Goal: Task Accomplishment & Management: Manage account settings

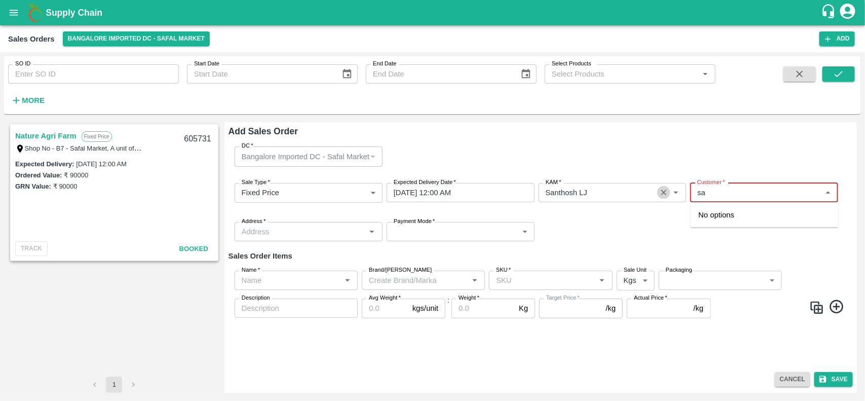
click at [665, 194] on icon "Clear" at bounding box center [664, 193] width 6 height 6
type input "sa"
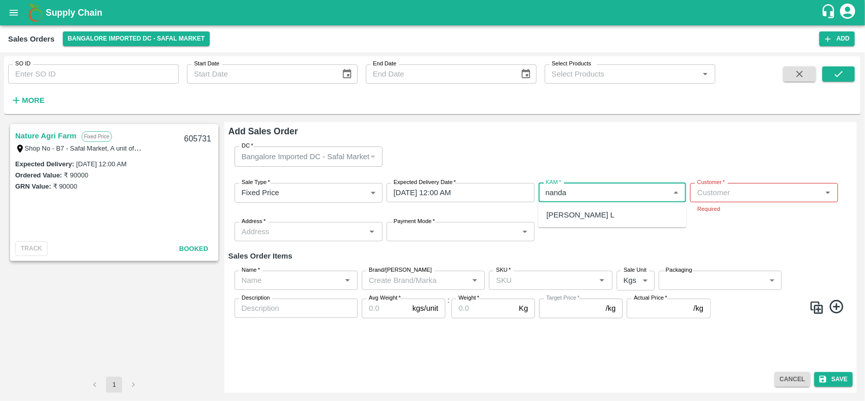
click at [594, 214] on div "[PERSON_NAME] L" at bounding box center [581, 214] width 68 height 11
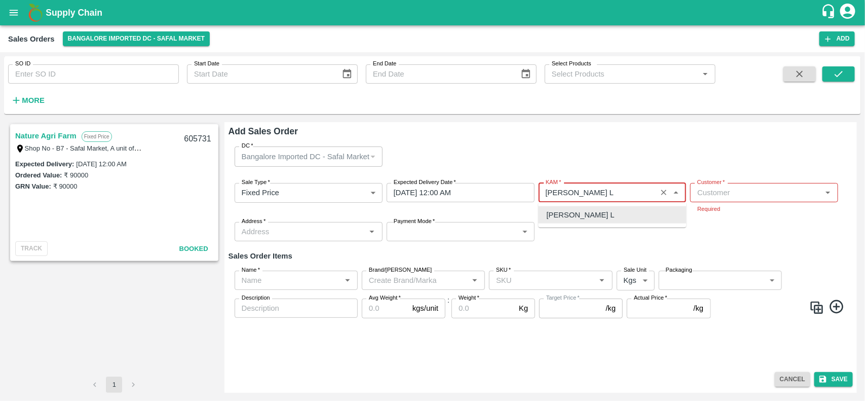
click at [624, 212] on div "[PERSON_NAME] L" at bounding box center [613, 214] width 148 height 17
type input "[PERSON_NAME] L"
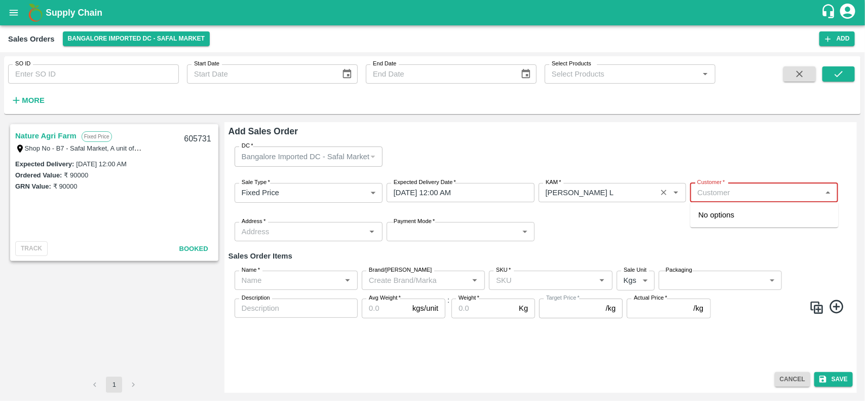
click at [736, 189] on input "Customer   *" at bounding box center [755, 192] width 125 height 13
click at [722, 221] on p "Wholesale" at bounding box center [712, 224] width 26 height 9
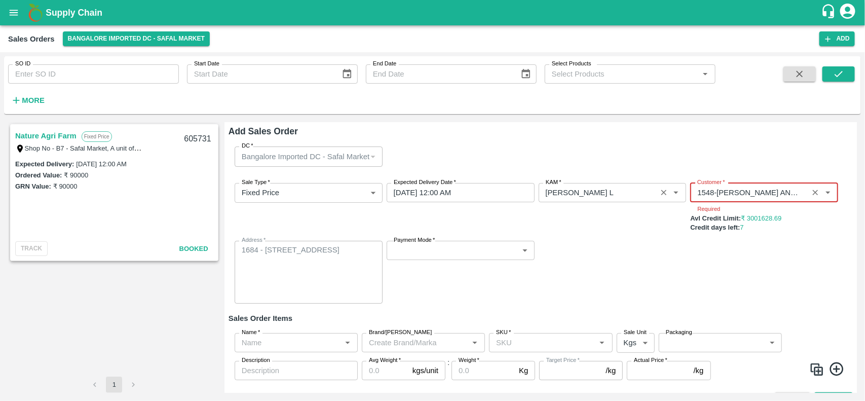
type input "1548-MOHAMMED SAMIULLA AND SONS"
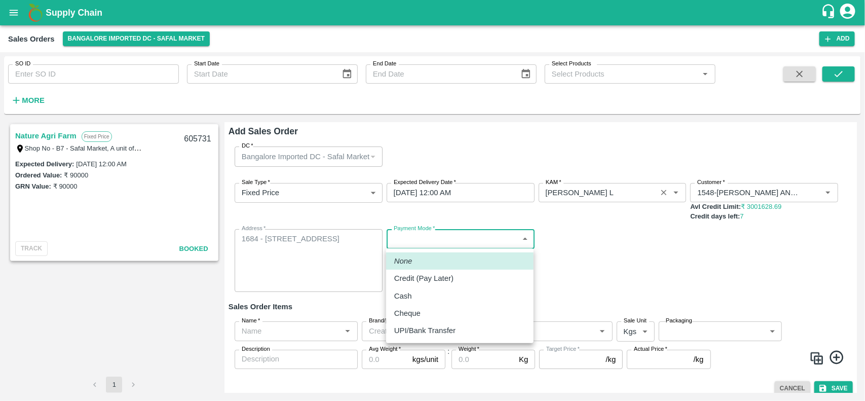
click at [406, 251] on body "Supply Chain Sales Orders Bangalore Imported DC - Safal Market Add SO ID SO ID …" at bounding box center [432, 200] width 865 height 401
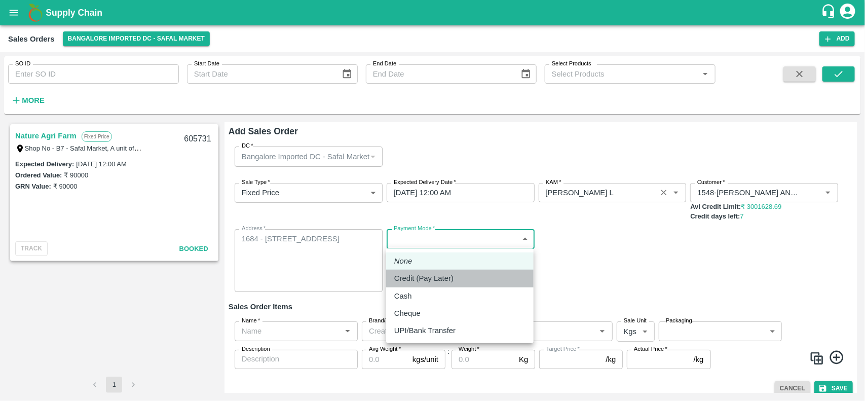
click at [413, 281] on p "Credit (Pay Later)" at bounding box center [423, 278] width 59 height 11
type input "credit"
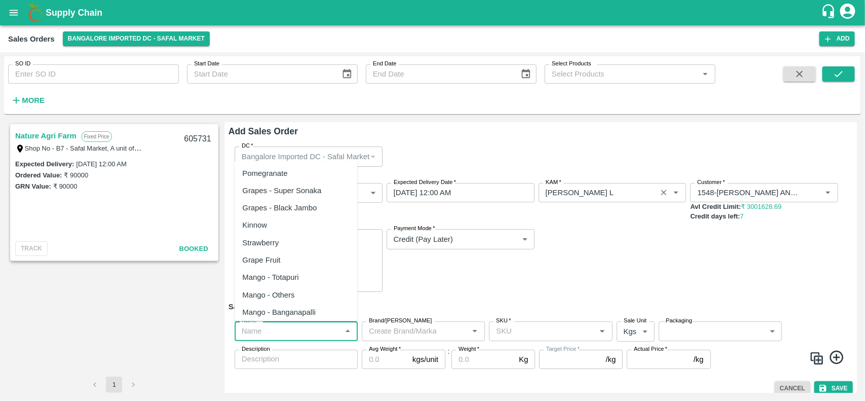
click at [285, 332] on input "Name   *" at bounding box center [288, 330] width 100 height 13
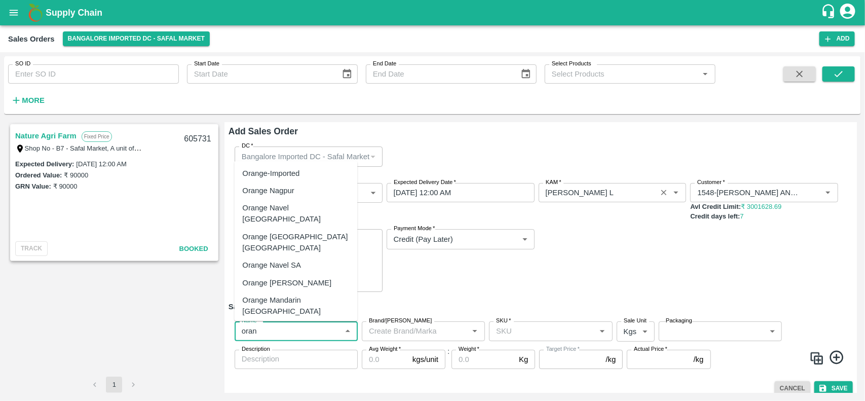
click at [300, 323] on div "Orange Valencia SA - DI" at bounding box center [294, 328] width 103 height 11
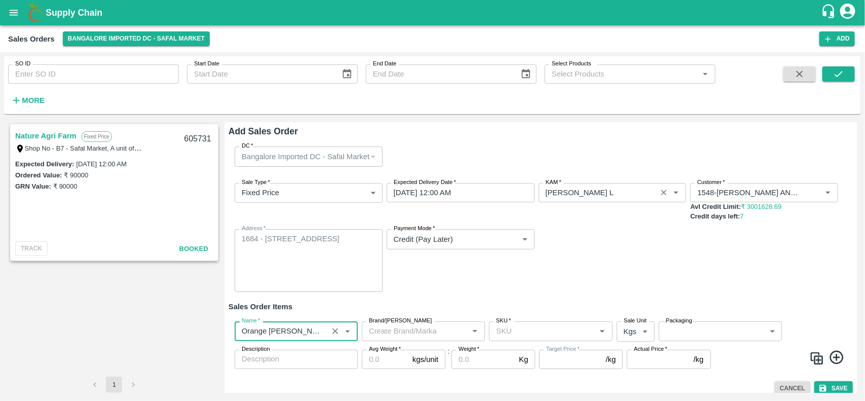
type input "Orange Valencia SA - DI"
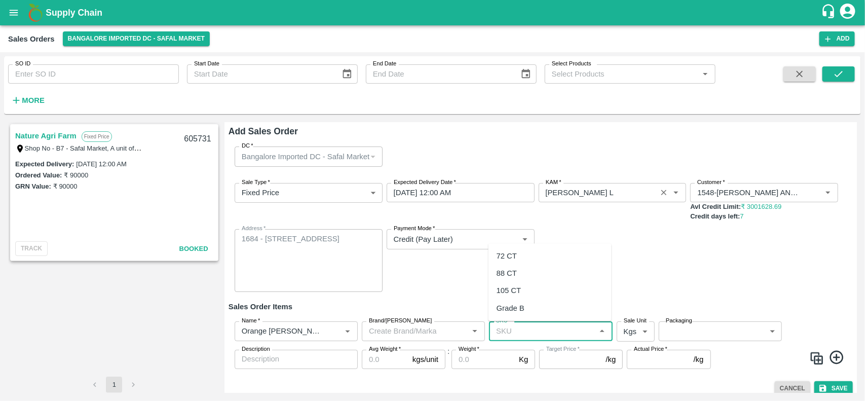
click at [520, 328] on input "SKU   *" at bounding box center [542, 330] width 100 height 13
click at [508, 249] on div "72 CT" at bounding box center [549, 255] width 123 height 17
type input "72 CT"
type input "120.0"
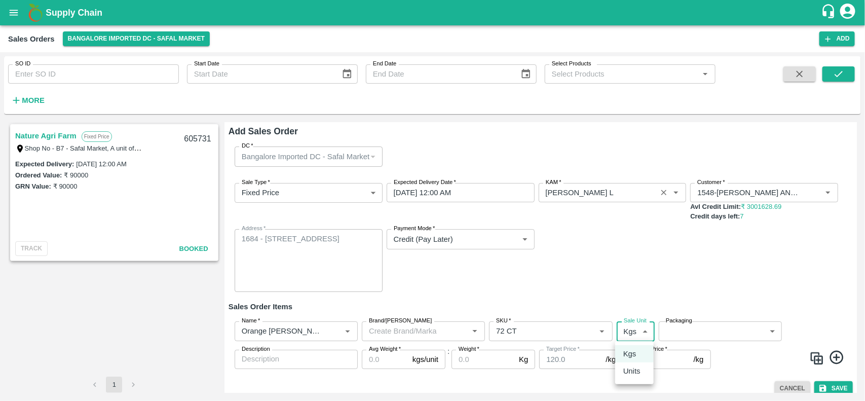
click at [642, 333] on body "Supply Chain Sales Orders Bangalore Imported DC - Safal Market Add SO ID SO ID …" at bounding box center [432, 200] width 865 height 401
click at [627, 368] on p "Units" at bounding box center [631, 370] width 17 height 11
type input "2"
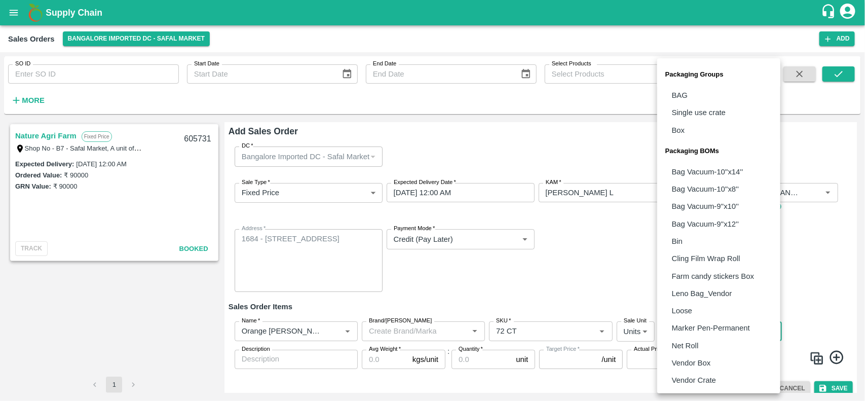
click at [707, 327] on body "Supply Chain Sales Orders Bangalore Imported DC - Safal Market Add SO ID SO ID …" at bounding box center [432, 200] width 865 height 401
click at [700, 368] on p "Vendor Box" at bounding box center [691, 362] width 39 height 11
type input "BOM/276"
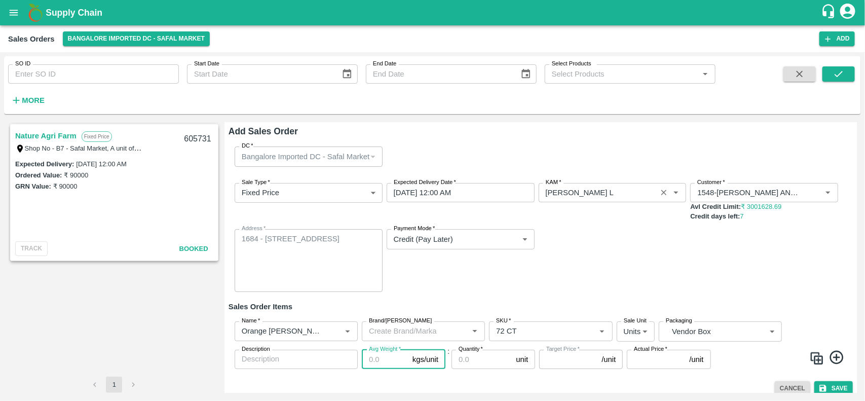
click at [378, 360] on input "Avg Weight   *" at bounding box center [385, 359] width 47 height 19
type input "1"
type input "120"
type input "15"
type input "1800"
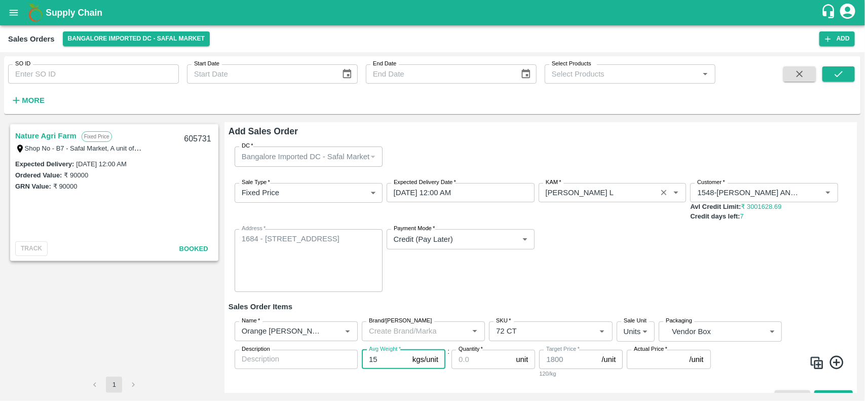
type input "15"
click at [495, 365] on input "Quantity   *" at bounding box center [481, 359] width 60 height 19
type input "1558"
click at [662, 365] on input "Actual Price   *" at bounding box center [656, 359] width 58 height 19
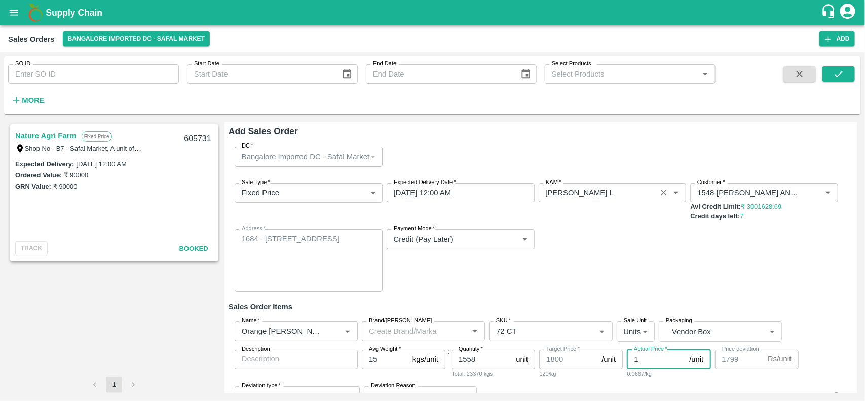
type input "18"
type input "1782"
type input "185"
type input "1615"
type input "1850"
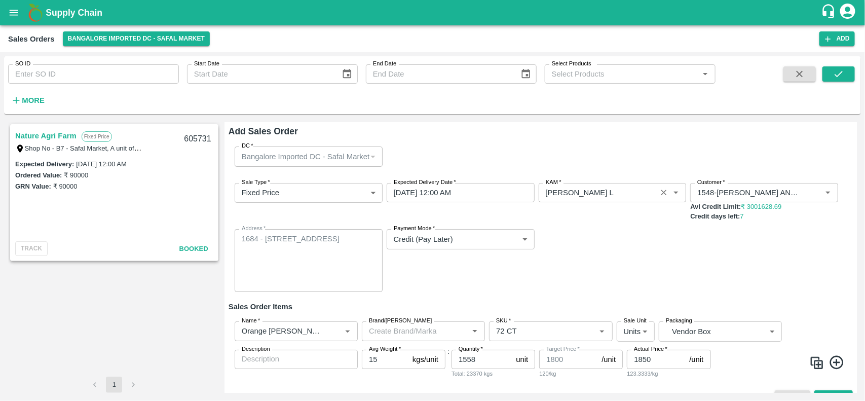
click at [788, 333] on div "Name   * Name   * Brand/Marka Brand/Marka SKU   * SKU   * Sale Unit Units 2 Sal…" at bounding box center [540, 349] width 624 height 73
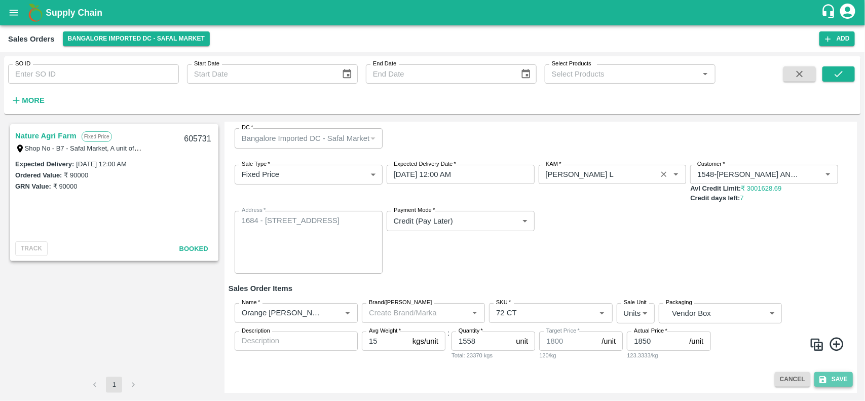
click at [836, 380] on button "Save" at bounding box center [833, 379] width 39 height 15
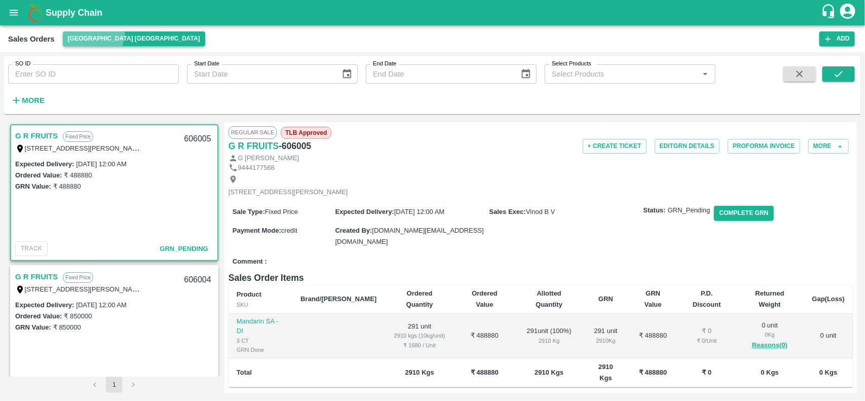
click at [92, 34] on button "[GEOGRAPHIC_DATA] [GEOGRAPHIC_DATA]" at bounding box center [134, 38] width 142 height 15
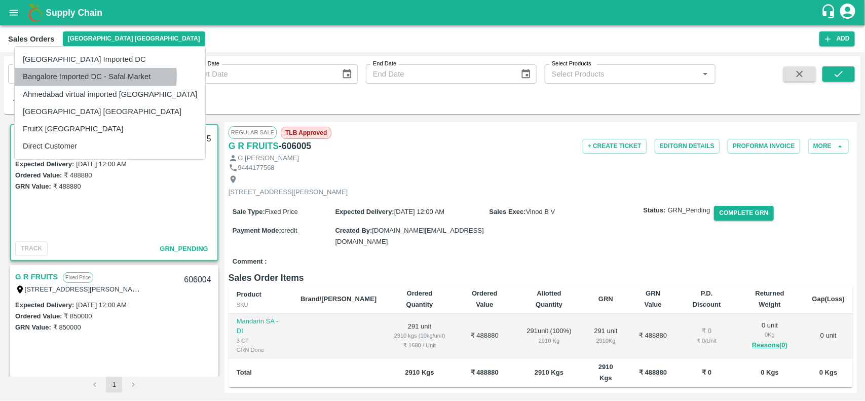
click at [95, 76] on li "Bangalore Imported DC - Safal Market" at bounding box center [110, 76] width 190 height 17
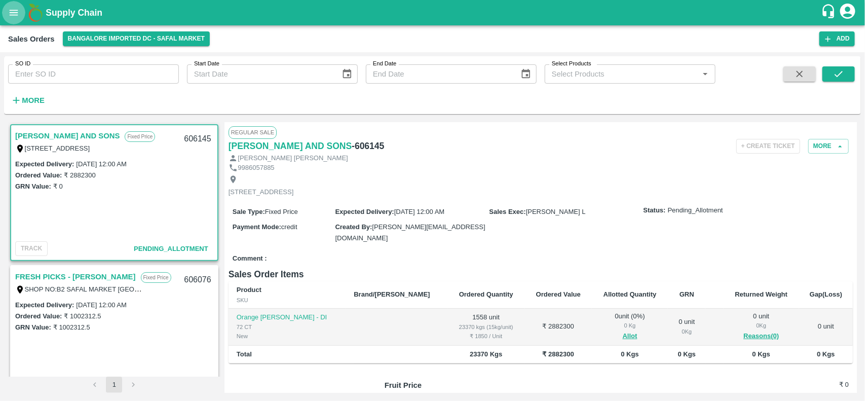
click at [13, 13] on icon "open drawer" at bounding box center [14, 13] width 9 height 6
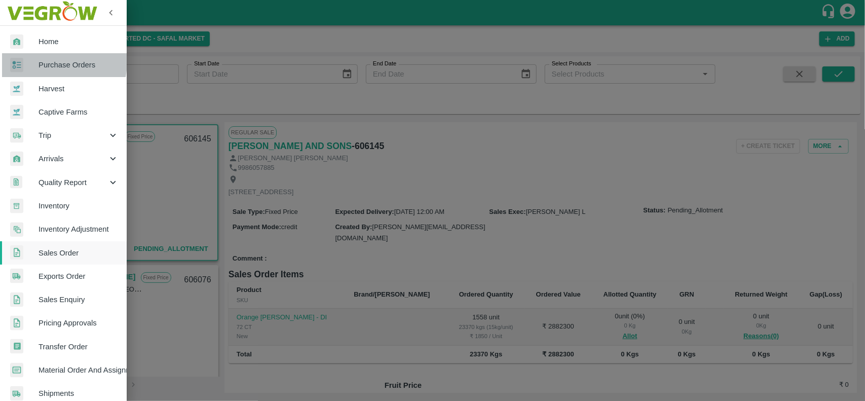
click at [39, 61] on span "Purchase Orders" at bounding box center [79, 64] width 80 height 11
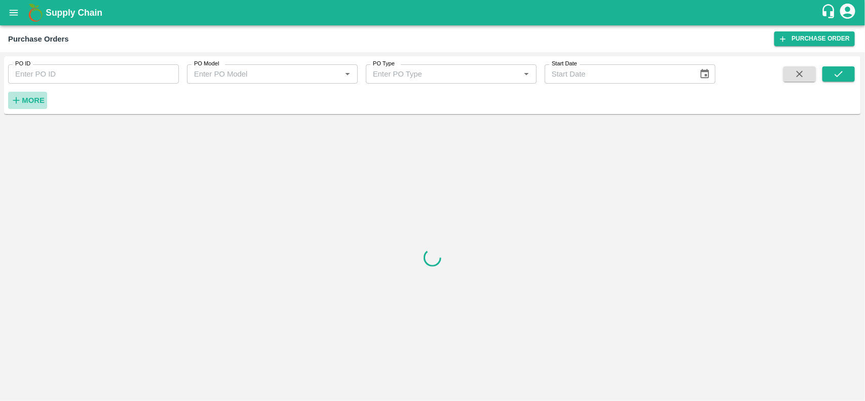
click at [30, 96] on strong "More" at bounding box center [33, 100] width 23 height 8
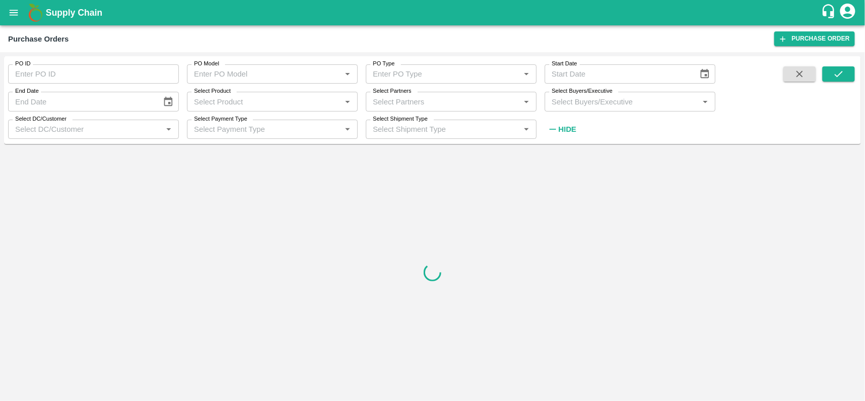
click at [417, 102] on input "Select Partners" at bounding box center [443, 101] width 148 height 13
type input "nexge"
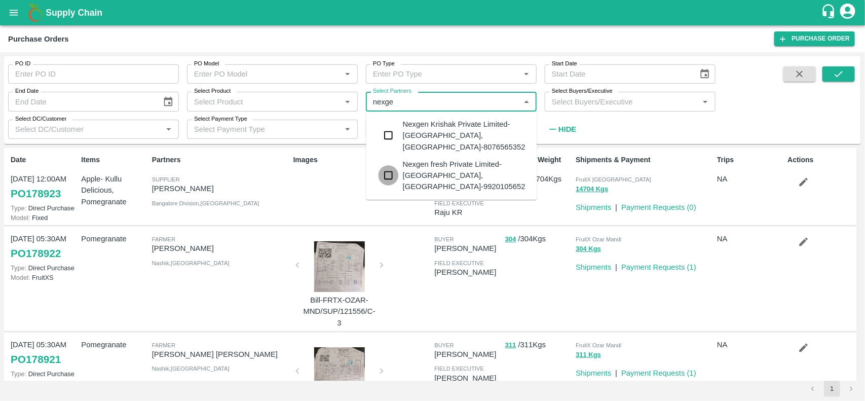
click at [389, 166] on input "checkbox" at bounding box center [388, 175] width 20 height 20
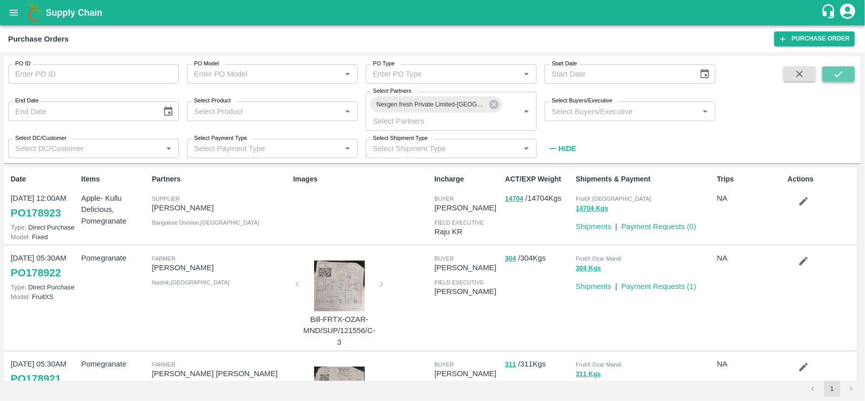
click at [840, 76] on icon "submit" at bounding box center [838, 73] width 11 height 11
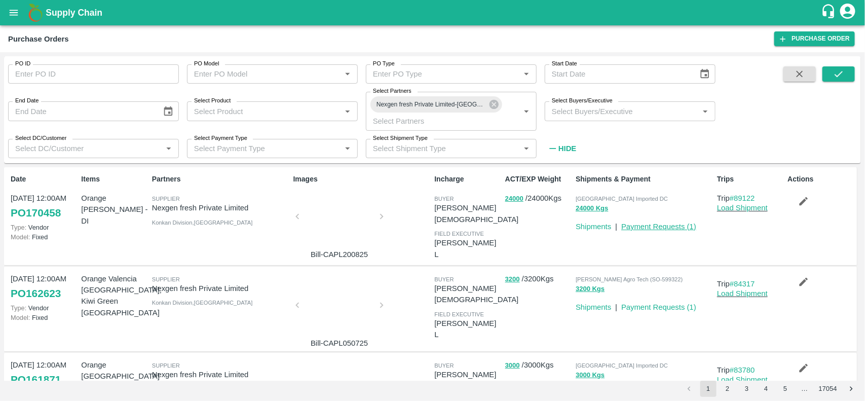
click at [652, 224] on link "Payment Requests ( 1 )" at bounding box center [658, 226] width 75 height 8
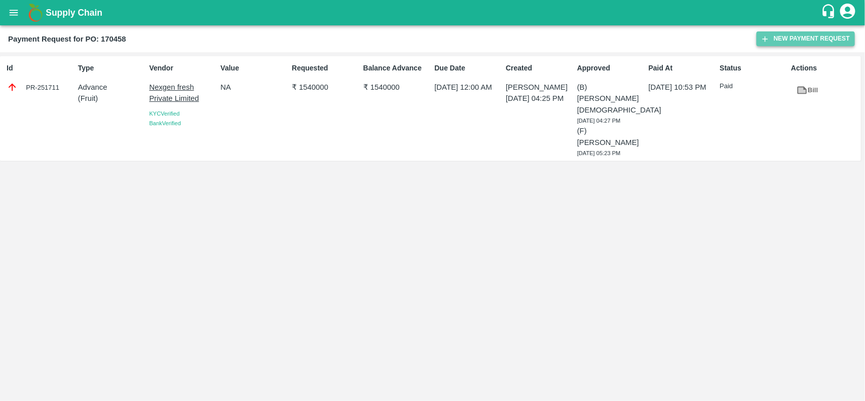
click at [777, 45] on button "New Payment Request" at bounding box center [805, 38] width 98 height 15
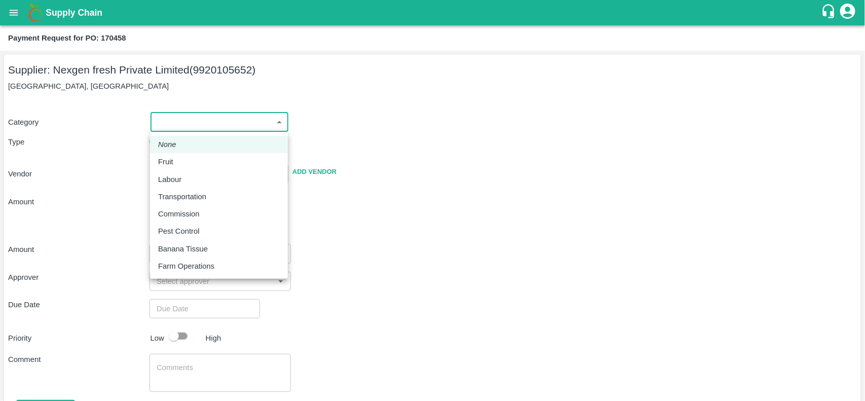
click at [207, 122] on body "Supply Chain Payment Request for PO: 170458 Supplier: Nexgen fresh Private Limi…" at bounding box center [432, 200] width 865 height 401
click at [171, 161] on p "Fruit" at bounding box center [165, 161] width 15 height 11
type input "1"
type input "Nexgen fresh Private Limited - 9920105652(Supplier)"
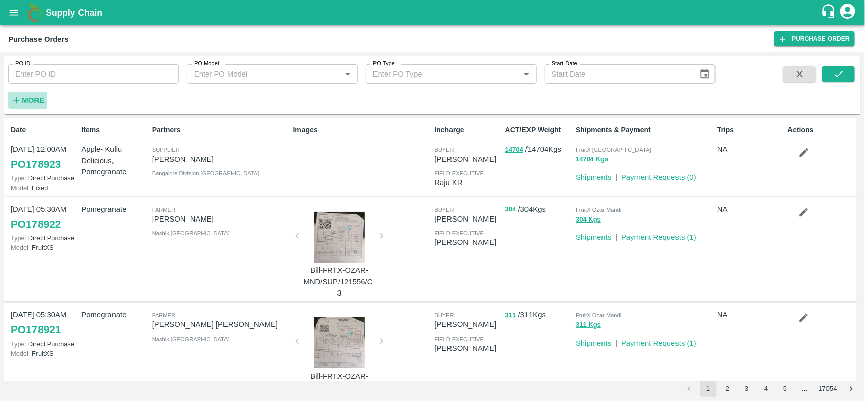
click at [19, 107] on button "More" at bounding box center [27, 100] width 39 height 17
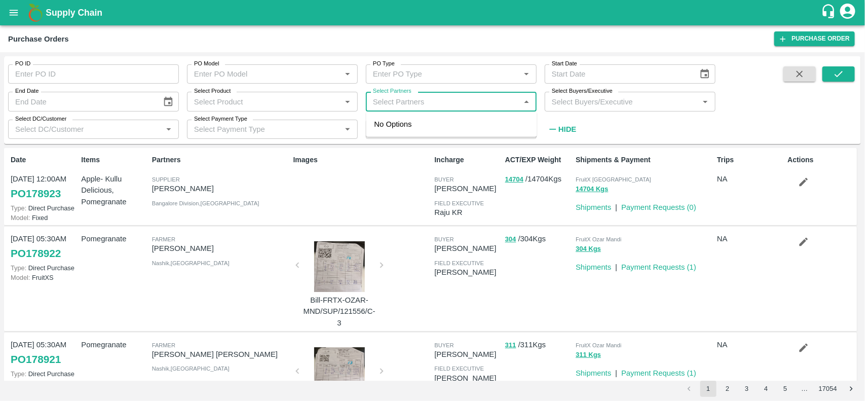
click at [441, 102] on input "Select Partners" at bounding box center [443, 101] width 148 height 13
type input "nexge"
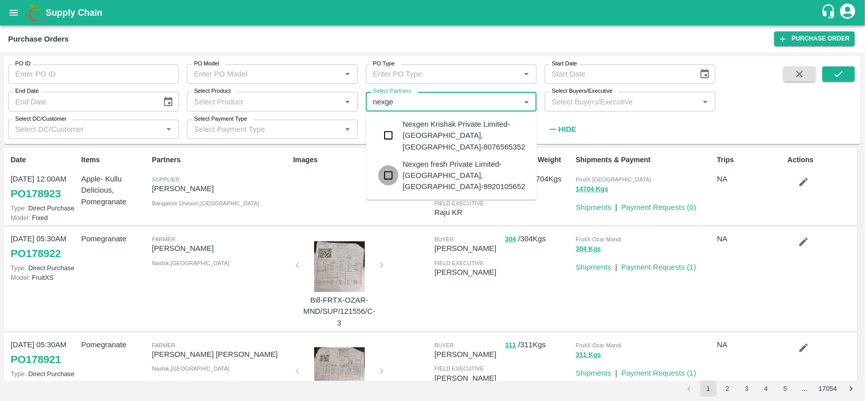
click at [391, 166] on input "checkbox" at bounding box center [388, 175] width 20 height 20
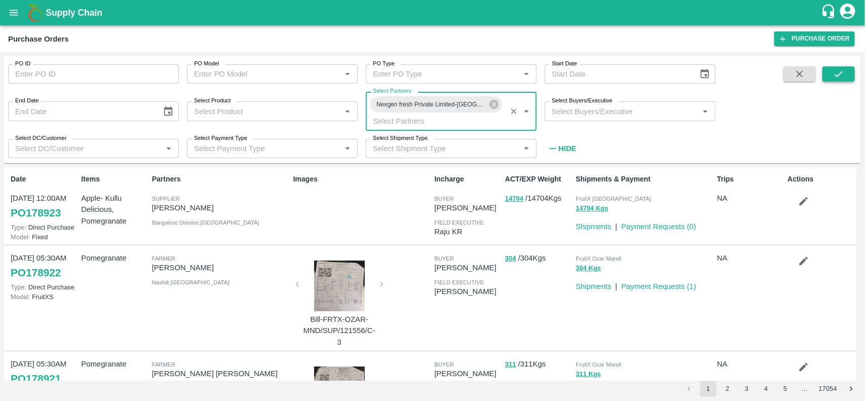
click at [843, 74] on icon "submit" at bounding box center [838, 73] width 11 height 11
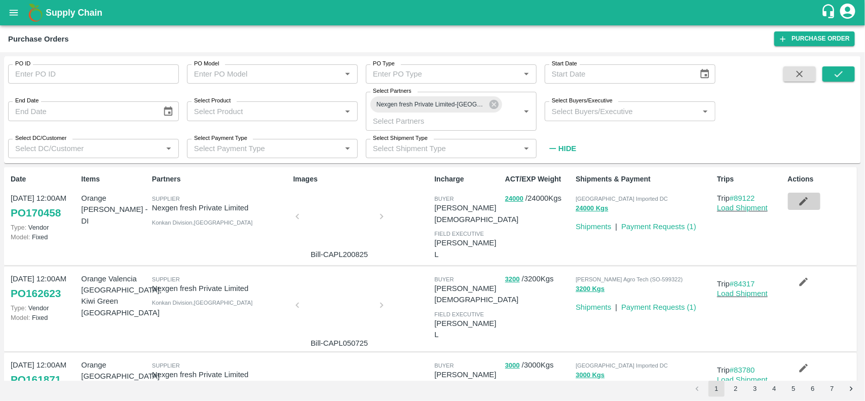
click at [800, 202] on icon "button" at bounding box center [803, 201] width 9 height 9
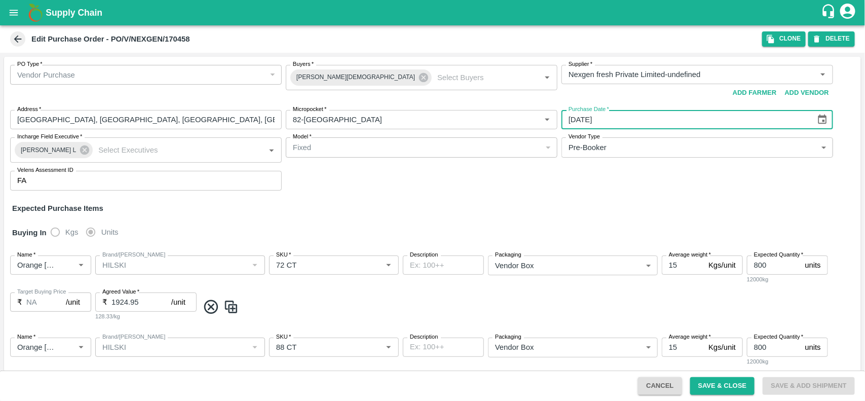
click at [602, 116] on input "20/08/2025" at bounding box center [684, 119] width 247 height 19
click at [826, 123] on button "Choose date, selected date is Aug 20, 2025" at bounding box center [822, 119] width 19 height 19
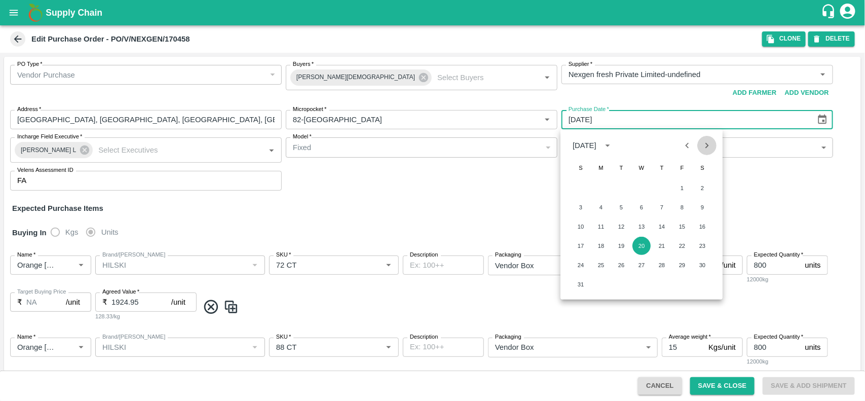
click at [707, 147] on icon "Next month" at bounding box center [706, 145] width 11 height 11
click at [708, 142] on icon "Next month" at bounding box center [706, 145] width 11 height 11
click at [642, 189] on button "1" at bounding box center [641, 188] width 18 height 18
type input "01/10/2025"
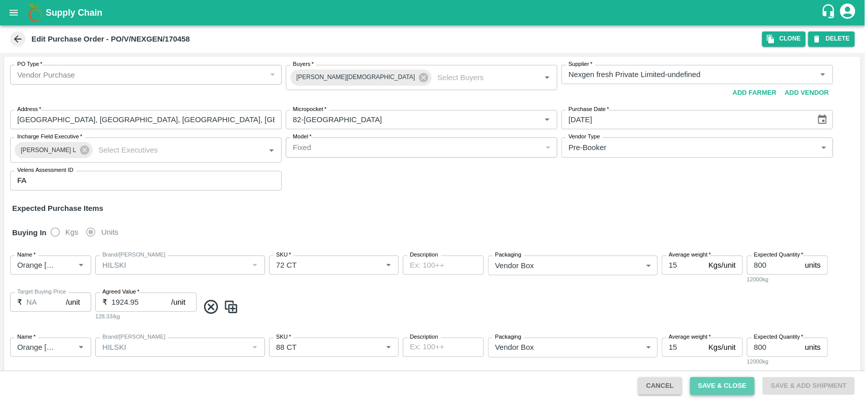
click at [705, 383] on button "Save & Close" at bounding box center [722, 386] width 65 height 18
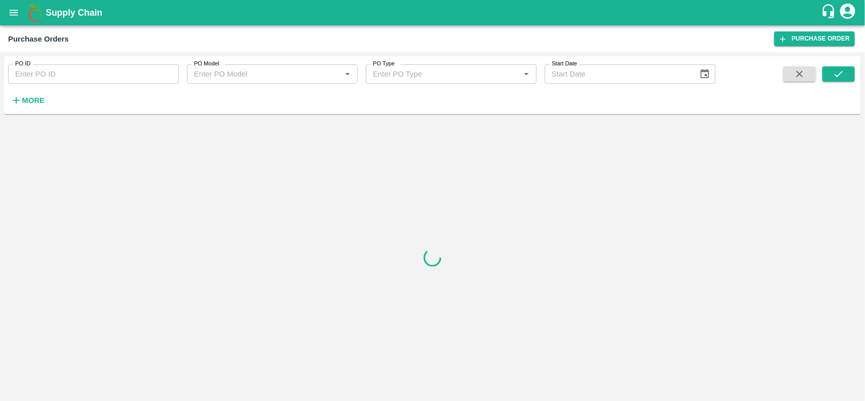
click at [22, 100] on strong "More" at bounding box center [33, 100] width 23 height 8
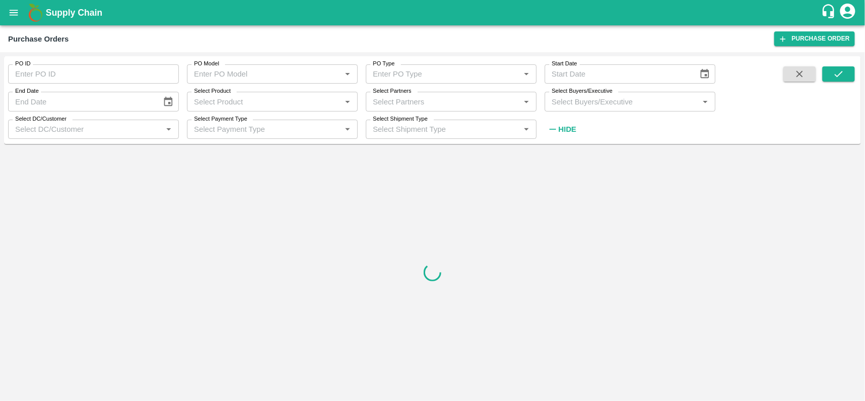
click at [396, 109] on div "Select Partners   *" at bounding box center [451, 101] width 171 height 19
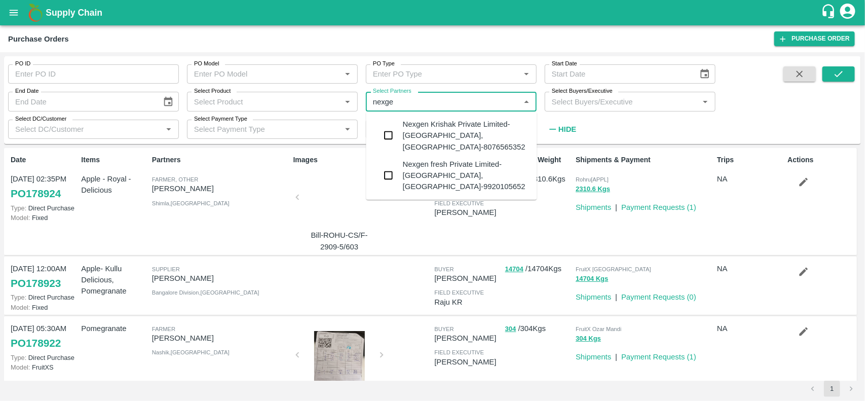
type input "nexgen"
click at [388, 167] on input "checkbox" at bounding box center [388, 175] width 20 height 20
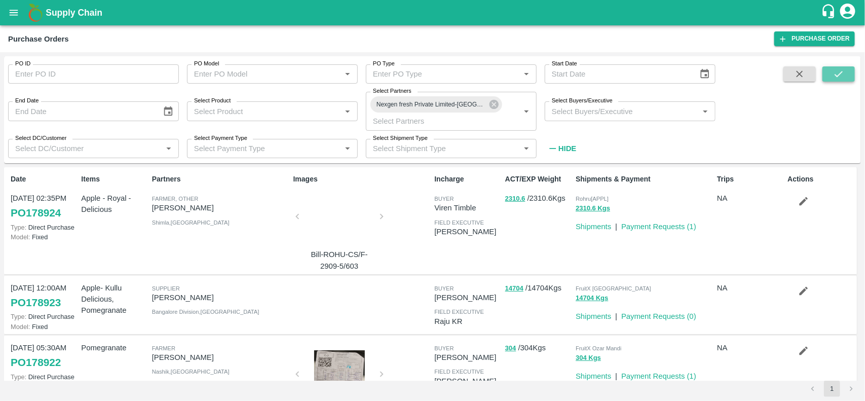
click at [827, 69] on button "submit" at bounding box center [838, 73] width 32 height 15
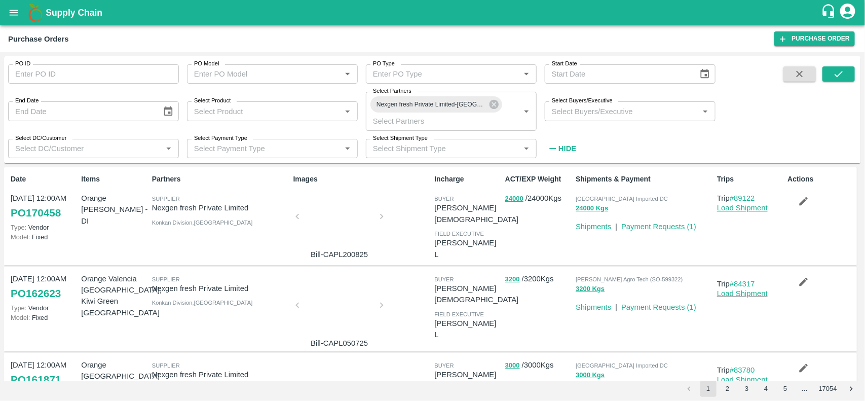
drag, startPoint x: 6, startPoint y: 210, endPoint x: 67, endPoint y: 216, distance: 62.1
click at [67, 216] on div "Date 01 Oct, 12:00AM PO 170458 Type: Vendor Model: Fixed Items Orange Valencia …" at bounding box center [430, 216] width 853 height 98
drag, startPoint x: 67, startPoint y: 216, endPoint x: 26, endPoint y: 210, distance: 41.5
click at [26, 210] on div "Date 01 Oct, 12:00AM PO 170458 Type: Vendor Model: Fixed" at bounding box center [42, 216] width 70 height 93
click at [645, 219] on div "Payment Requests ( 1 )" at bounding box center [656, 224] width 79 height 15
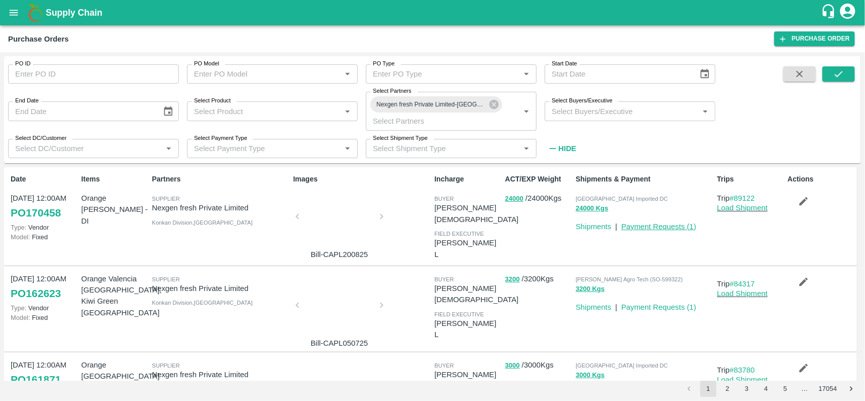
click at [647, 226] on link "Payment Requests ( 1 )" at bounding box center [658, 226] width 75 height 8
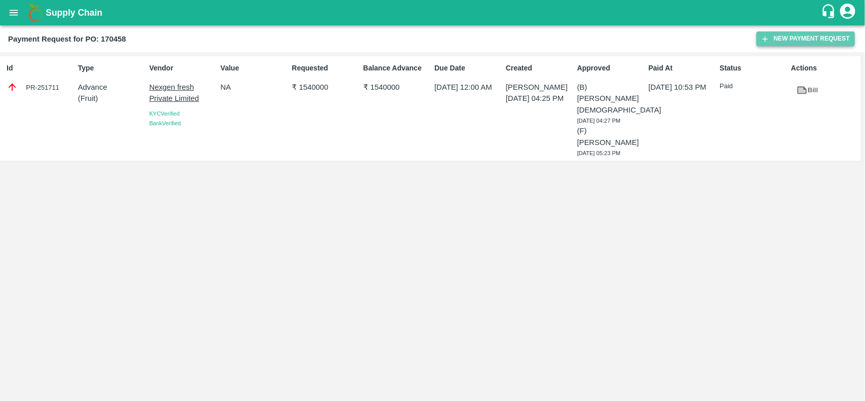
click at [814, 41] on button "New Payment Request" at bounding box center [805, 38] width 98 height 15
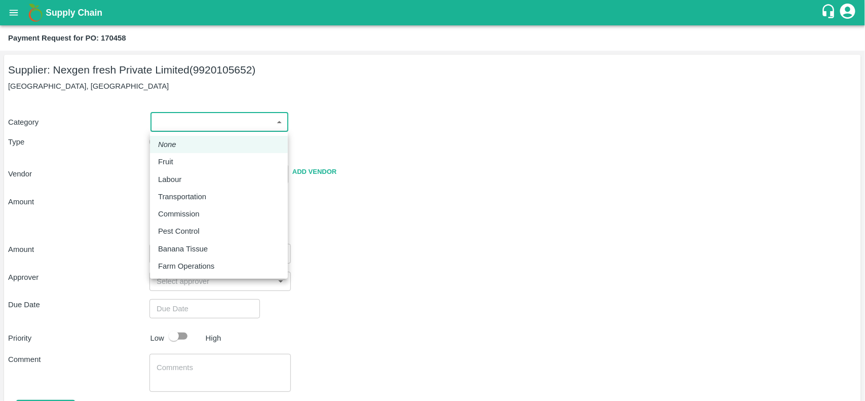
click at [180, 128] on body "Supply Chain Payment Request for PO: 170458 Supplier: Nexgen fresh Private Limi…" at bounding box center [432, 200] width 865 height 401
click at [171, 160] on p "Fruit" at bounding box center [165, 161] width 15 height 11
type input "1"
type input "Nexgen fresh Private Limited - 9920105652(Supplier)"
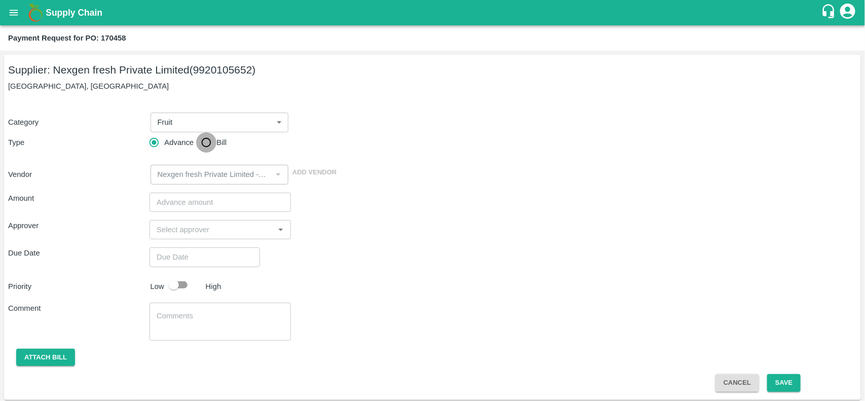
click at [209, 143] on input "Bill" at bounding box center [206, 142] width 20 height 20
radio input "true"
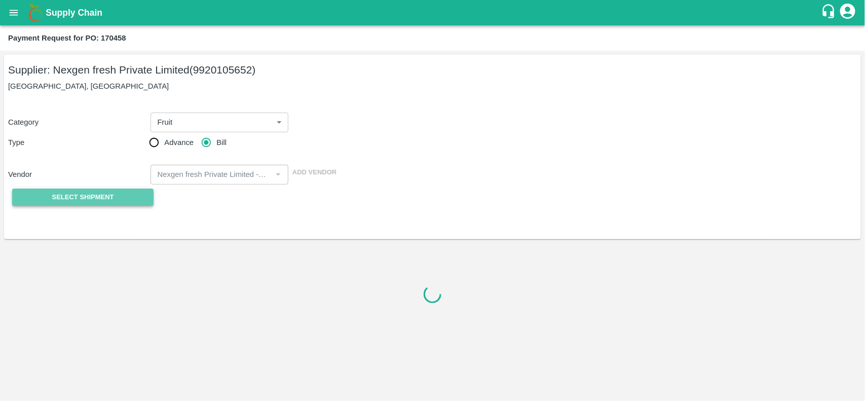
click at [73, 197] on span "Select Shipment" at bounding box center [83, 197] width 62 height 12
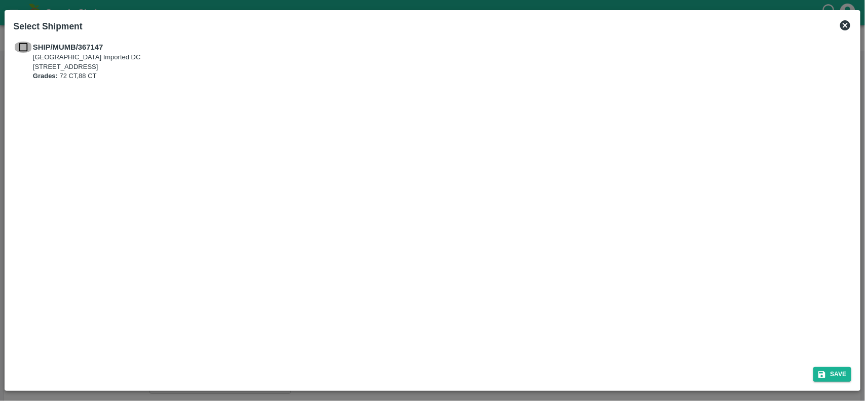
click at [27, 44] on input "checkbox" at bounding box center [23, 47] width 19 height 11
checkbox input "true"
click at [834, 372] on button "Save" at bounding box center [832, 374] width 39 height 15
type input "[DATE]"
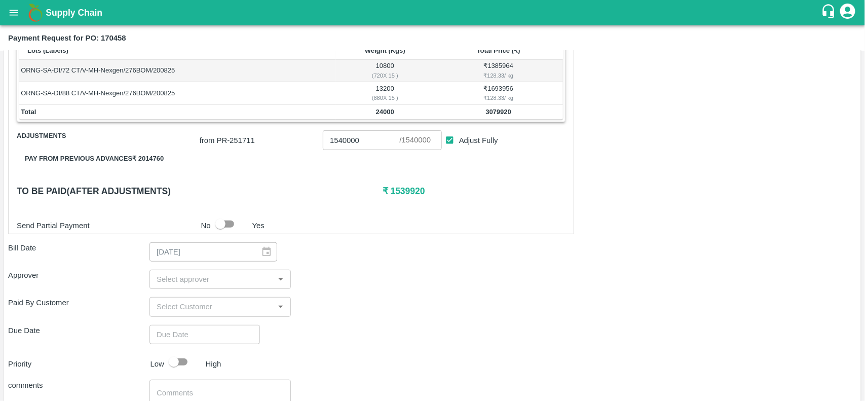
scroll to position [200, 0]
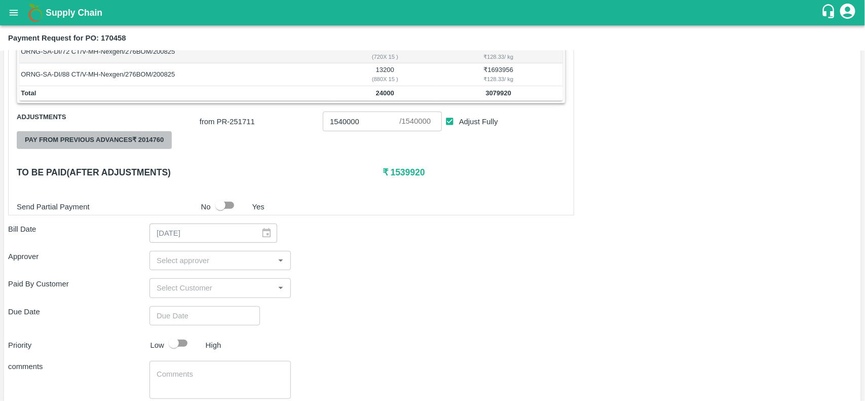
click at [104, 141] on button "Pay from previous advances ₹ 2014760" at bounding box center [94, 140] width 155 height 18
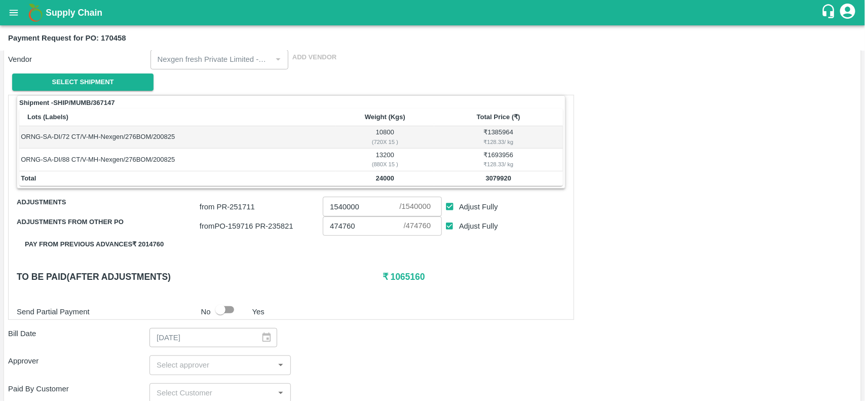
scroll to position [116, 0]
click at [220, 312] on input "checkbox" at bounding box center [220, 308] width 58 height 19
checkbox input "true"
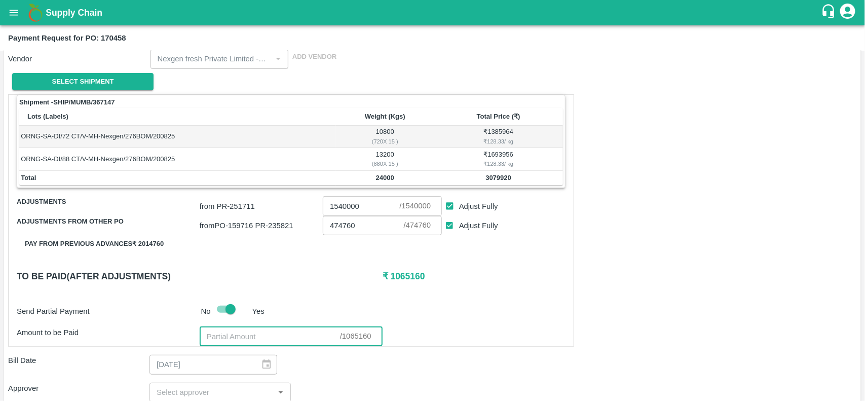
click at [253, 339] on input "number" at bounding box center [270, 336] width 140 height 19
type input "976336"
click at [371, 371] on div "Bill Date 27/09/2025 ​" at bounding box center [432, 364] width 849 height 19
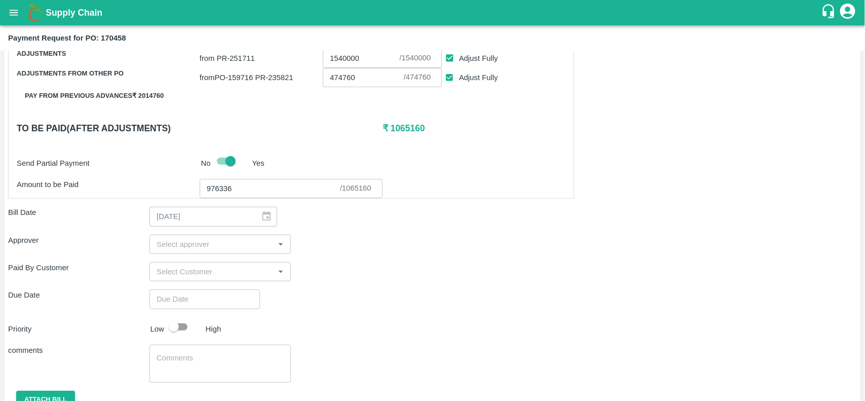
scroll to position [264, 0]
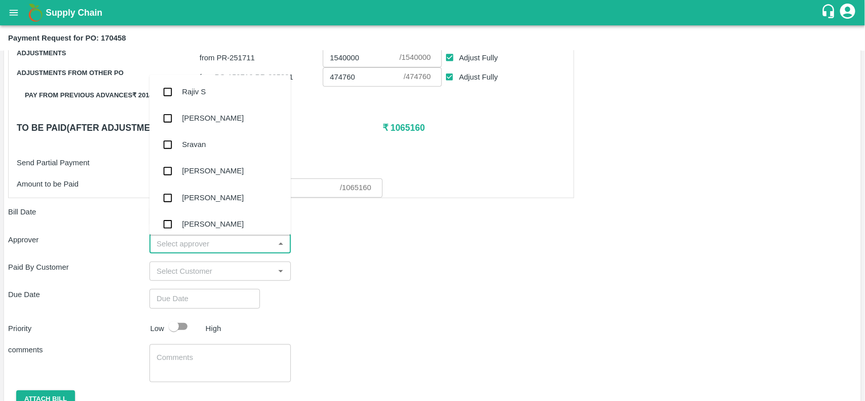
click at [198, 246] on input "input" at bounding box center [211, 243] width 119 height 13
type input "e"
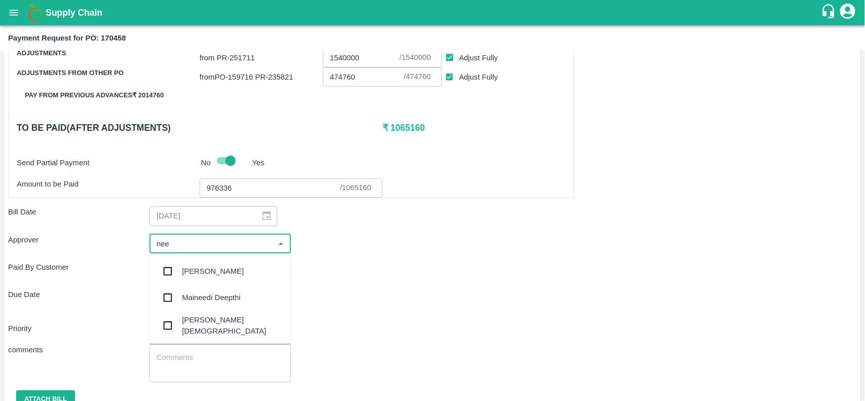
type input "neet"
click at [197, 295] on div "[PERSON_NAME][DEMOGRAPHIC_DATA]" at bounding box center [232, 299] width 101 height 23
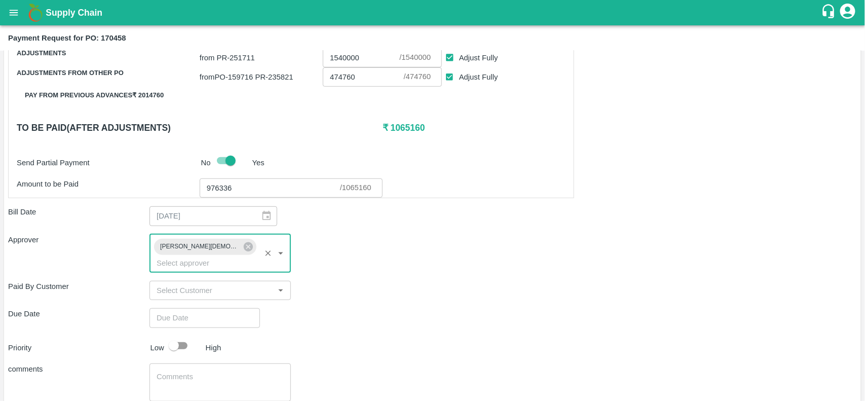
type input "DD/MM/YYYY hh:mm aa"
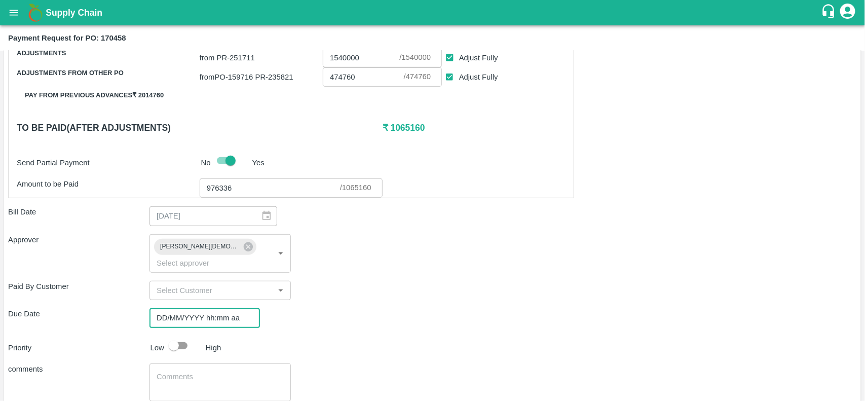
click at [181, 309] on input "DD/MM/YYYY hh:mm aa" at bounding box center [200, 317] width 103 height 19
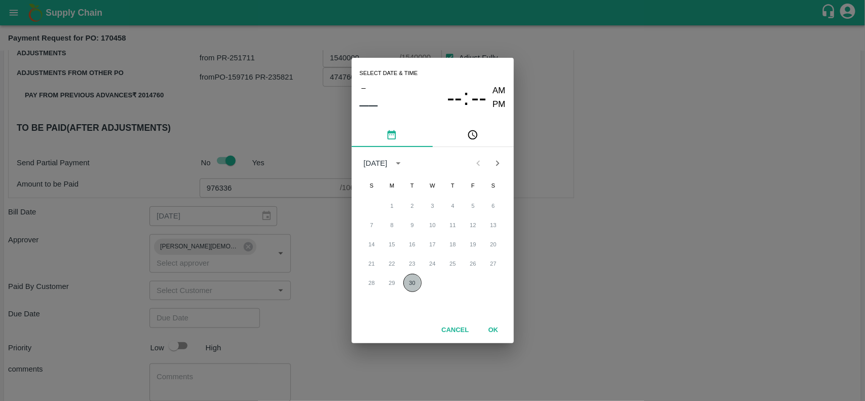
click at [406, 284] on button "30" at bounding box center [412, 283] width 18 height 18
type input "30/09/2025 12:00 AM"
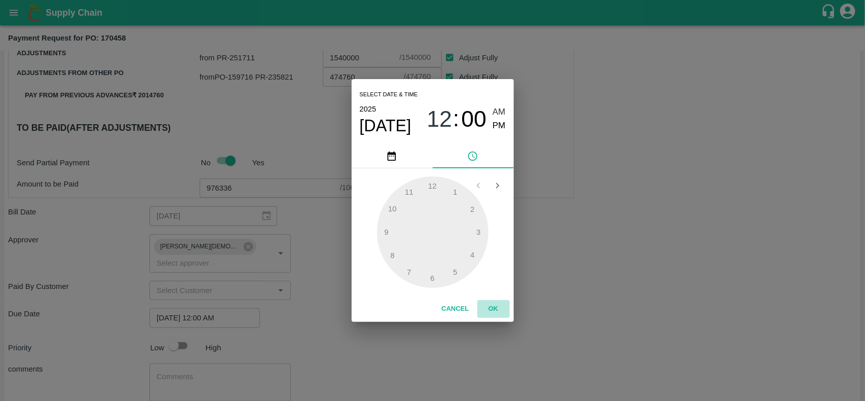
click at [491, 312] on button "OK" at bounding box center [493, 309] width 32 height 18
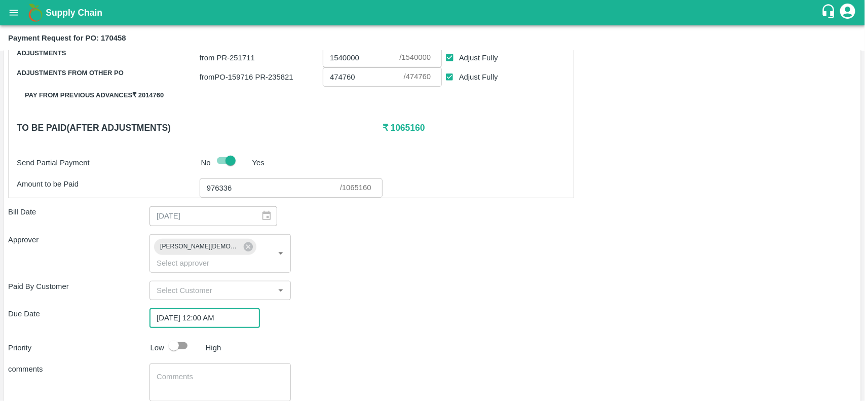
scroll to position [315, 0]
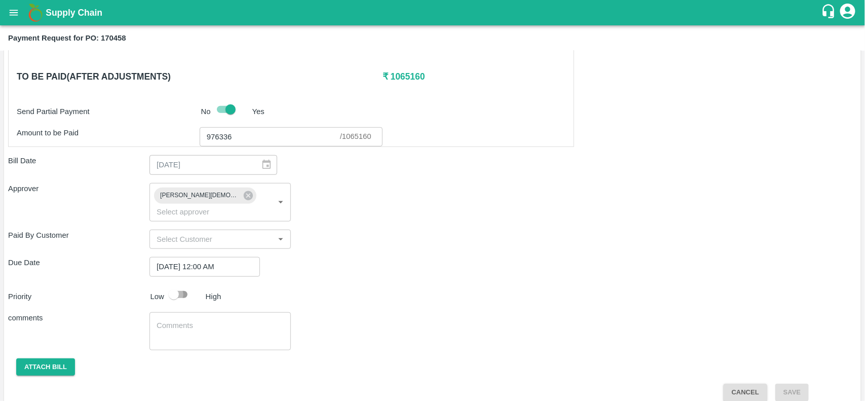
click at [178, 285] on input "checkbox" at bounding box center [174, 294] width 58 height 19
checkbox input "true"
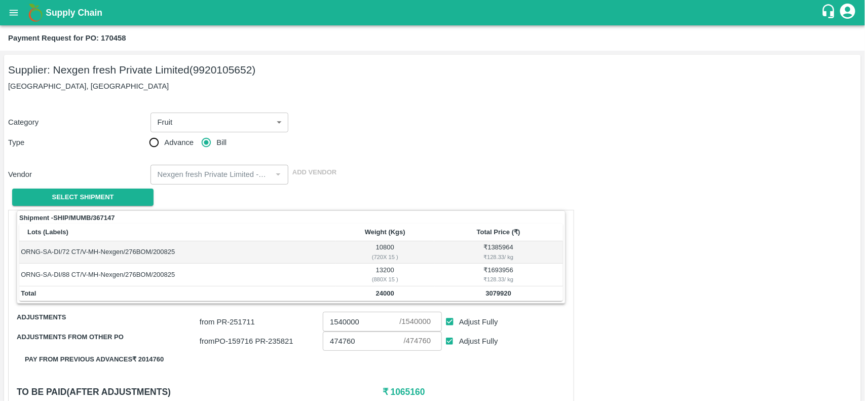
click at [114, 30] on div "Payment Request for PO: 170458" at bounding box center [432, 37] width 865 height 25
copy b "170458"
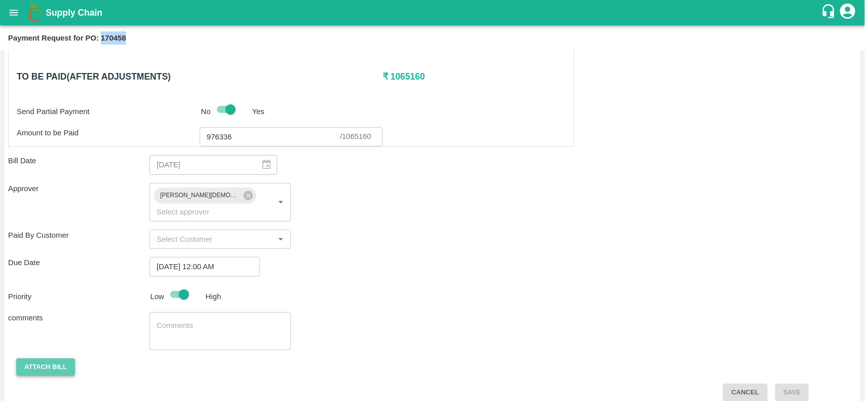
click at [33, 358] on button "Attach bill" at bounding box center [45, 367] width 59 height 18
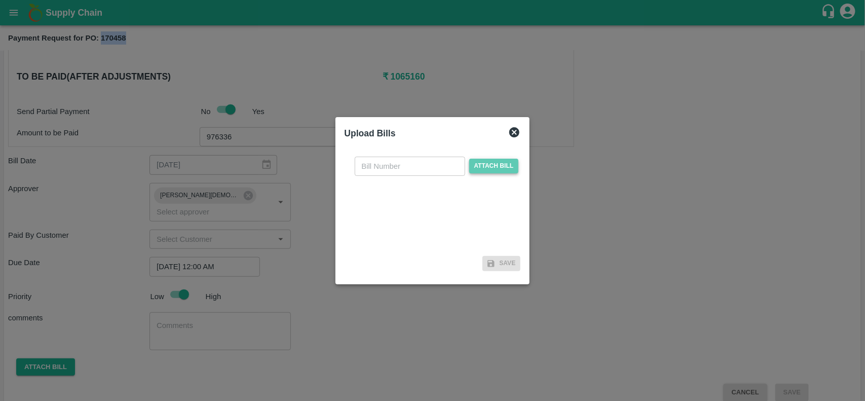
click at [486, 170] on span "Attach bill" at bounding box center [494, 166] width 50 height 15
click at [0, 0] on input "Attach bill" at bounding box center [0, 0] width 0 height 0
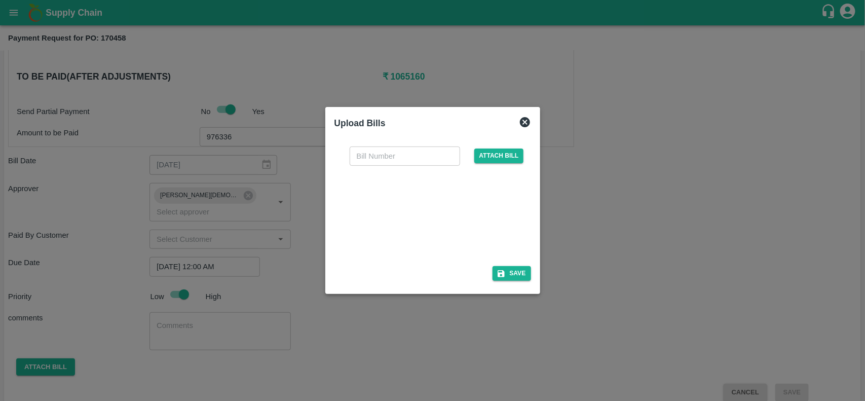
click at [439, 206] on div at bounding box center [431, 213] width 152 height 54
checkbox input "false"
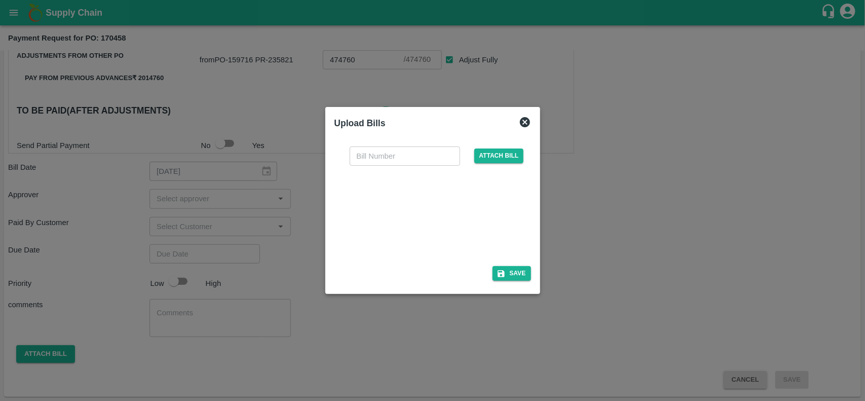
scroll to position [282, 0]
click at [361, 163] on input "text" at bounding box center [405, 155] width 110 height 19
paste input "CAPL200825"
type input "CAPL200825"
click at [511, 279] on button "Save" at bounding box center [511, 273] width 39 height 15
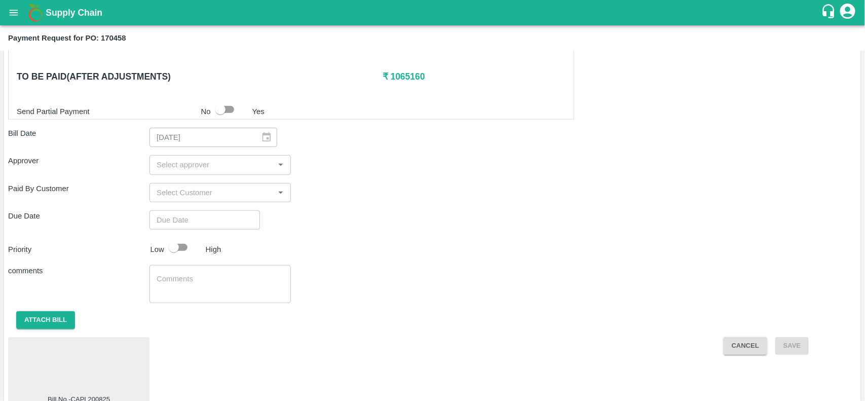
scroll to position [336, 0]
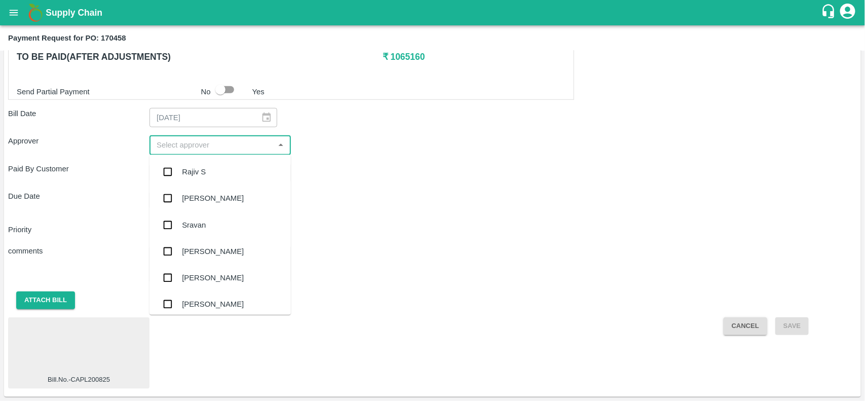
click at [196, 138] on input "input" at bounding box center [211, 144] width 119 height 13
type input "nee"
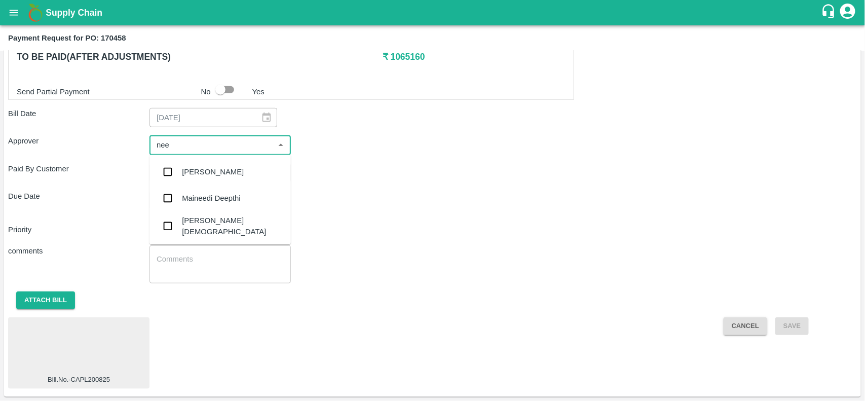
click at [203, 225] on div "[PERSON_NAME][DEMOGRAPHIC_DATA]" at bounding box center [232, 226] width 101 height 23
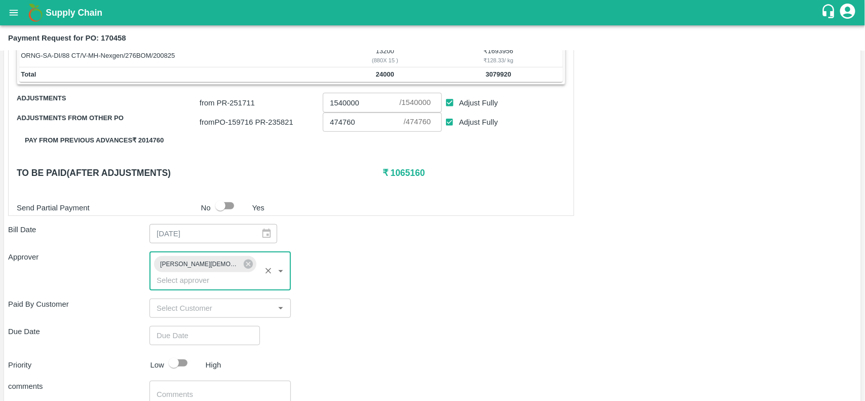
scroll to position [204, 0]
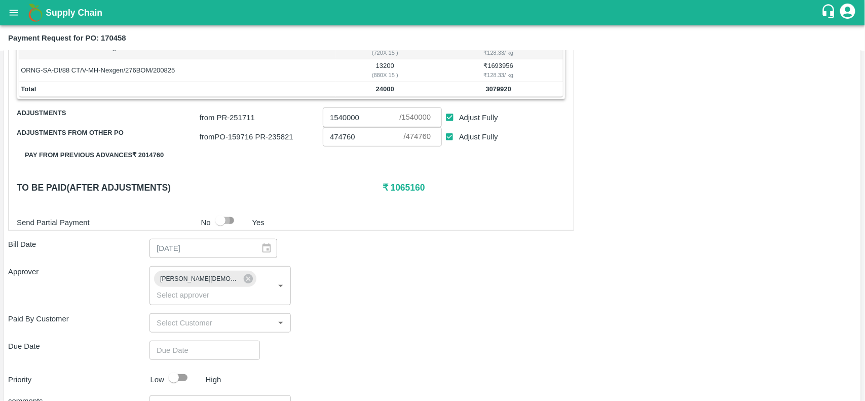
click at [224, 219] on input "checkbox" at bounding box center [220, 220] width 58 height 19
checkbox input "true"
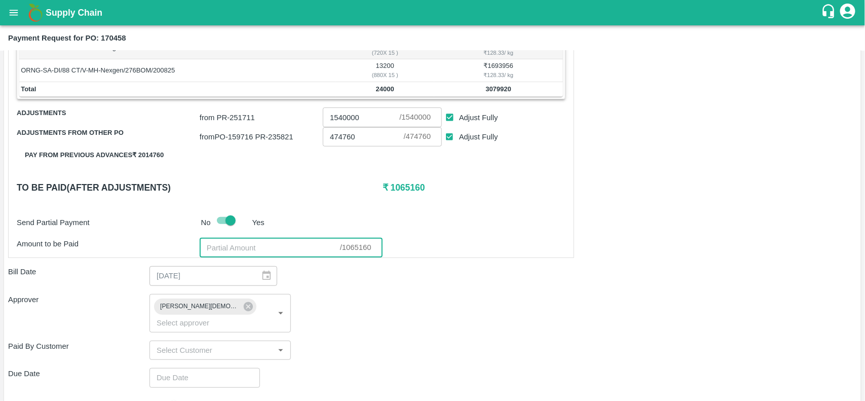
click at [222, 242] on input "number" at bounding box center [270, 247] width 140 height 19
type input "976336"
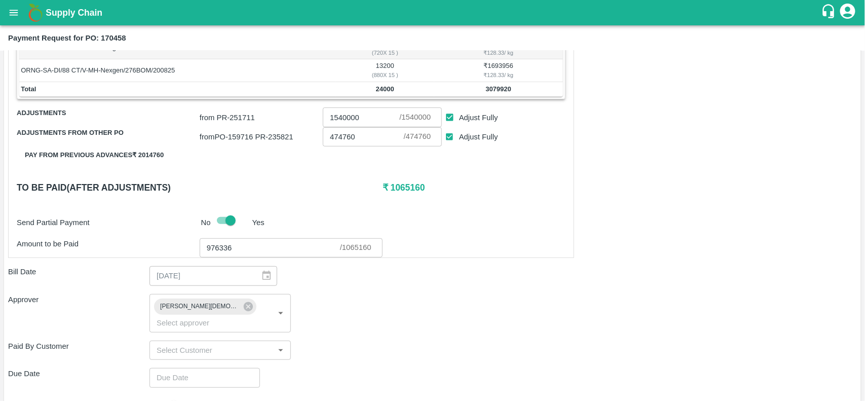
click at [409, 322] on div "Shipment - SHIP/MUMB/367147 Lots (Labels) Weight (Kgs) Total Price (₹) ORNG-SA-…" at bounding box center [432, 286] width 849 height 560
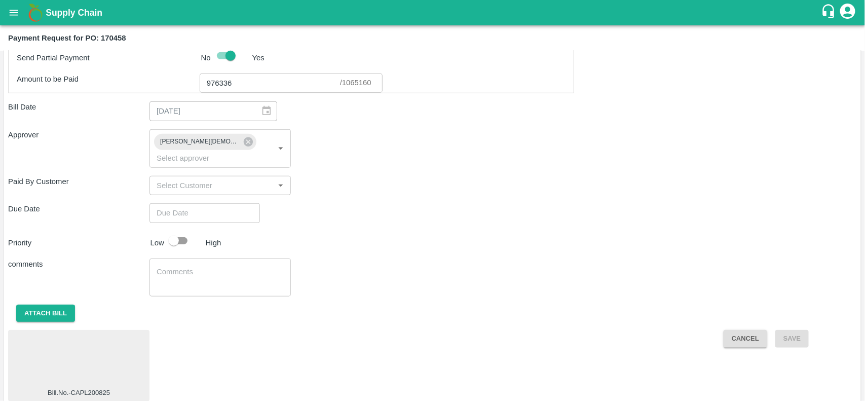
type input "DD/MM/YYYY hh:mm aa"
click at [199, 203] on input "DD/MM/YYYY hh:mm aa" at bounding box center [200, 212] width 103 height 19
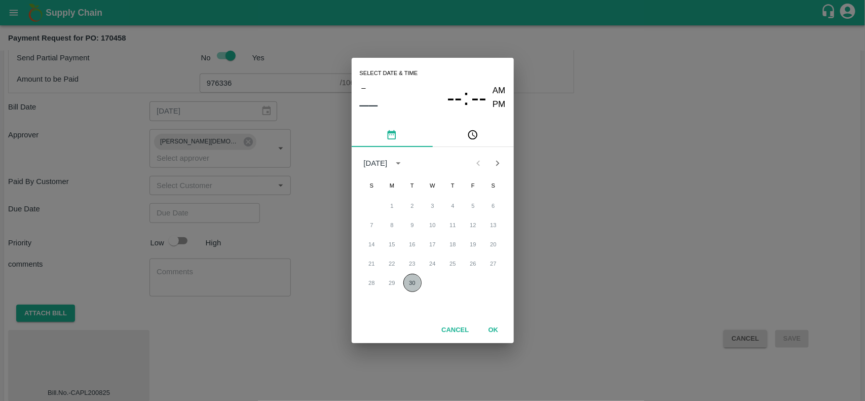
click at [408, 279] on button "30" at bounding box center [412, 283] width 18 height 18
type input "30/09/2025 12:00 AM"
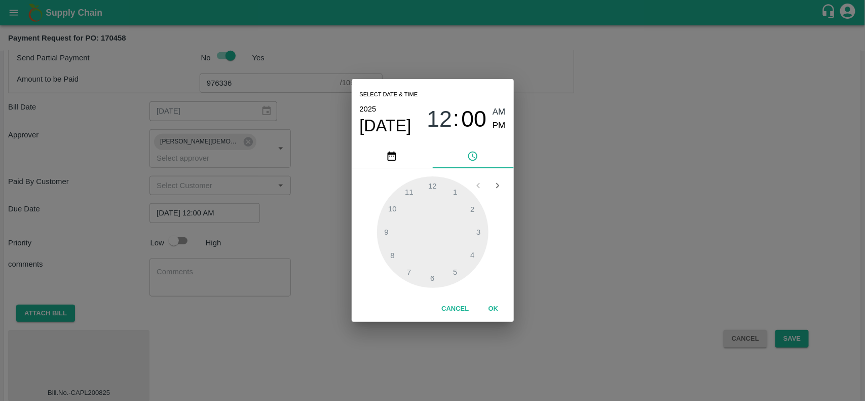
click at [173, 226] on div "Select date & time 2025 Sep 30 12 : 00 AM PM 1 2 3 4 5 6 7 8 9 10 11 12 Cancel …" at bounding box center [432, 200] width 865 height 401
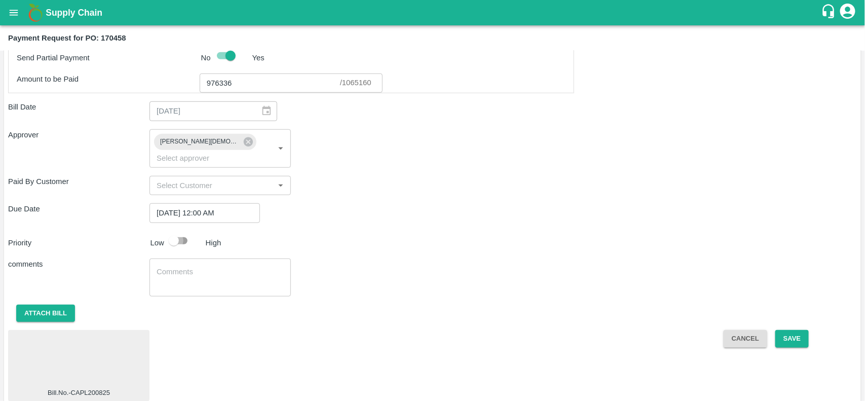
click at [173, 231] on input "checkbox" at bounding box center [174, 240] width 58 height 19
checkbox input "true"
click at [800, 330] on button "Save" at bounding box center [791, 339] width 33 height 18
click at [808, 231] on div "Priority Low High" at bounding box center [430, 240] width 853 height 19
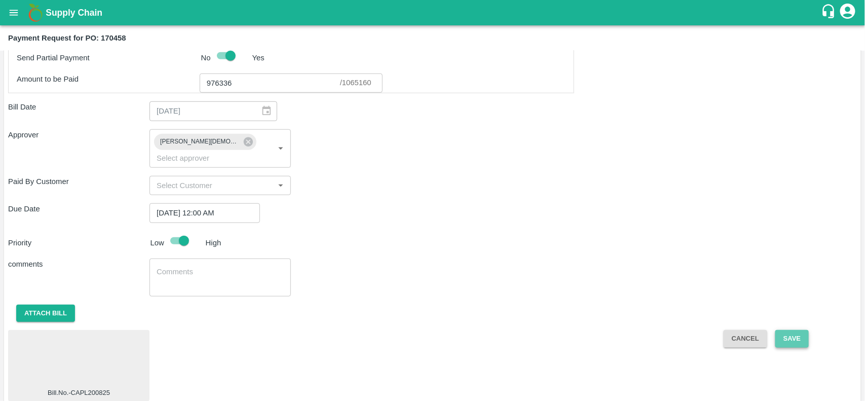
click at [788, 330] on button "Save" at bounding box center [791, 339] width 33 height 18
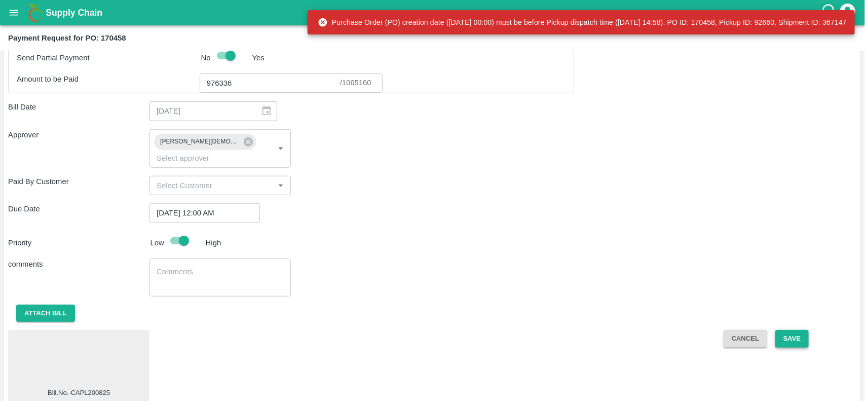
click at [775, 330] on button "Save" at bounding box center [791, 339] width 33 height 18
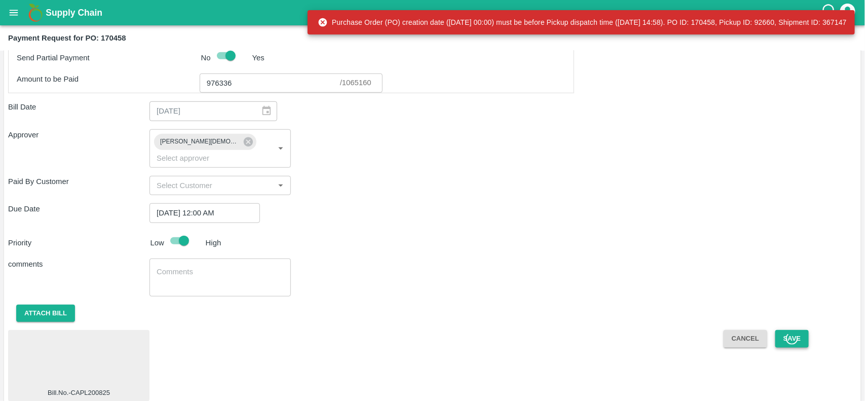
click at [775, 330] on button "Save" at bounding box center [791, 339] width 33 height 18
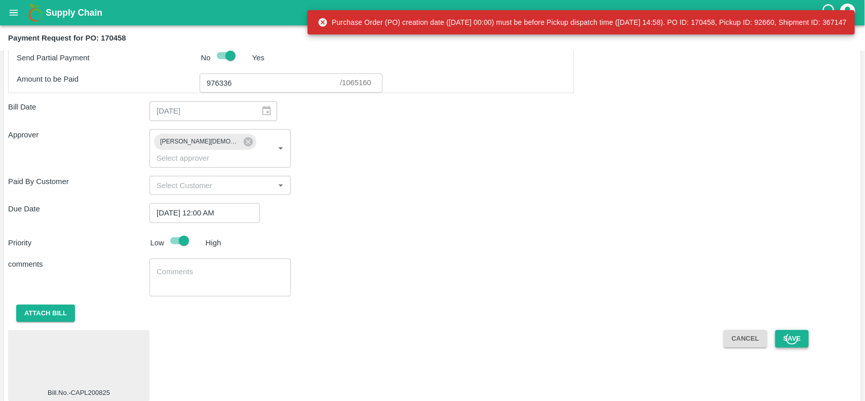
click at [775, 330] on button "Save" at bounding box center [791, 339] width 33 height 18
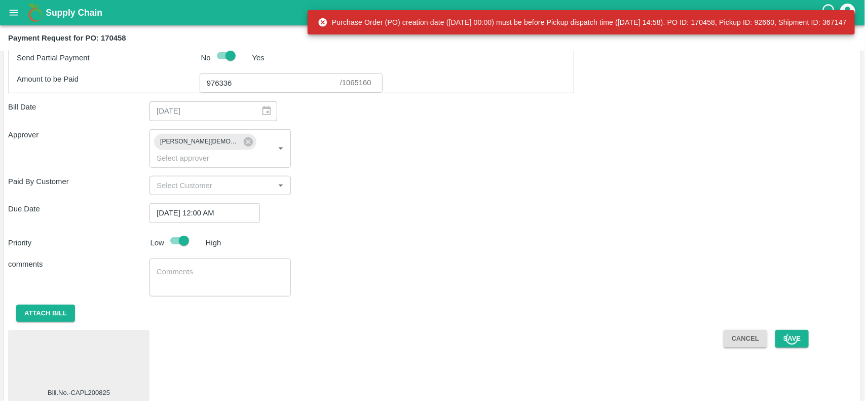
click at [819, 117] on div "Bill Date 27/09/2025 ​" at bounding box center [432, 110] width 849 height 19
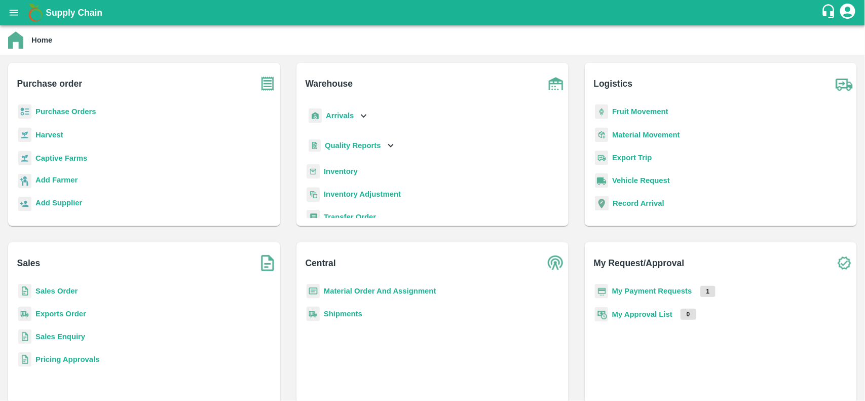
click at [80, 106] on p "Purchase Orders" at bounding box center [65, 111] width 61 height 11
click at [64, 110] on b "Purchase Orders" at bounding box center [65, 111] width 61 height 8
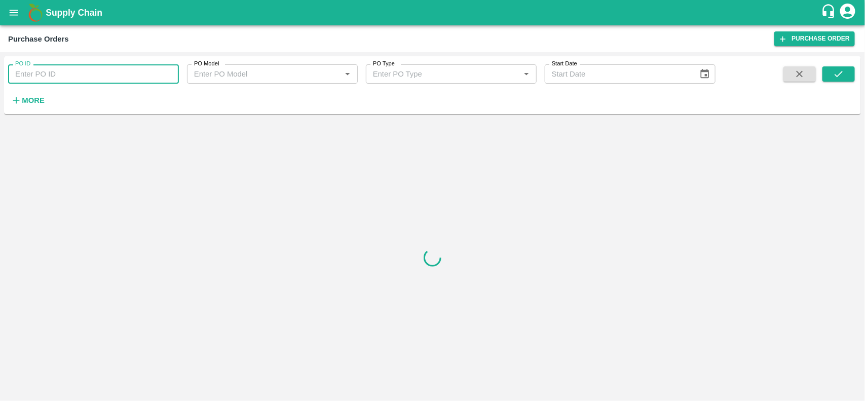
click at [95, 75] on input "PO ID" at bounding box center [93, 73] width 171 height 19
paste input "170458"
type input "170458"
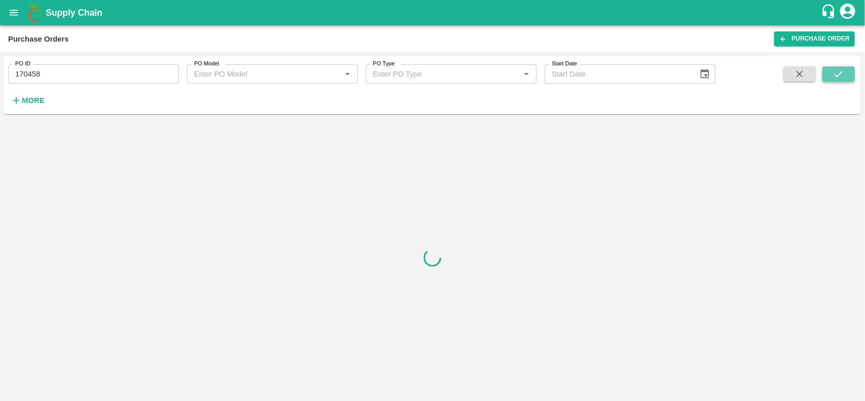
click at [834, 70] on icon "submit" at bounding box center [838, 73] width 11 height 11
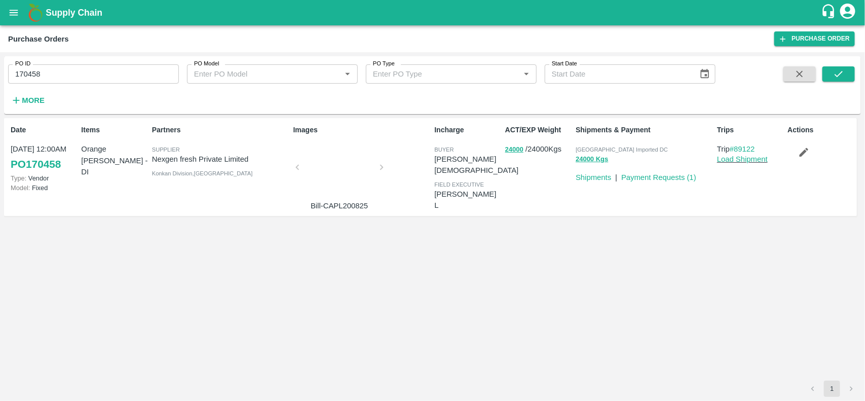
click at [319, 170] on div at bounding box center [339, 170] width 76 height 54
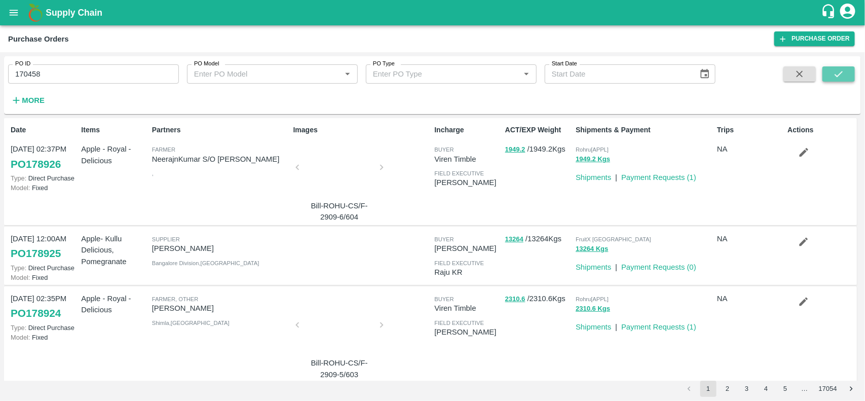
click at [837, 73] on icon "submit" at bounding box center [838, 73] width 11 height 11
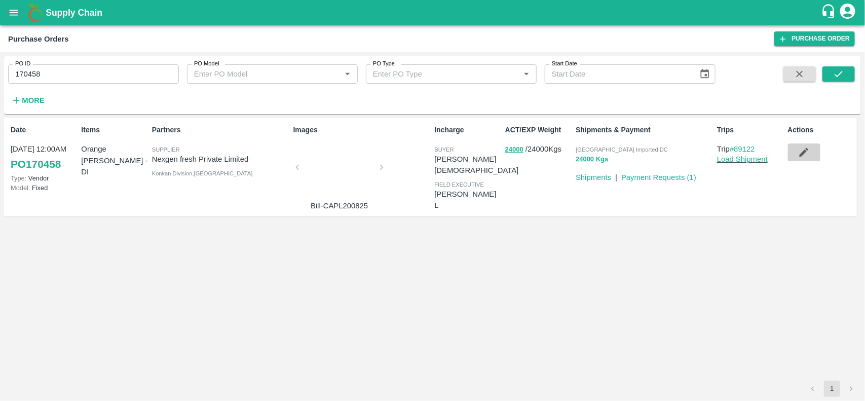
click at [812, 153] on button "button" at bounding box center [804, 151] width 32 height 17
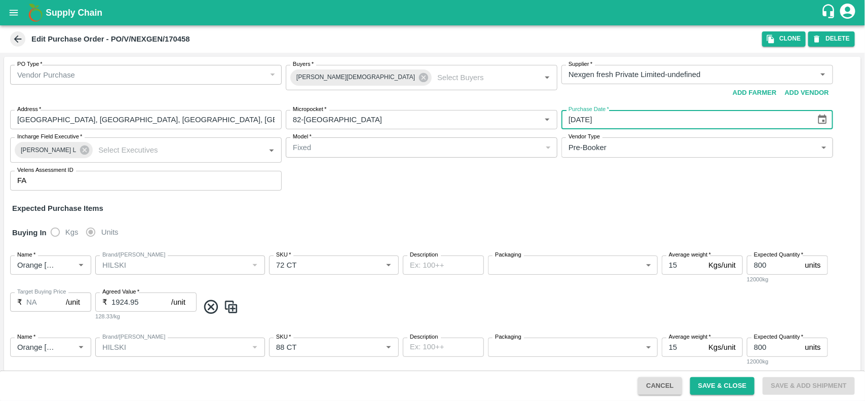
click at [636, 117] on input "[DATE]" at bounding box center [684, 119] width 247 height 19
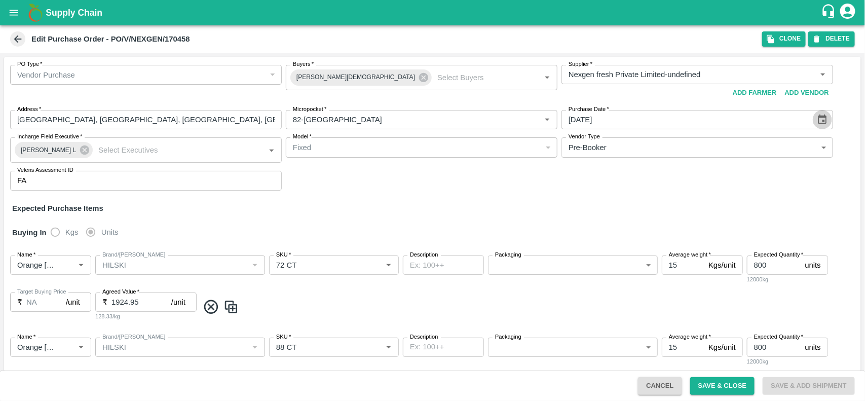
click at [817, 120] on icon "Choose date, selected date is Oct 1, 2025" at bounding box center [822, 119] width 11 height 11
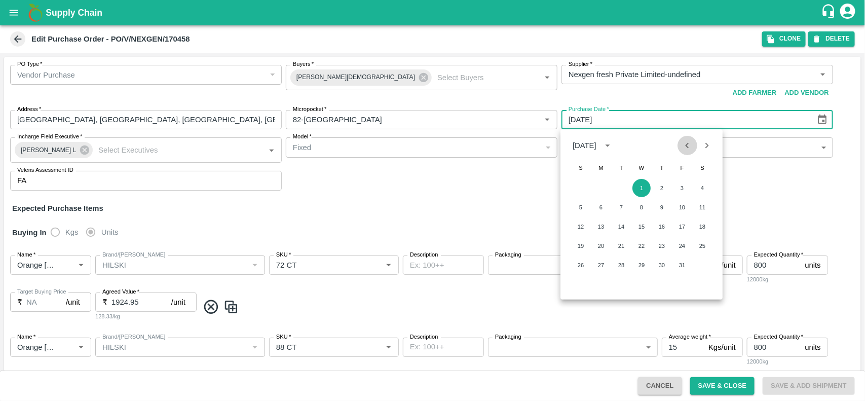
click at [687, 140] on icon "Previous month" at bounding box center [687, 145] width 11 height 11
click at [702, 248] on button "27" at bounding box center [702, 246] width 18 height 18
type input "[DATE]"
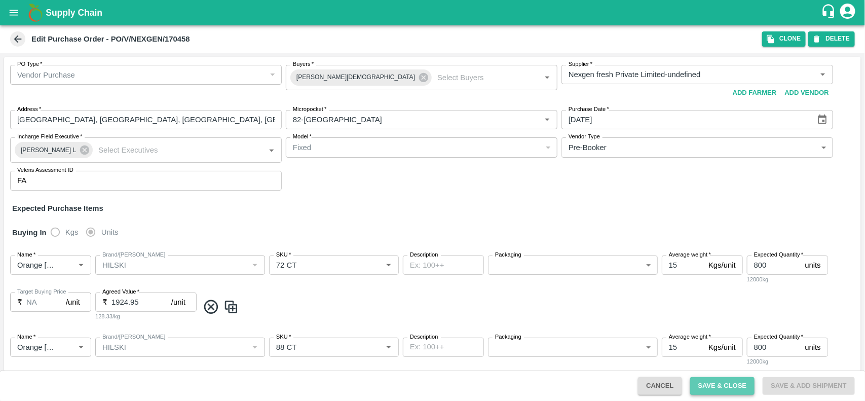
click at [713, 378] on button "Save & Close" at bounding box center [722, 386] width 65 height 18
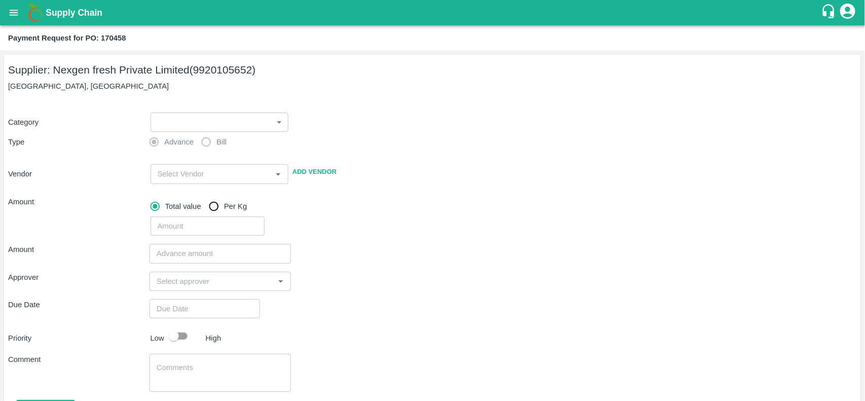
click at [189, 111] on div "​ ​" at bounding box center [217, 119] width 142 height 23
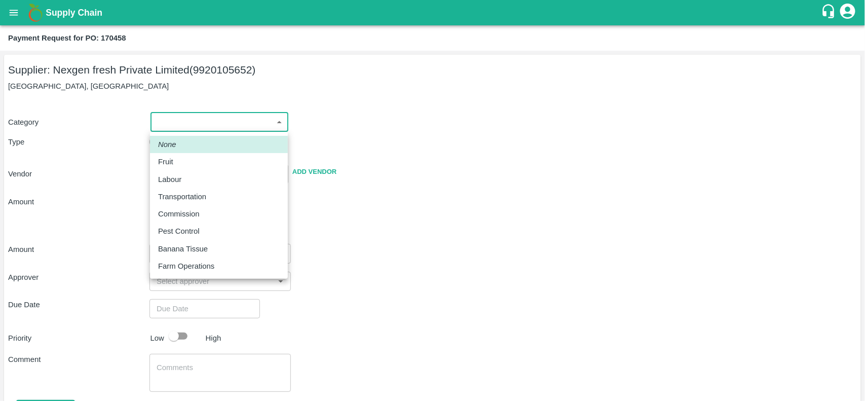
click at [188, 127] on body "Supply Chain Payment Request for PO: 170458 Supplier: Nexgen fresh Private Limi…" at bounding box center [432, 200] width 865 height 401
click at [174, 164] on div "Fruit" at bounding box center [168, 161] width 20 height 11
type input "1"
type input "Nexgen fresh Private Limited - 9920105652(Supplier)"
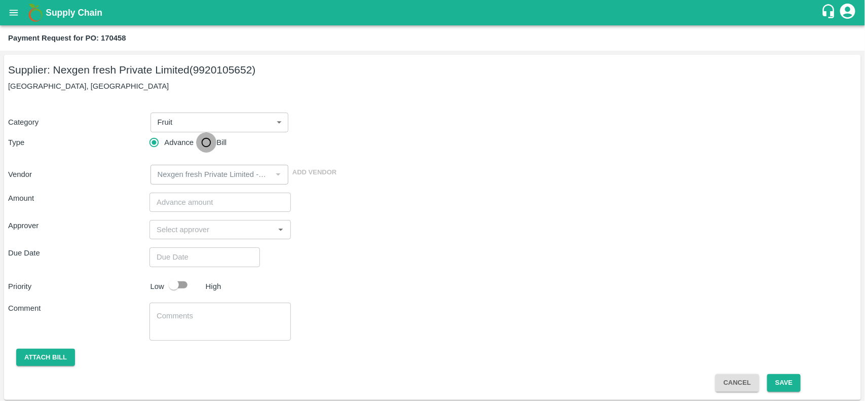
click at [205, 145] on input "Bill" at bounding box center [206, 142] width 20 height 20
radio input "true"
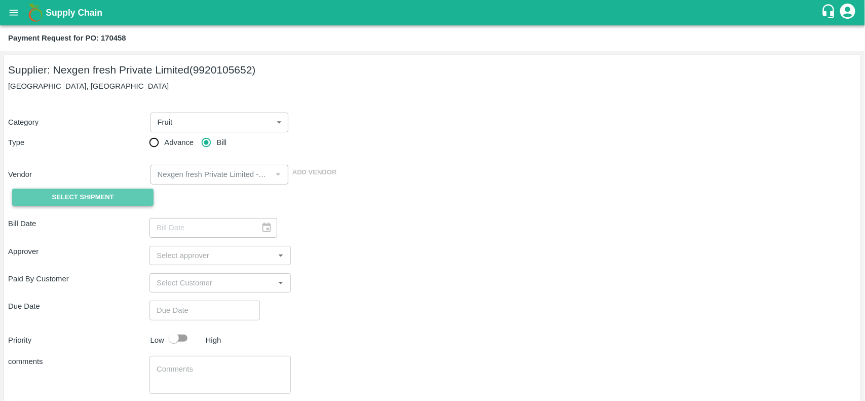
click at [91, 203] on button "Select Shipment" at bounding box center [82, 197] width 141 height 18
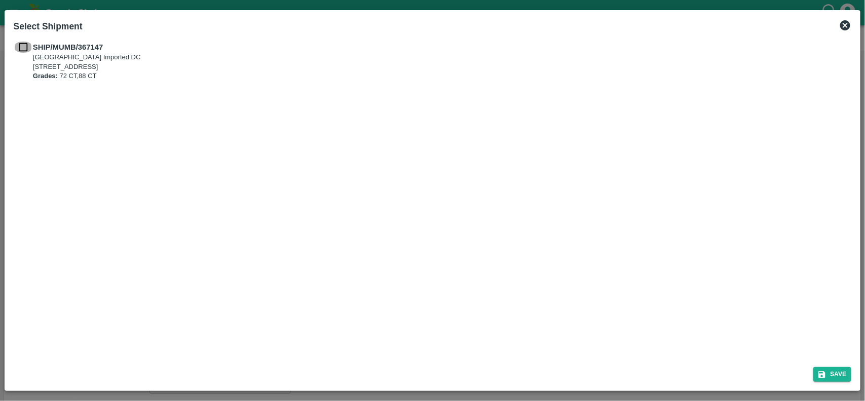
click at [24, 47] on input "checkbox" at bounding box center [23, 47] width 19 height 11
checkbox input "true"
click at [822, 371] on icon "submit" at bounding box center [821, 374] width 9 height 9
type input "27/09/2025"
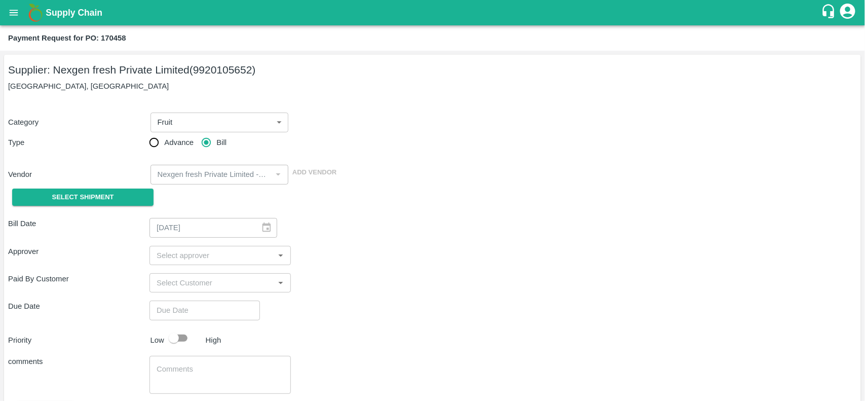
scroll to position [56, 0]
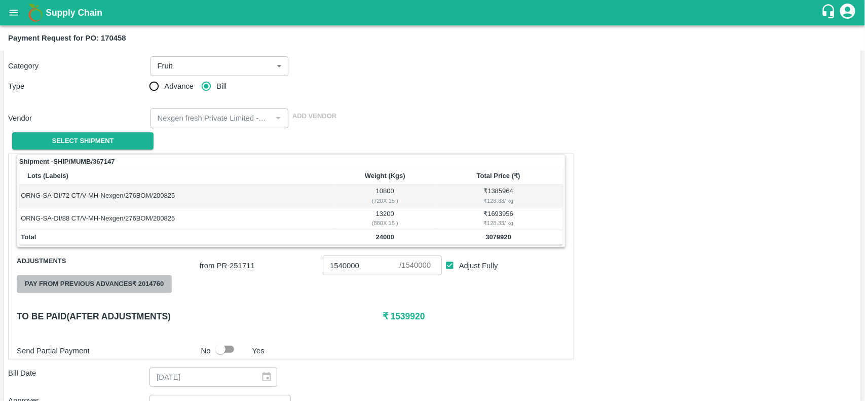
click at [116, 284] on button "Pay from previous advances ₹ 2014760" at bounding box center [94, 284] width 155 height 18
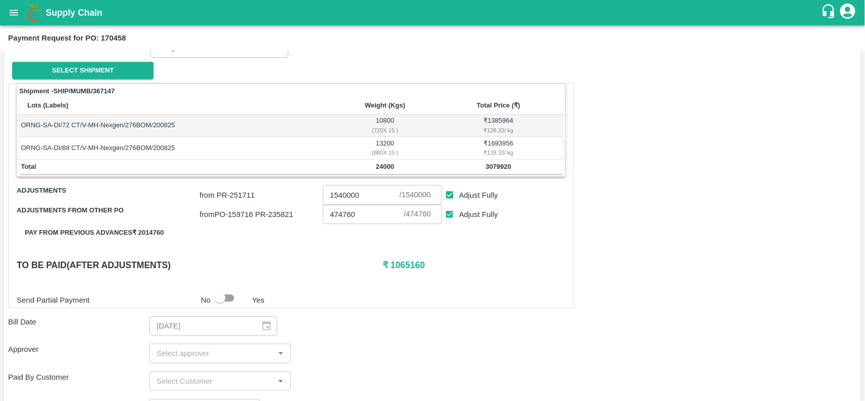
scroll to position [127, 0]
click at [223, 298] on input "checkbox" at bounding box center [220, 297] width 58 height 19
checkbox input "true"
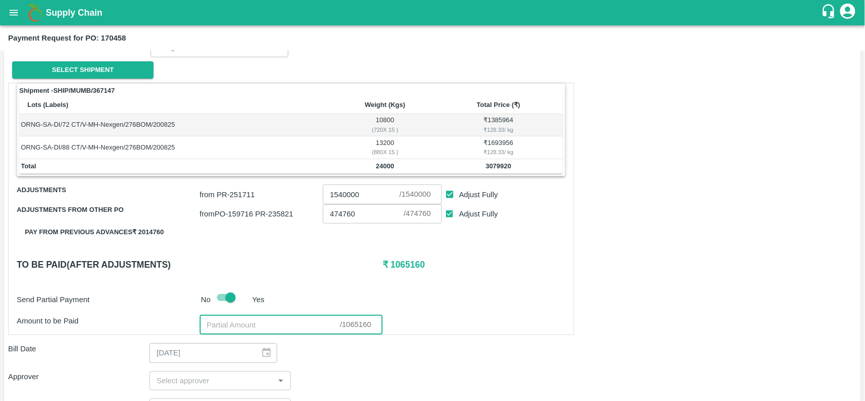
click at [223, 327] on input "number" at bounding box center [270, 324] width 140 height 19
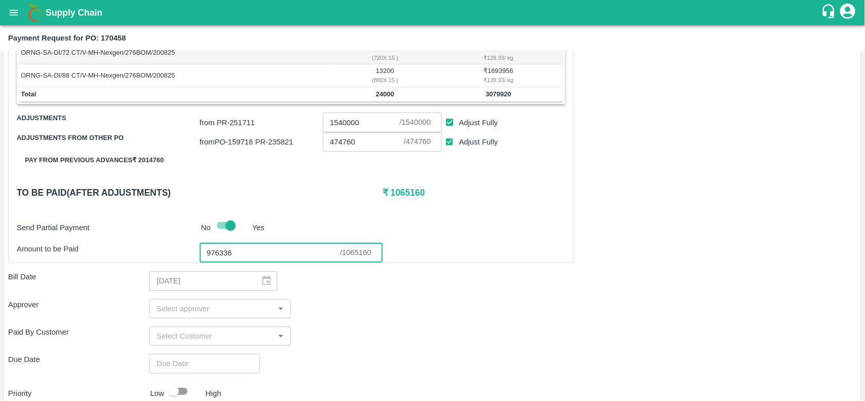
type input "976336"
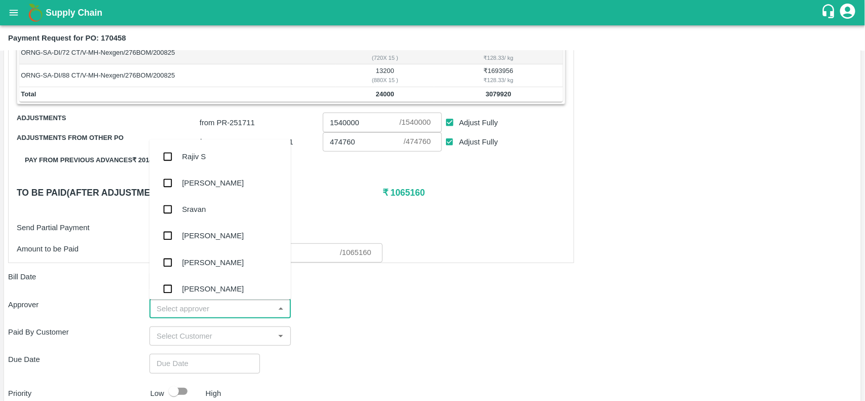
click at [202, 307] on input "input" at bounding box center [211, 308] width 119 height 13
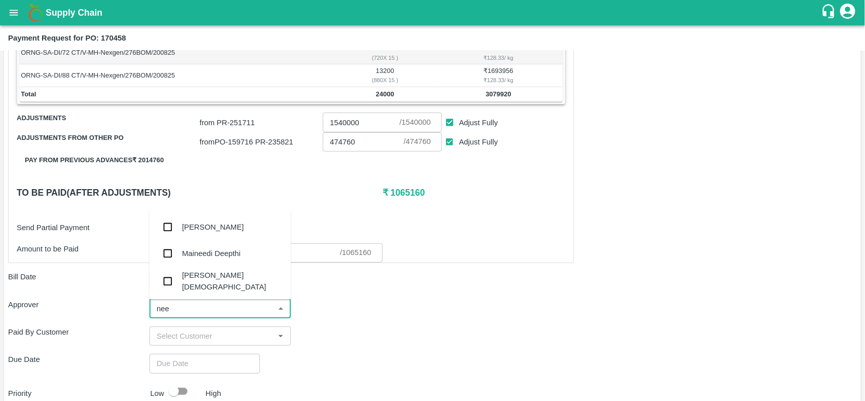
type input "neet"
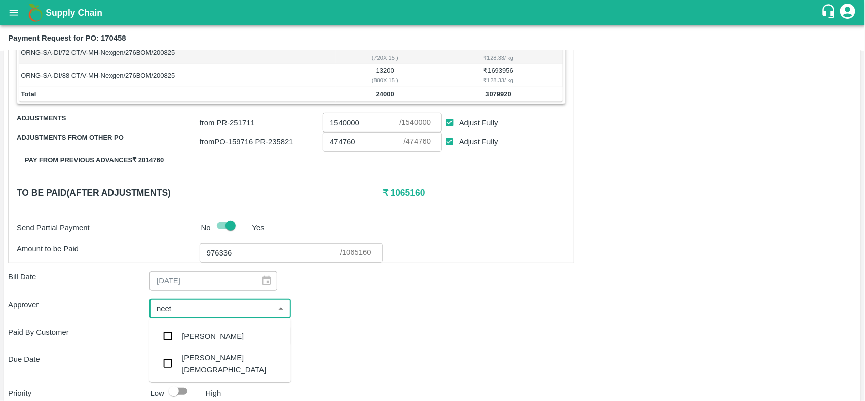
click at [183, 366] on div "Neeti Jain" at bounding box center [232, 363] width 101 height 23
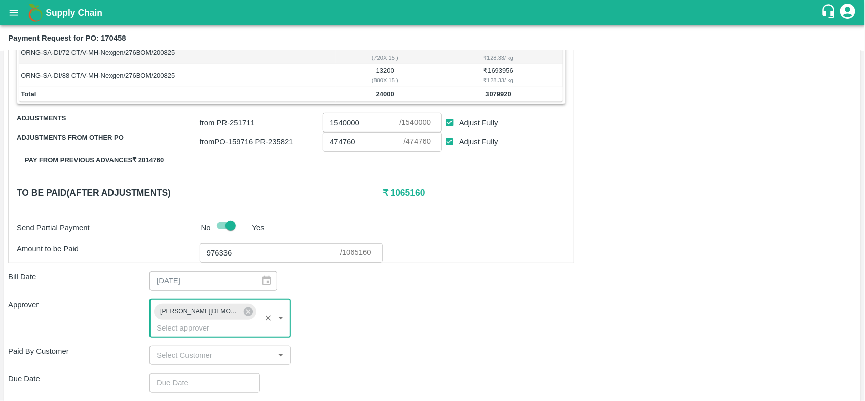
scroll to position [315, 0]
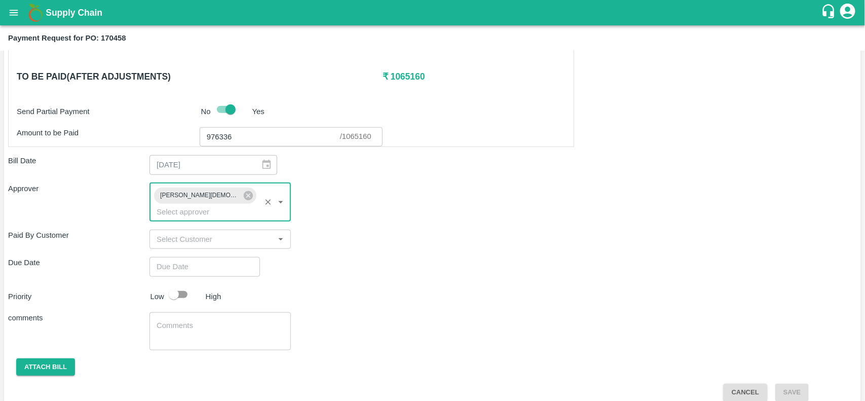
type input "DD/MM/YYYY hh:mm aa"
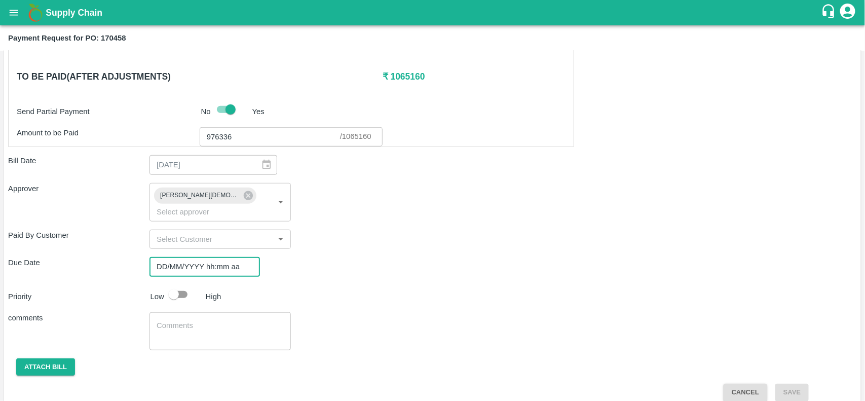
click at [175, 257] on input "DD/MM/YYYY hh:mm aa" at bounding box center [200, 266] width 103 height 19
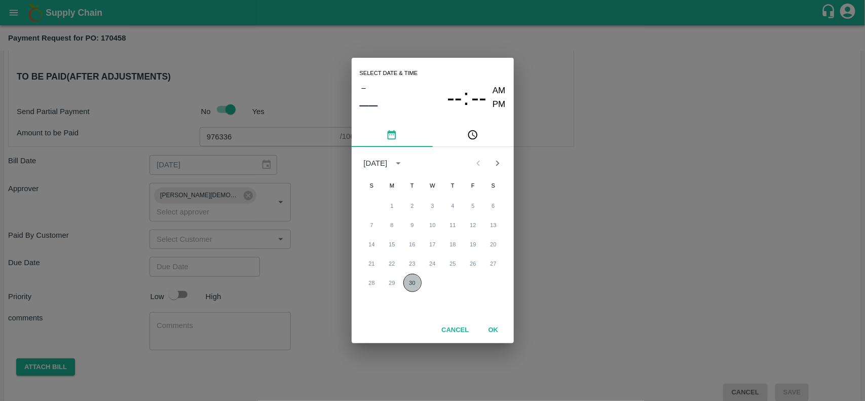
click at [410, 287] on button "30" at bounding box center [412, 283] width 18 height 18
type input "30/09/2025 12:00 AM"
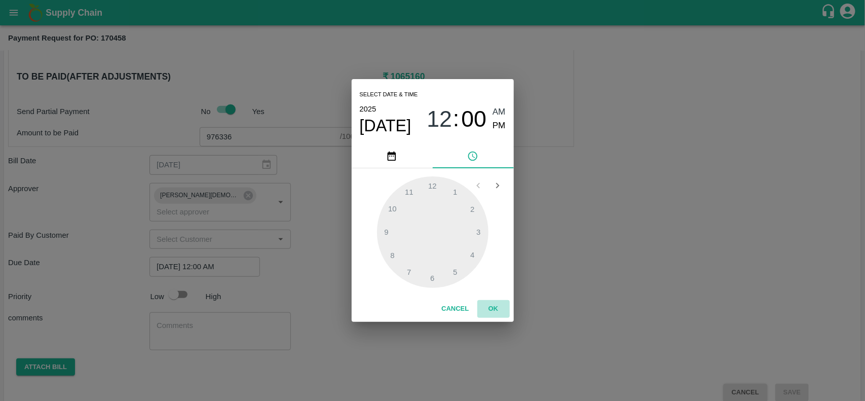
click at [488, 312] on button "OK" at bounding box center [493, 309] width 32 height 18
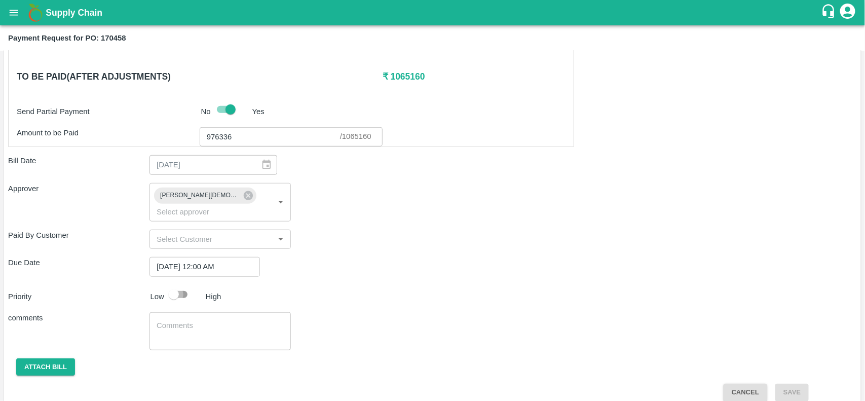
click at [168, 285] on input "checkbox" at bounding box center [174, 294] width 58 height 19
checkbox input "true"
click at [55, 358] on button "Attach bill" at bounding box center [45, 367] width 59 height 18
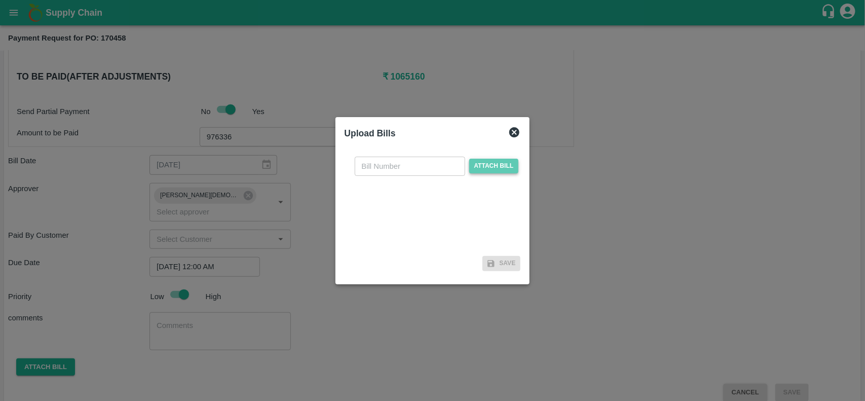
click at [500, 170] on span "Attach bill" at bounding box center [494, 166] width 50 height 15
click at [0, 0] on input "Attach bill" at bounding box center [0, 0] width 0 height 0
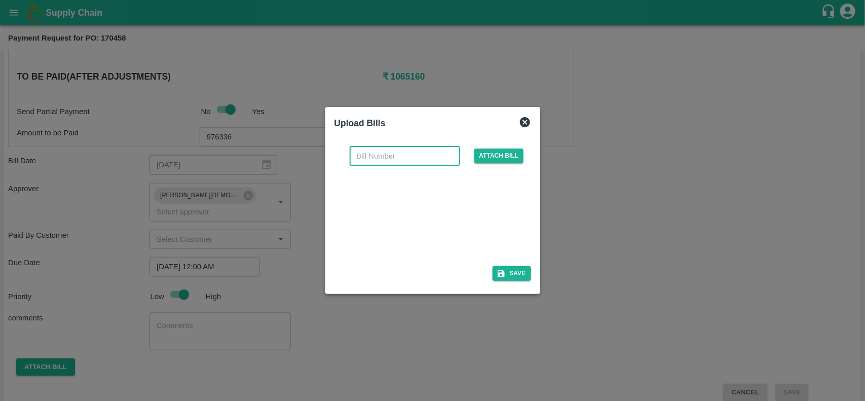
click at [403, 155] on input "text" at bounding box center [405, 155] width 110 height 19
paste input "CAPL200825"
type input "CAPL200825"
click at [503, 269] on icon "button" at bounding box center [500, 273] width 9 height 9
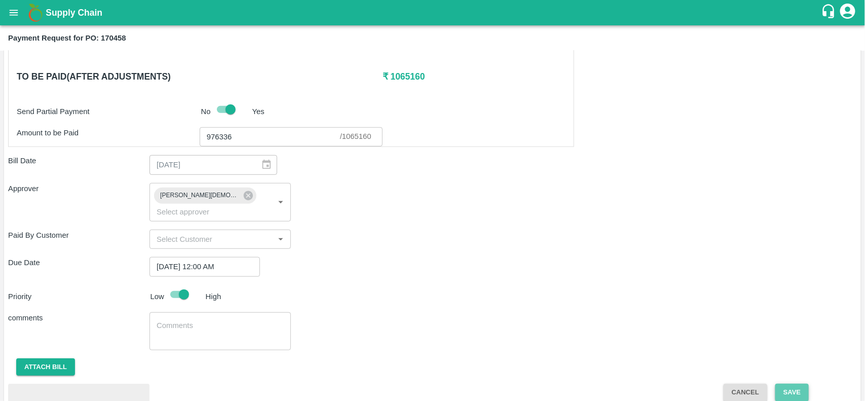
click at [788, 383] on button "Save" at bounding box center [791, 392] width 33 height 18
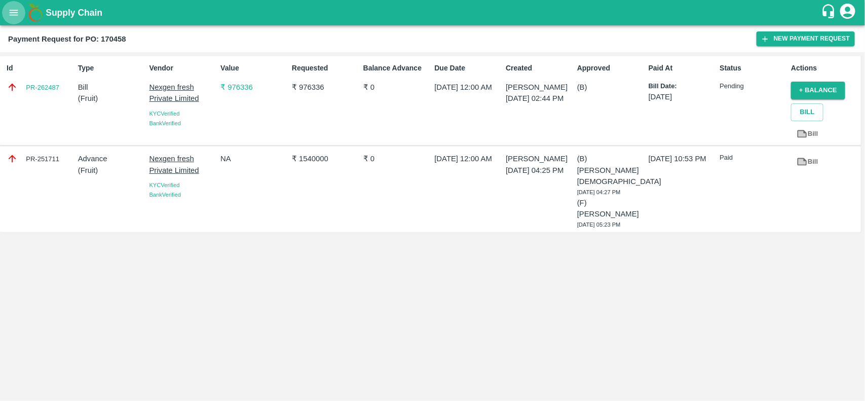
click at [17, 18] on icon "open drawer" at bounding box center [13, 12] width 11 height 11
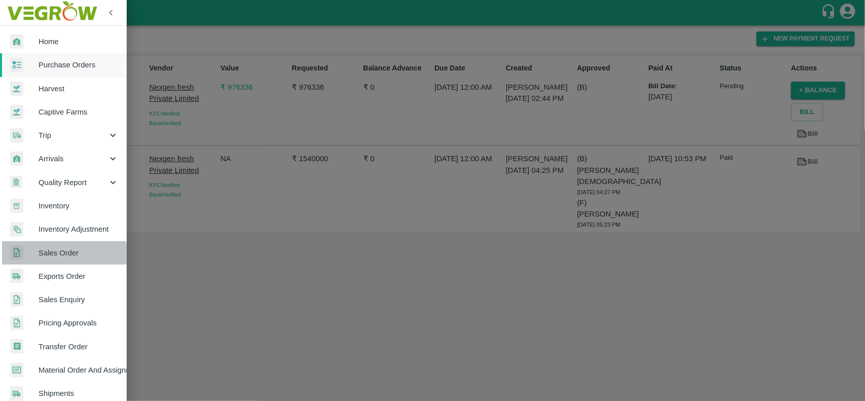
click at [54, 256] on span "Sales Order" at bounding box center [79, 252] width 80 height 11
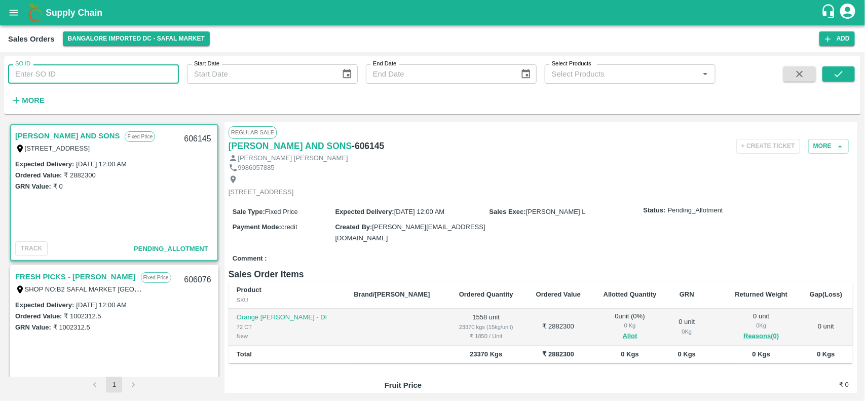
click at [66, 80] on input "SO ID" at bounding box center [93, 73] width 171 height 19
paste input "604461"
type input "604461"
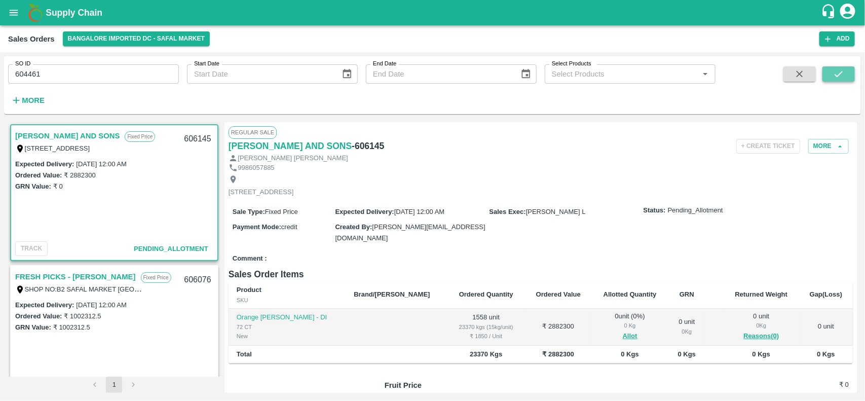
click at [836, 70] on icon "submit" at bounding box center [838, 73] width 11 height 11
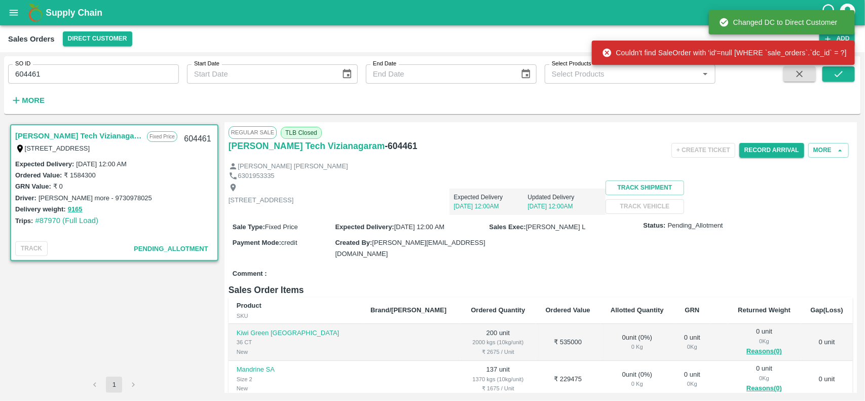
click at [53, 128] on div "Eesha Agro Tech Vizianagaram Fixed Price Flat no :601 ,, Kosala apartment Opp k…" at bounding box center [114, 141] width 206 height 32
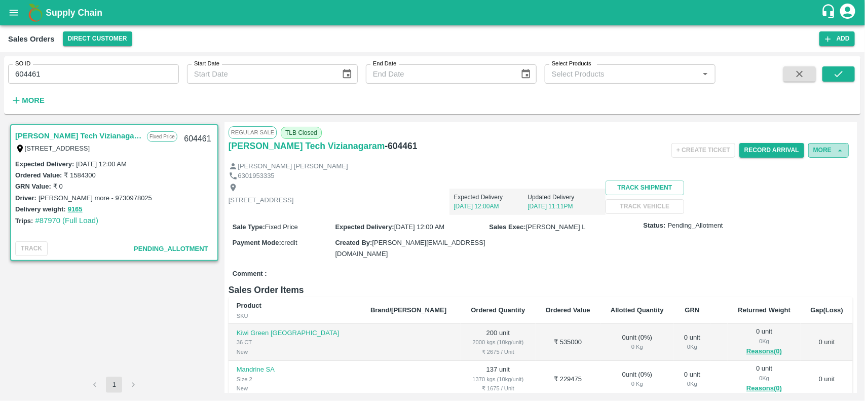
click at [831, 150] on button "More" at bounding box center [828, 150] width 41 height 15
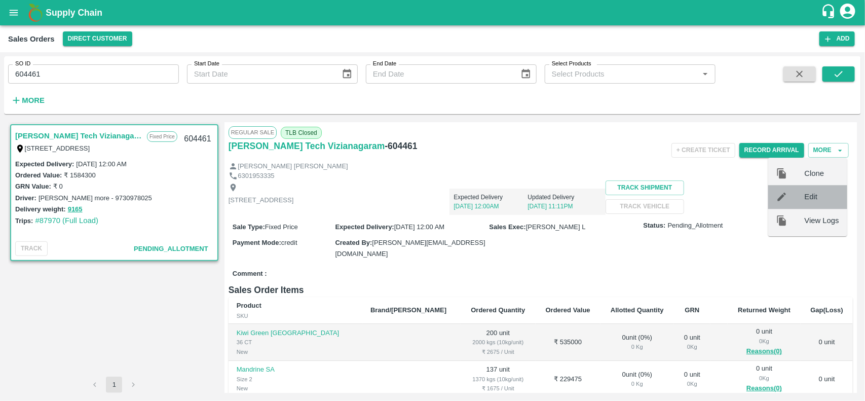
click at [811, 196] on span "Edit" at bounding box center [821, 196] width 34 height 11
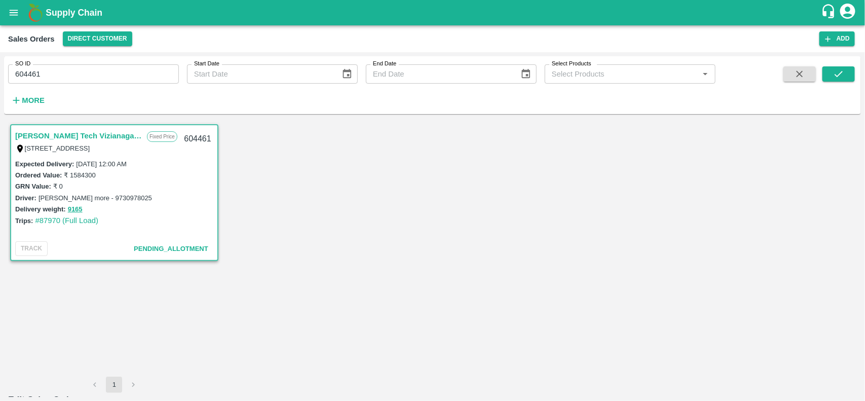
type input "2"
type input "2750"
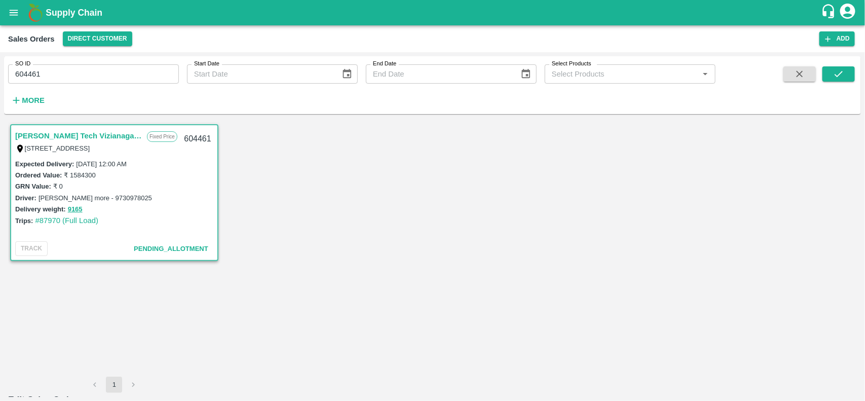
type input "1"
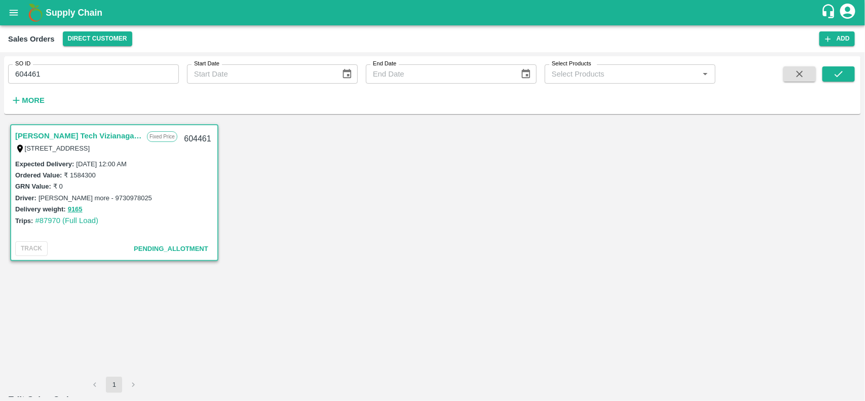
type input "1775"
paste input "775"
type input "1775"
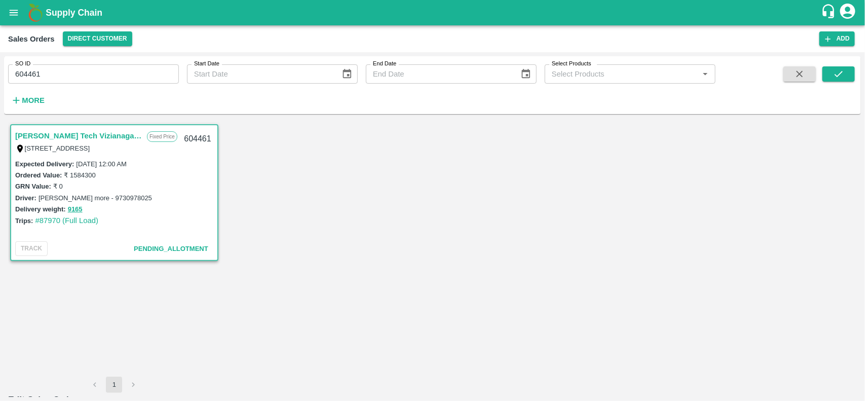
type input "1175"
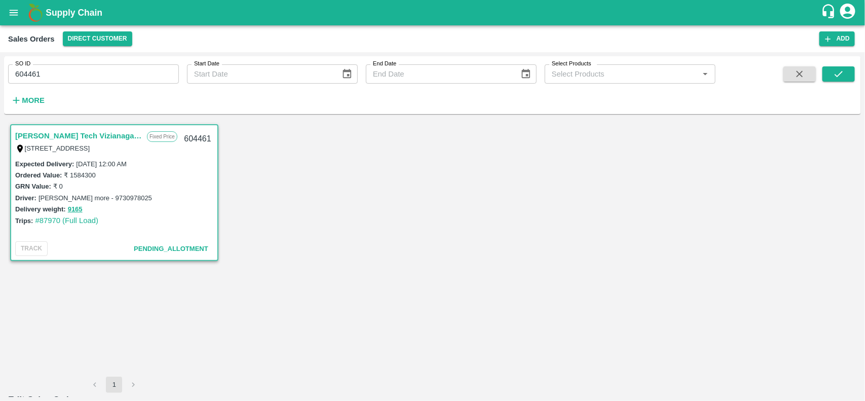
type input "19"
type input "1881"
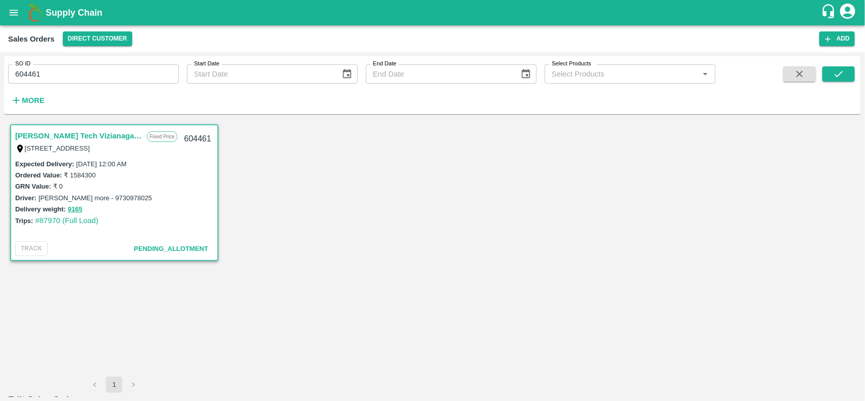
type input "1975"
type input "1"
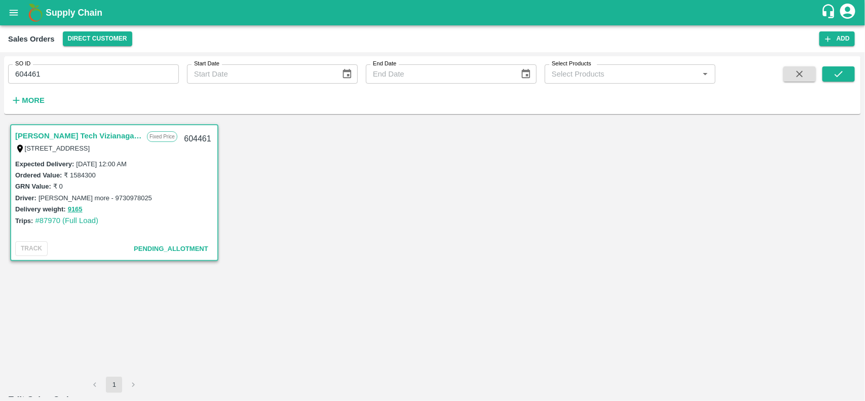
type input "20"
type input "1780"
type input "202"
type input "1598"
type input "2025"
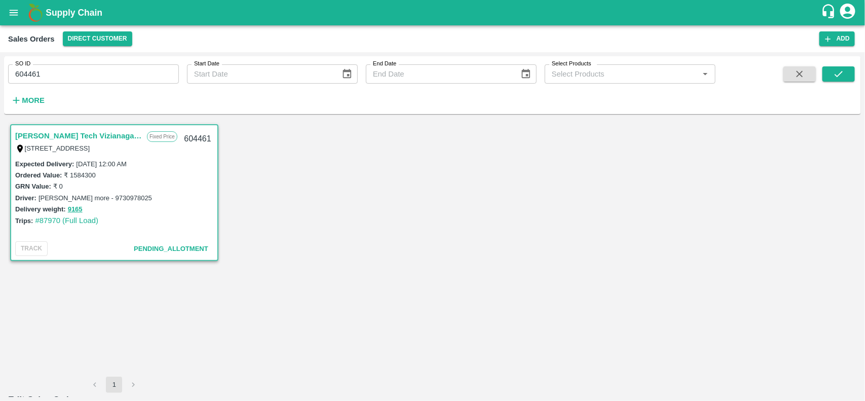
type input "7"
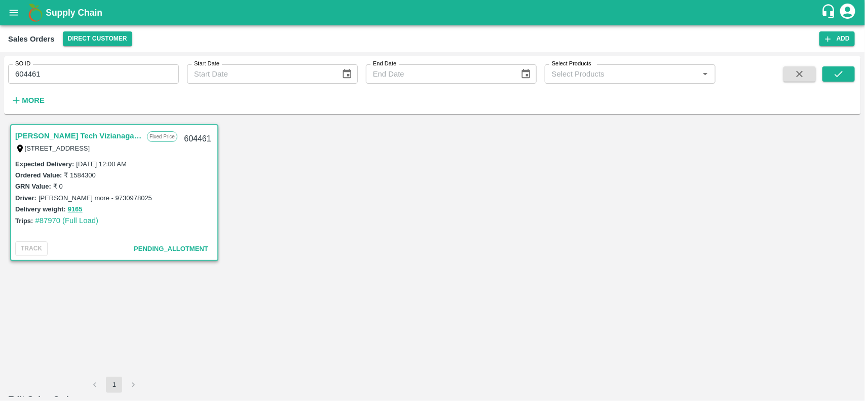
type input "693"
type input "72"
type input "628"
type input "725"
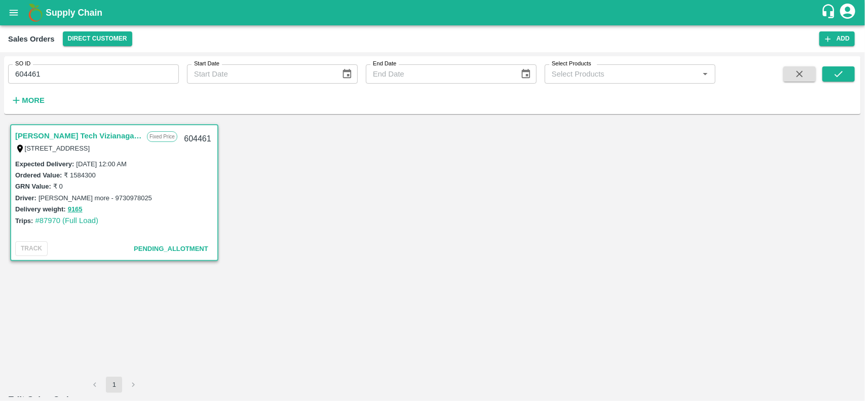
scroll to position [569, 0]
type input "7"
type input "8"
type input "742"
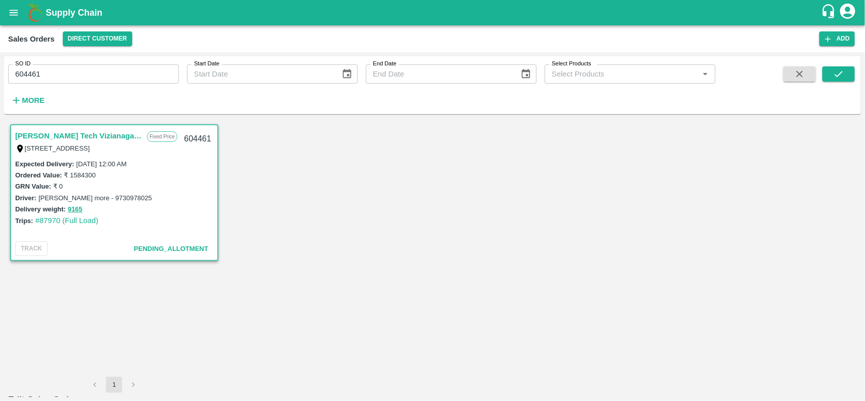
type input "82"
type input "668"
type input "825"
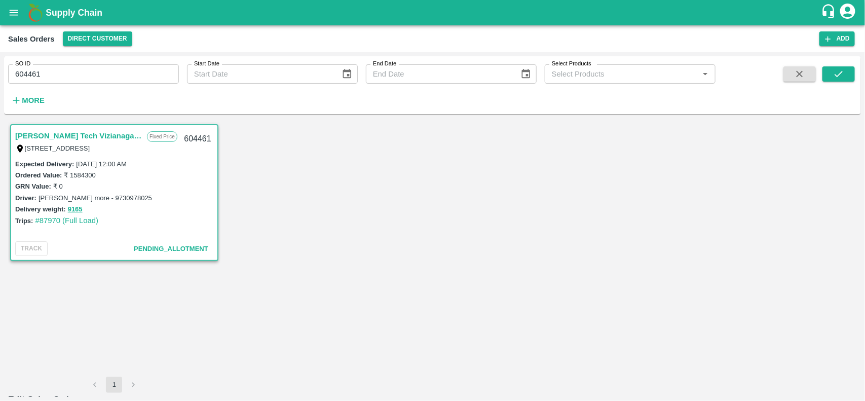
type input "1"
type input "95"
type input "991"
type input "950"
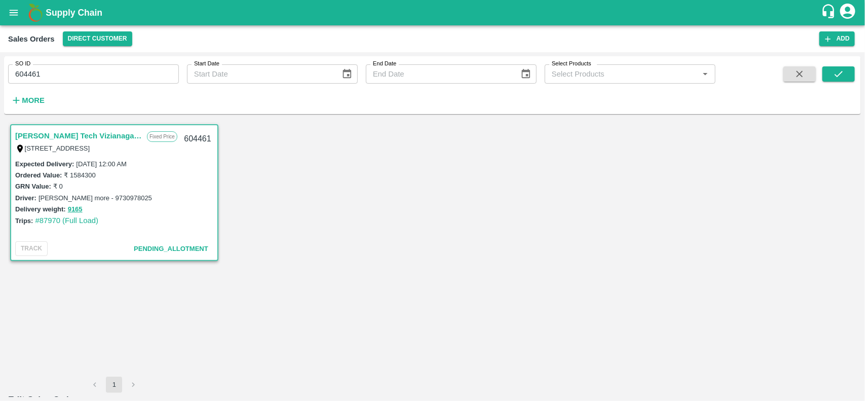
type input "50"
type input "950"
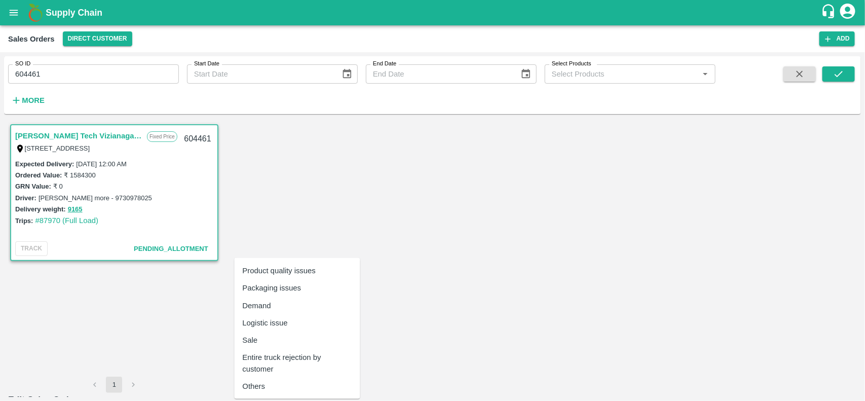
click at [258, 379] on div "Others" at bounding box center [298, 385] width 126 height 17
type input "Others"
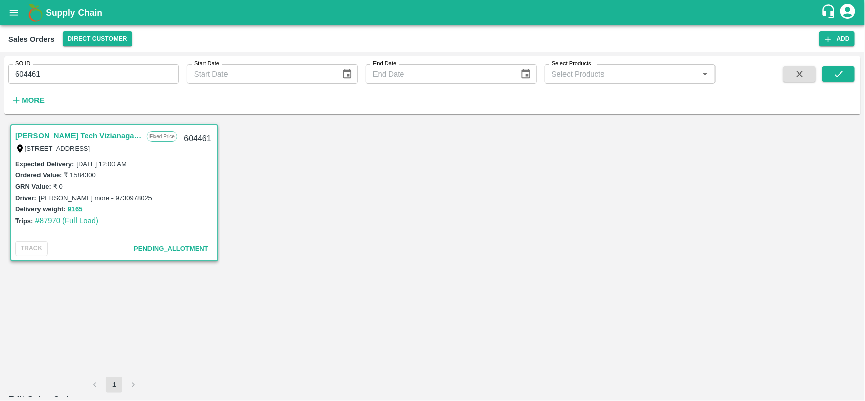
type textarea "t"
type textarea "Typing Error"
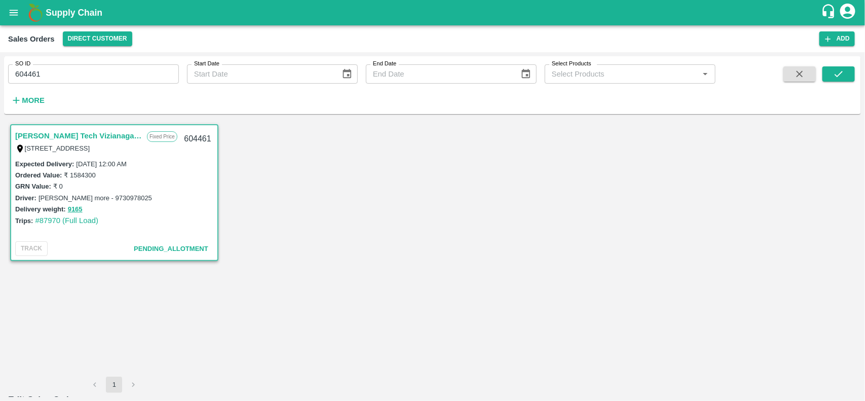
type input "95"
type input "905"
type input "9"
type input "991"
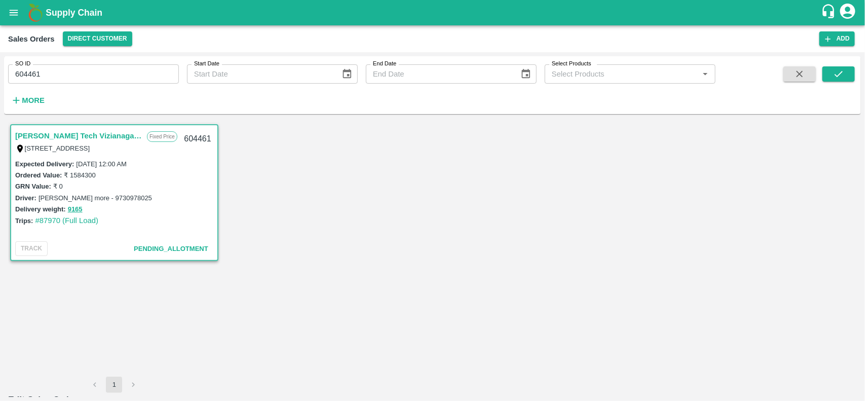
type input "92"
type input "908"
type input "925"
type input "75"
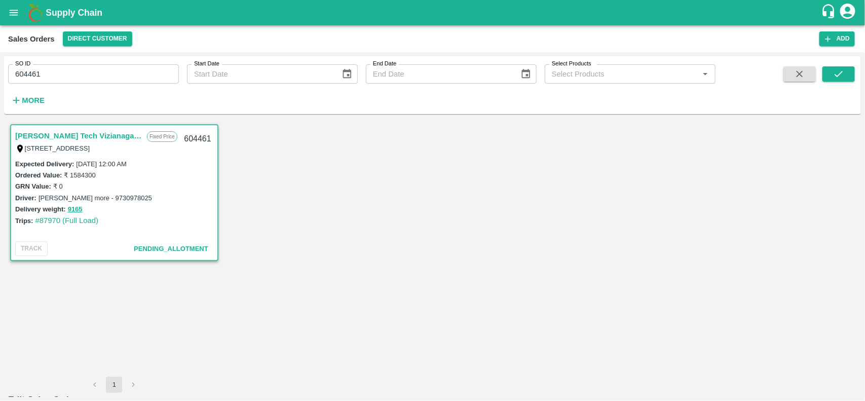
type input "925"
type input "27"
type input "2648"
type input "272"
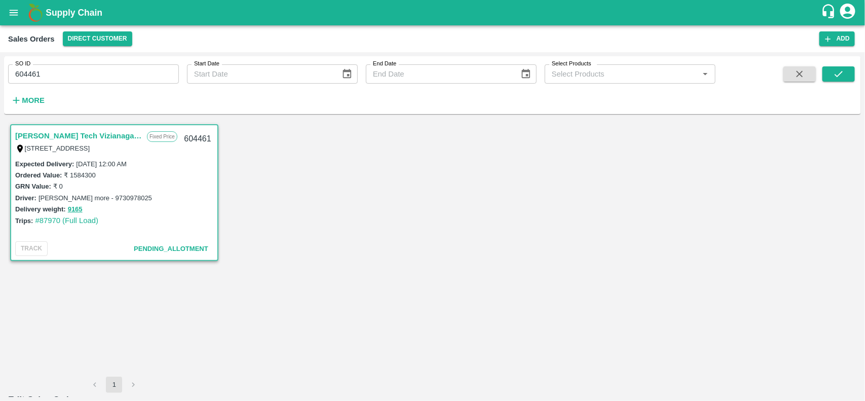
type input "2403"
type input "2725"
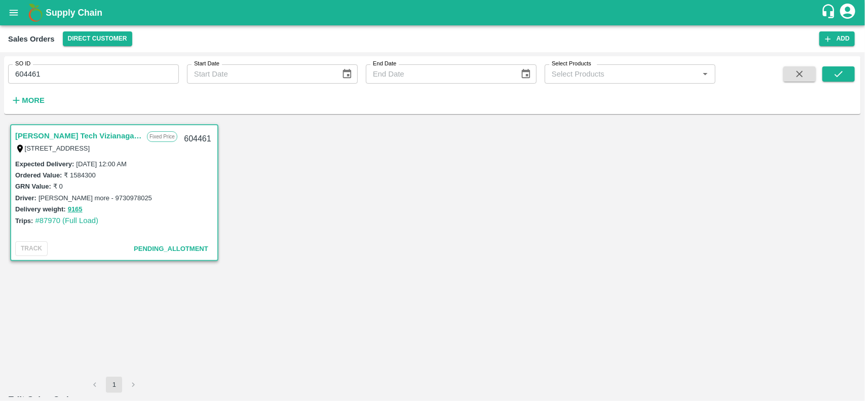
type input "9"
type input "891"
type input "975"
type input "975.0"
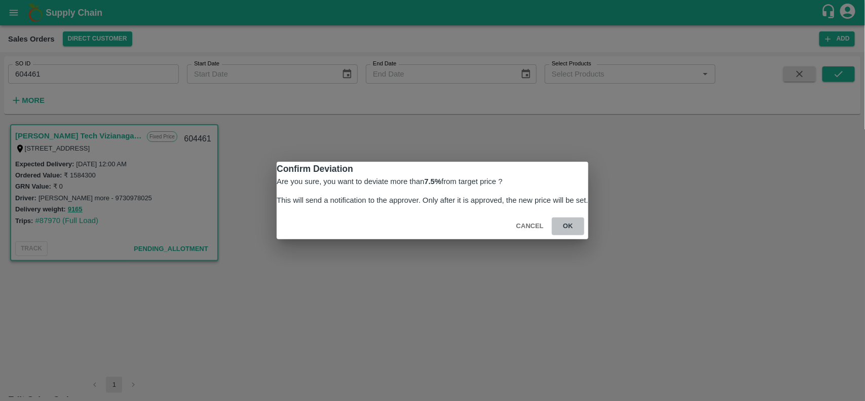
click at [552, 235] on button "ok" at bounding box center [568, 226] width 32 height 18
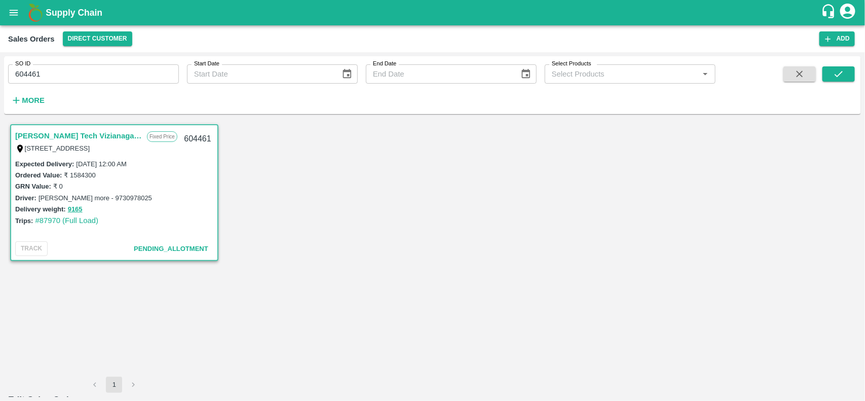
scroll to position [0, 0]
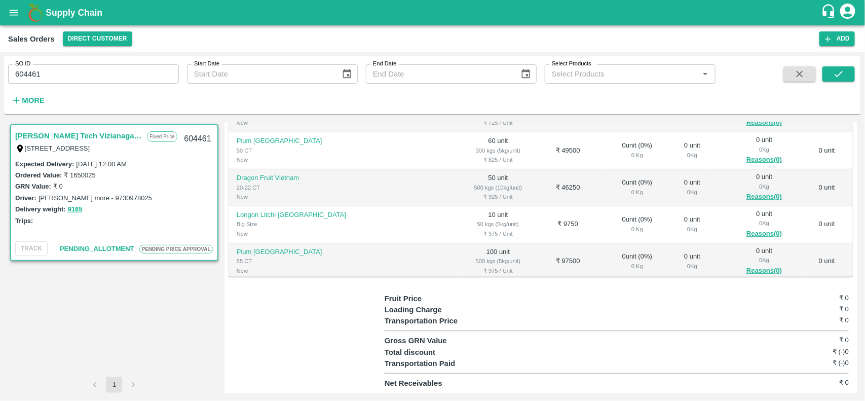
scroll to position [249, 0]
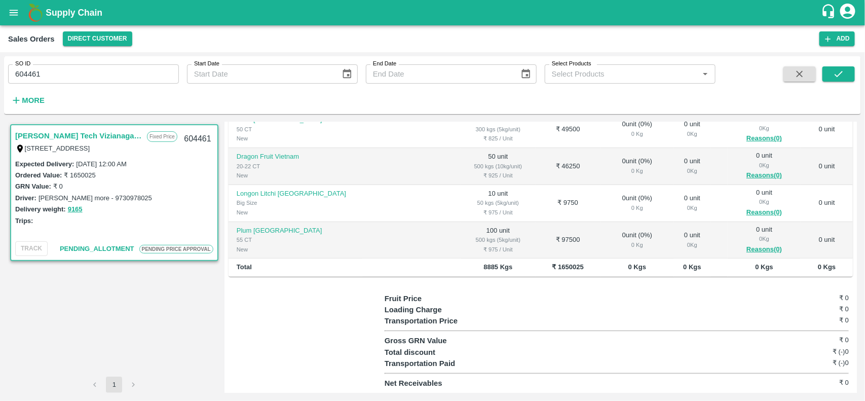
click at [173, 246] on span "PENDING PRICE APPROVAL" at bounding box center [176, 249] width 74 height 9
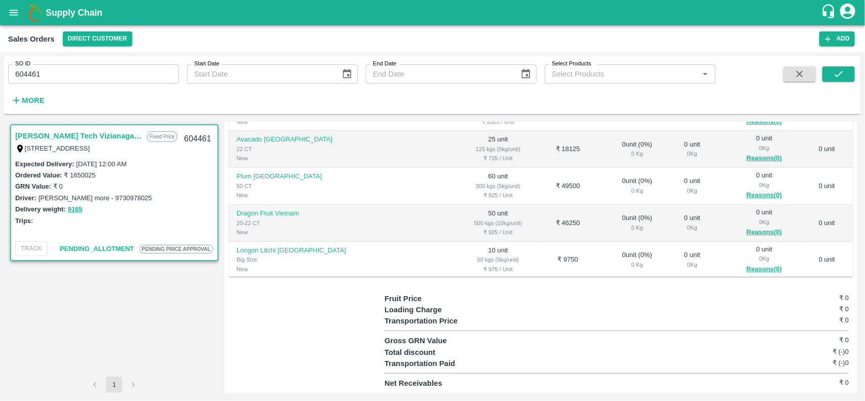
scroll to position [191, 0]
click at [469, 233] on div "₹ 925 / Unit" at bounding box center [498, 232] width 59 height 9
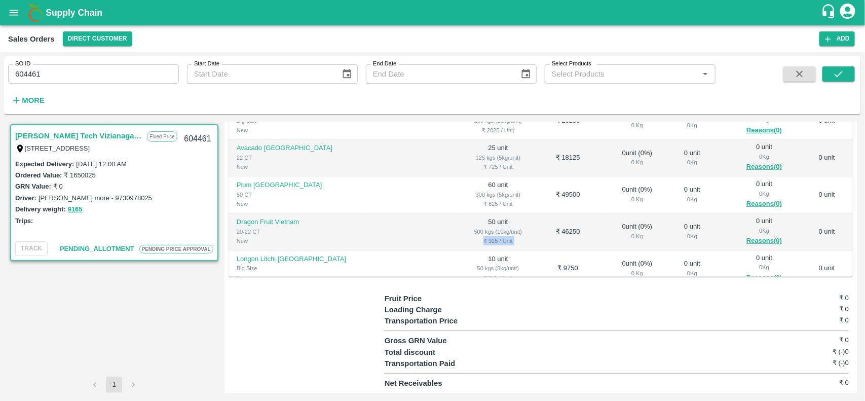
scroll to position [182, 0]
click at [362, 229] on td at bounding box center [411, 232] width 98 height 37
drag, startPoint x: 419, startPoint y: 228, endPoint x: 463, endPoint y: 239, distance: 44.4
click at [463, 239] on td "50 unit 500 kgs (10kg/unit) ₹ 925 / Unit" at bounding box center [497, 232] width 75 height 37
click at [460, 221] on td "50 unit 500 kgs (10kg/unit) ₹ 925 / Unit" at bounding box center [497, 232] width 75 height 37
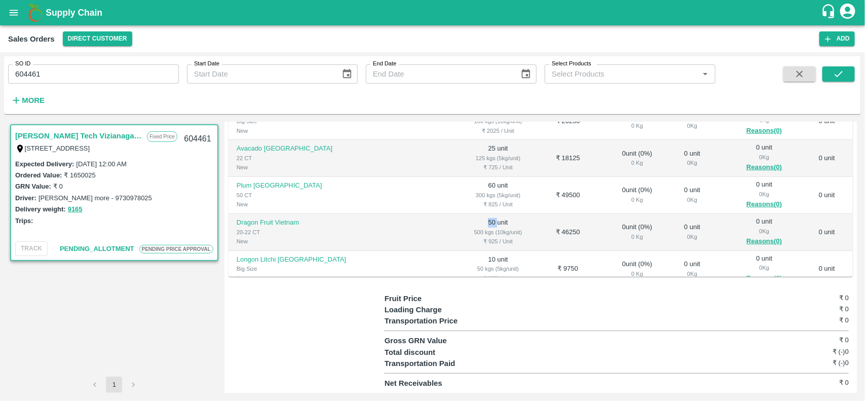
click at [460, 221] on td "50 unit 500 kgs (10kg/unit) ₹ 925 / Unit" at bounding box center [497, 232] width 75 height 37
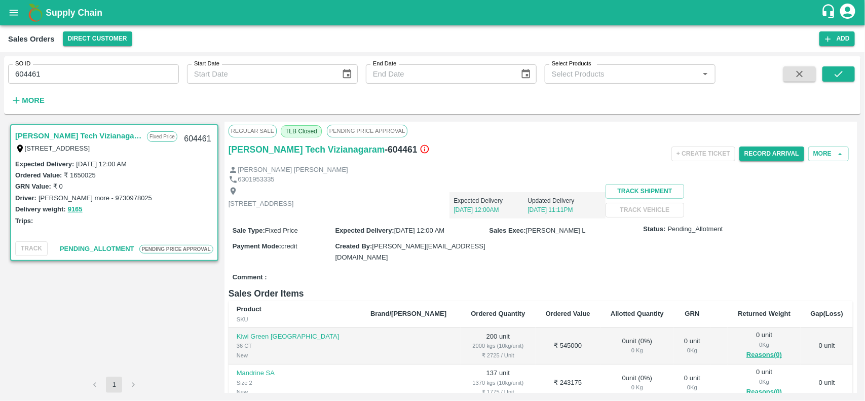
scroll to position [0, 0]
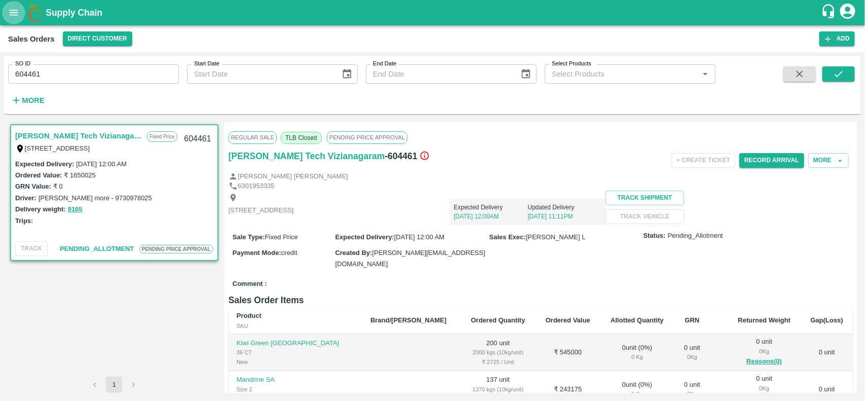
click at [13, 16] on icon "open drawer" at bounding box center [13, 12] width 11 height 11
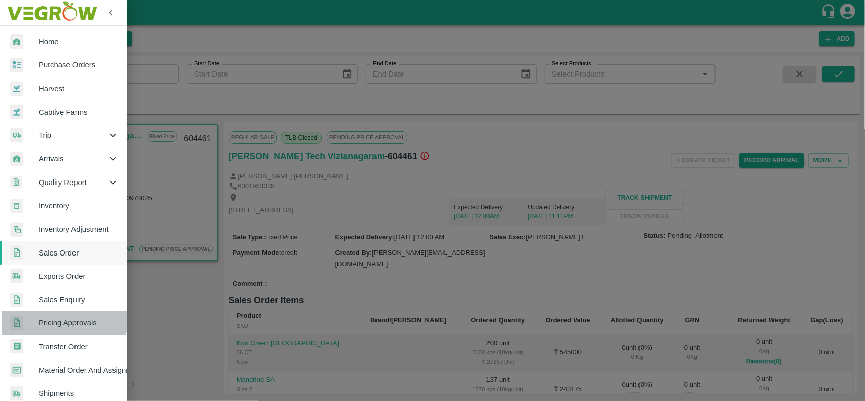
click at [55, 314] on link "Pricing Approvals" at bounding box center [63, 322] width 127 height 23
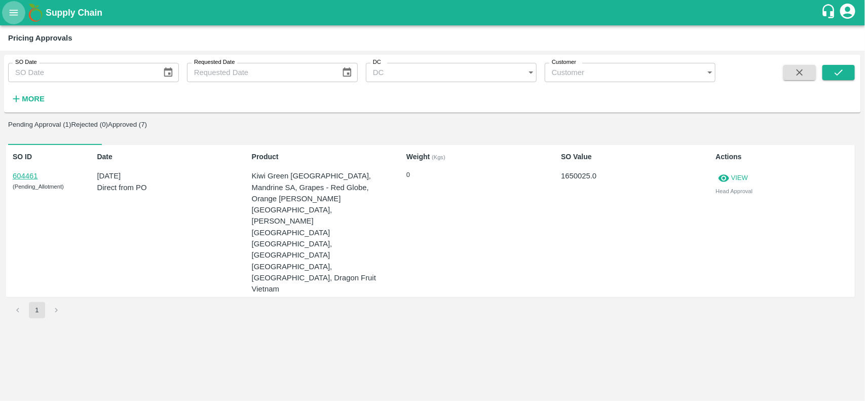
click at [6, 12] on button "open drawer" at bounding box center [13, 12] width 23 height 23
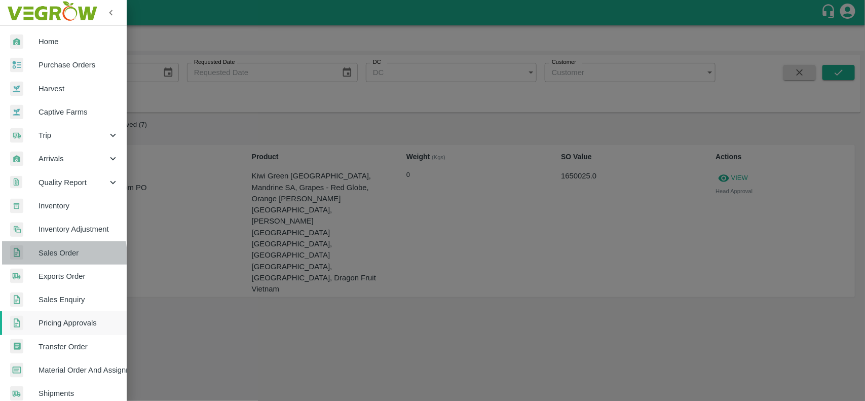
click at [50, 256] on span "Sales Order" at bounding box center [79, 252] width 80 height 11
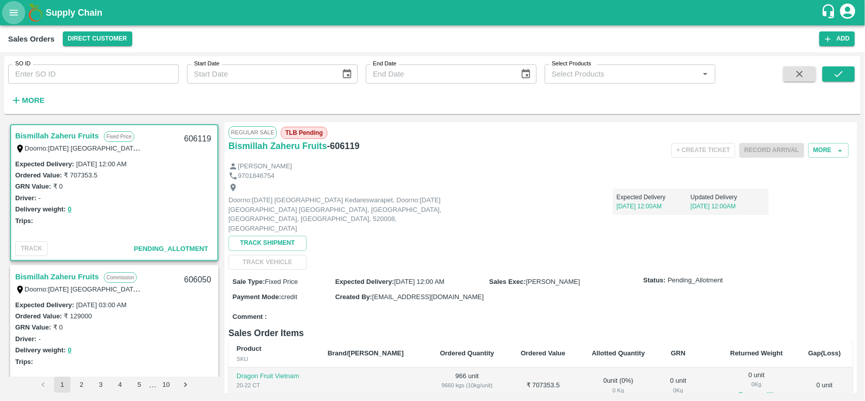
click at [6, 11] on button "open drawer" at bounding box center [13, 12] width 23 height 23
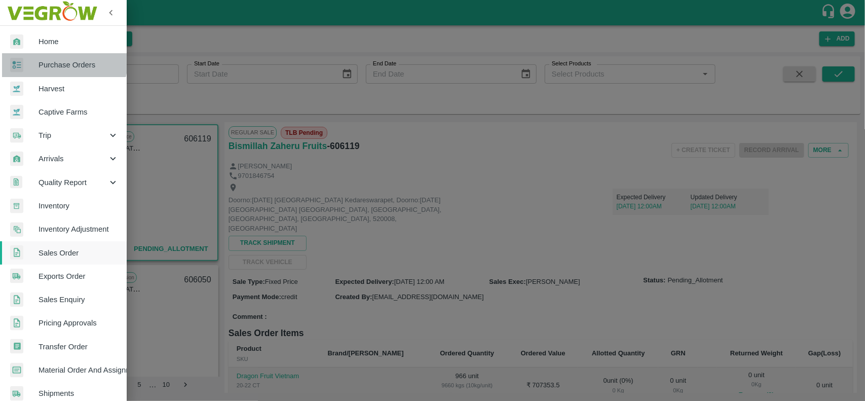
click at [54, 58] on link "Purchase Orders" at bounding box center [63, 64] width 127 height 23
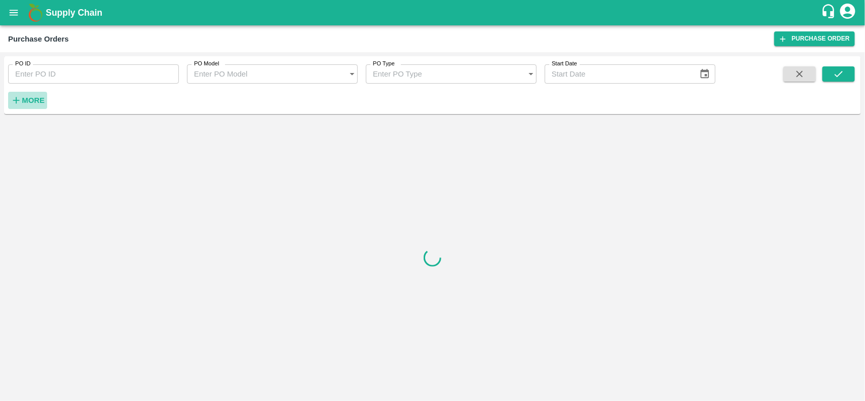
click at [38, 102] on strong "More" at bounding box center [33, 100] width 23 height 8
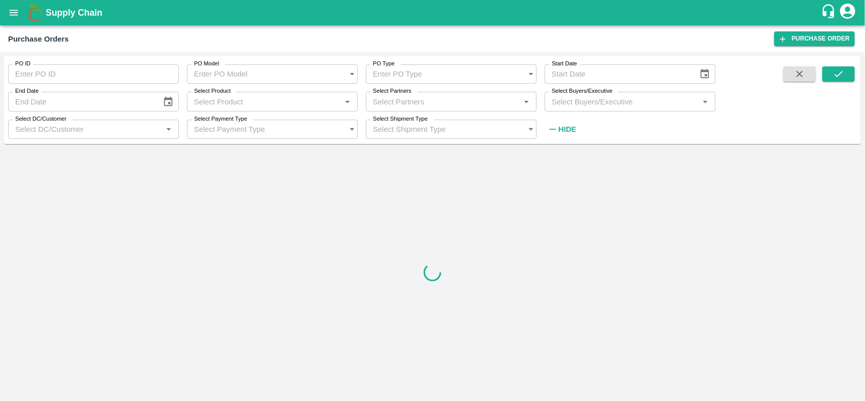
click at [393, 108] on div "Select Partners   *" at bounding box center [451, 101] width 171 height 19
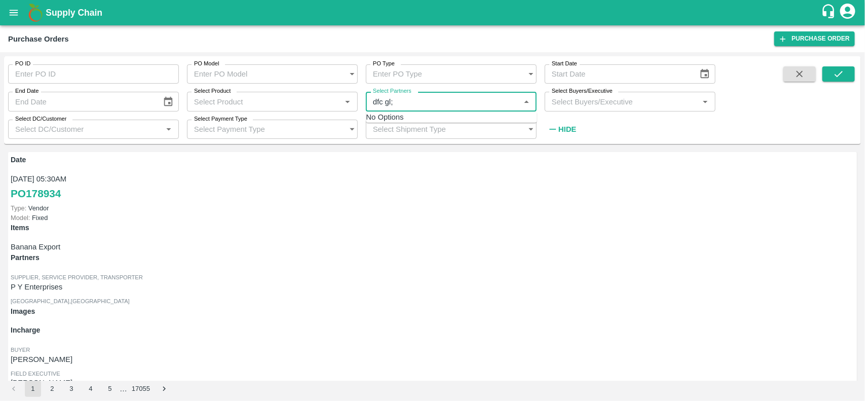
click at [409, 101] on input "Select Partners" at bounding box center [443, 101] width 148 height 13
type input "dfc gl"
click at [395, 135] on input "checkbox" at bounding box center [405, 129] width 20 height 20
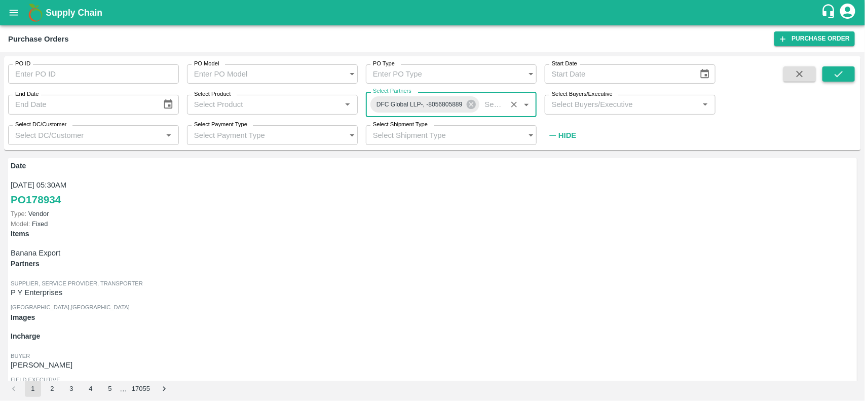
click at [833, 68] on icon "submit" at bounding box center [838, 73] width 11 height 11
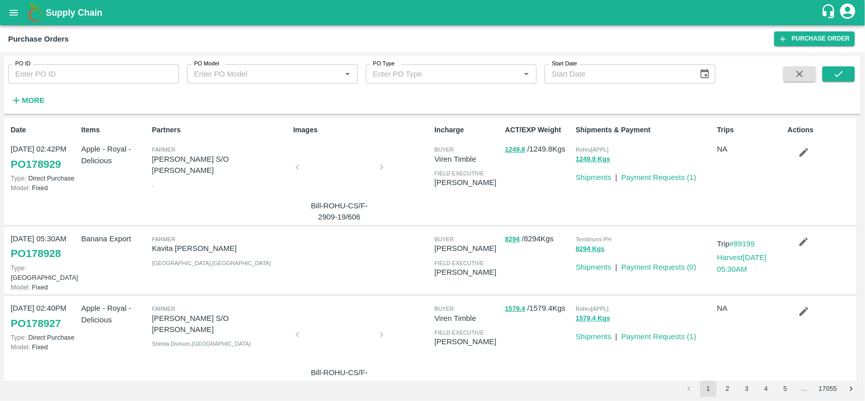
click at [13, 16] on icon "open drawer" at bounding box center [13, 12] width 11 height 11
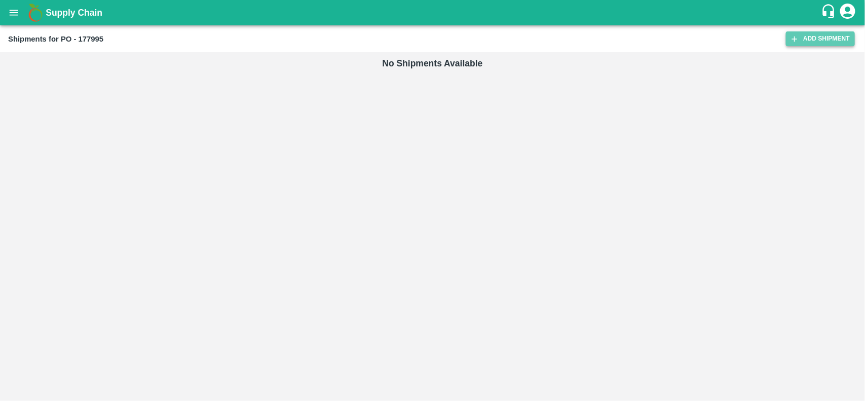
click at [818, 34] on link "Add Shipment" at bounding box center [820, 38] width 69 height 15
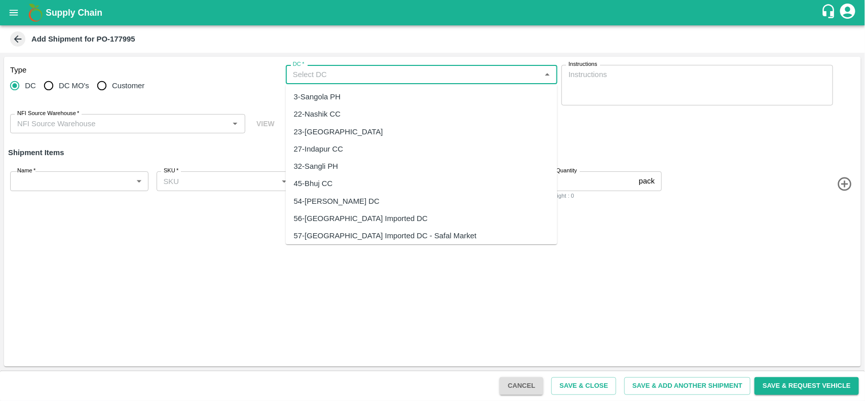
click at [345, 70] on input "DC   *" at bounding box center [413, 74] width 249 height 13
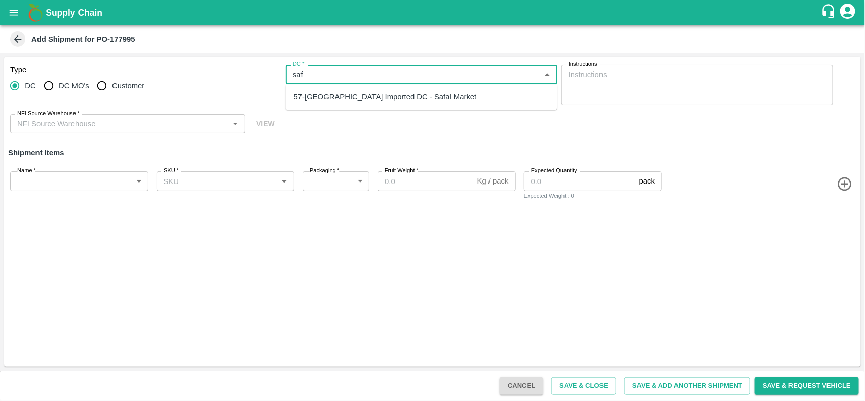
click at [331, 94] on div "57-Bangalore Imported DC - Safal Market" at bounding box center [385, 96] width 183 height 11
click at [122, 130] on div "NFI Source Warehouse   *" at bounding box center [127, 123] width 235 height 19
type input "57-Bangalore Imported DC - Safal Market"
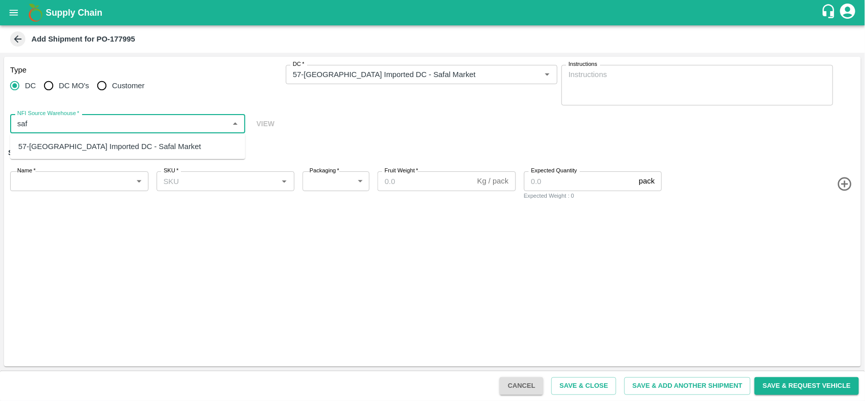
click at [117, 145] on div "57-Bangalore Imported DC - Safal Market" at bounding box center [109, 146] width 183 height 11
type input "57-Bangalore Imported DC - Safal Market"
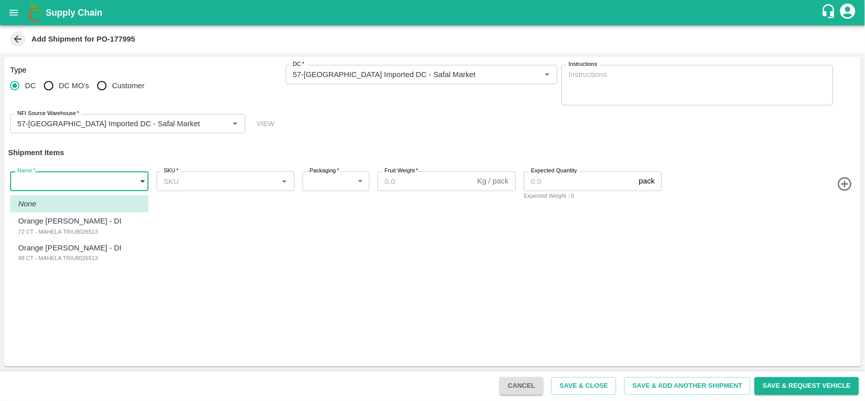
click at [94, 175] on body "Supply Chain Add Shipment for PO-177995 Type DC DC MO's Customer DC   * DC   * …" at bounding box center [432, 200] width 865 height 401
click at [59, 228] on div "72 CT - MAHELA TRIU8026513" at bounding box center [72, 231] width 108 height 9
type input "2071201"
type input "276"
type input "15"
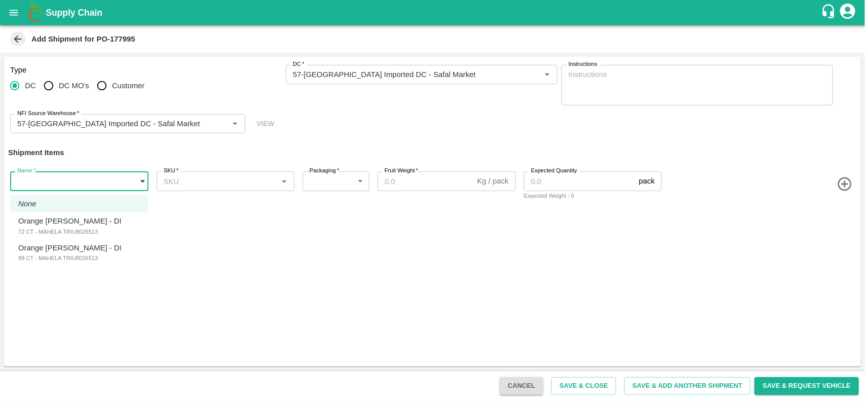
type input "800"
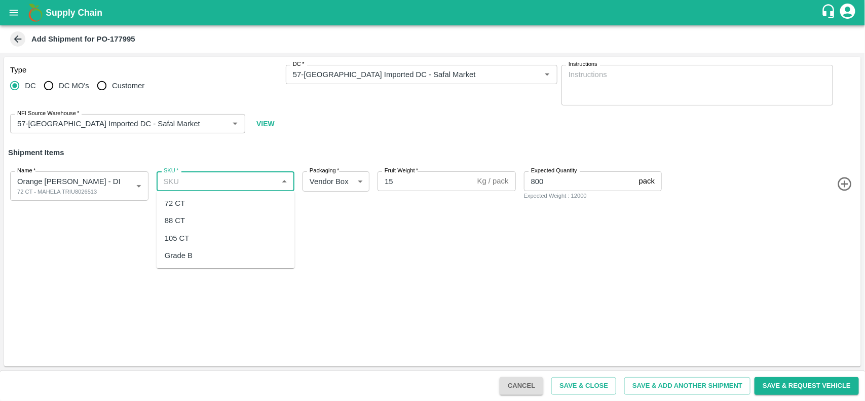
click at [227, 178] on input "SKU   *" at bounding box center [218, 180] width 116 height 13
click at [217, 199] on div "72 CT" at bounding box center [226, 203] width 138 height 17
type input "72 CT"
click at [838, 183] on icon "button" at bounding box center [844, 184] width 14 height 14
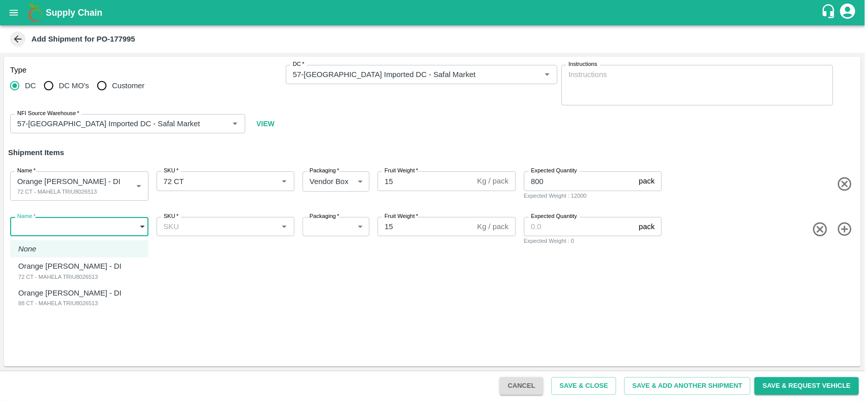
click at [83, 231] on body "Supply Chain Add Shipment for PO-177995 Type DC DC MO's Customer DC   * DC   * …" at bounding box center [432, 200] width 865 height 401
click at [60, 294] on p "Orange Valencia SA - DI" at bounding box center [69, 292] width 103 height 11
type input "2071202"
type input "276"
type input "800"
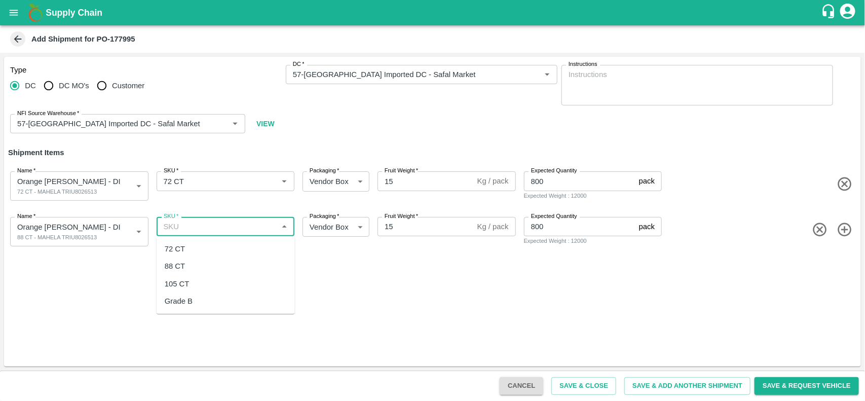
click at [178, 224] on input "SKU   *" at bounding box center [218, 226] width 116 height 13
click at [180, 264] on div "88 CT" at bounding box center [175, 266] width 20 height 11
type input "88 CT"
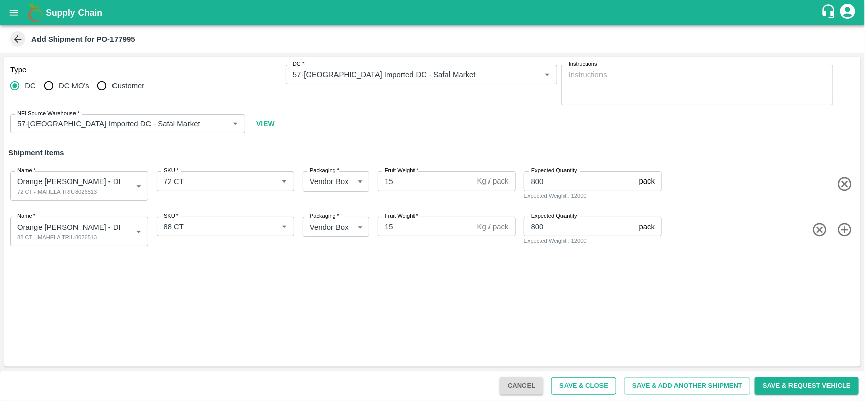
click at [564, 386] on button "Save & Close" at bounding box center [583, 386] width 65 height 18
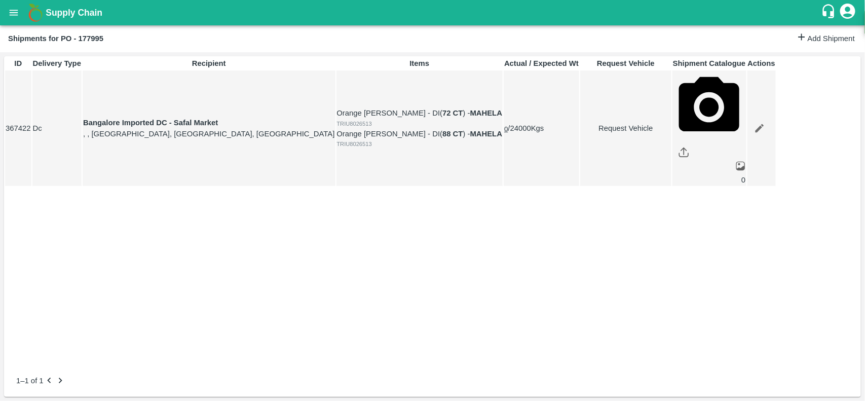
click at [10, 19] on button "open drawer" at bounding box center [13, 12] width 23 height 23
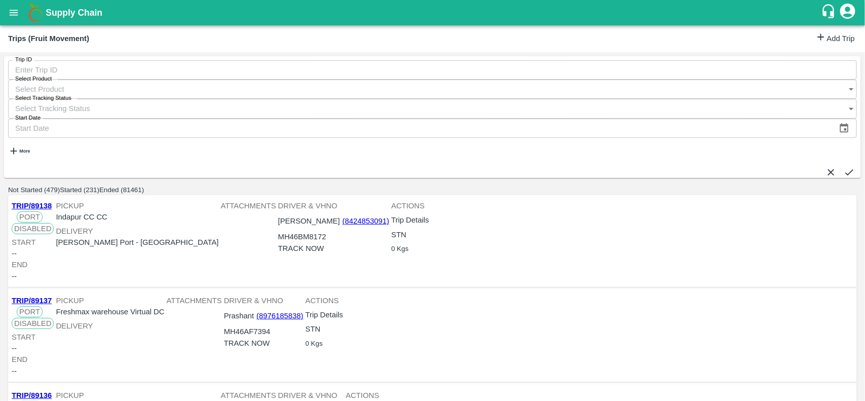
click at [829, 46] on link "Add Trip" at bounding box center [835, 38] width 40 height 15
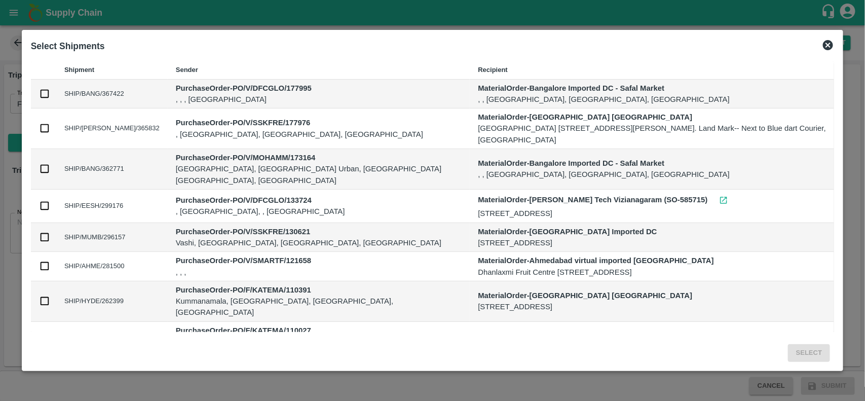
click at [38, 97] on td at bounding box center [43, 94] width 25 height 29
click at [41, 95] on input "checkbox" at bounding box center [44, 93] width 11 height 11
checkbox input "true"
click at [821, 347] on button "Select" at bounding box center [809, 353] width 42 height 18
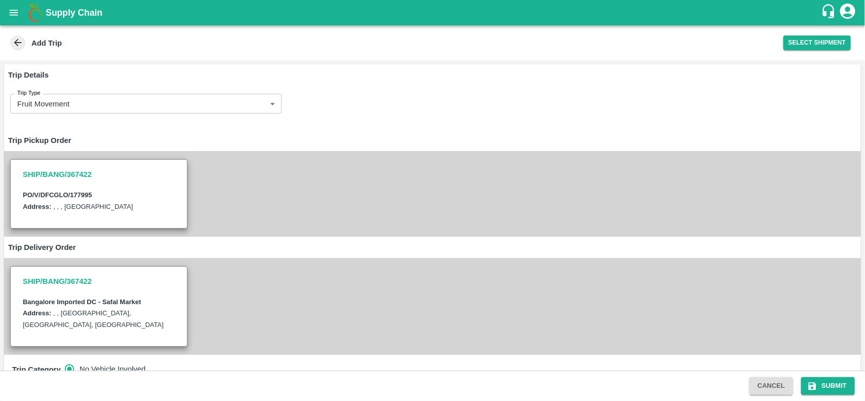
scroll to position [103, 0]
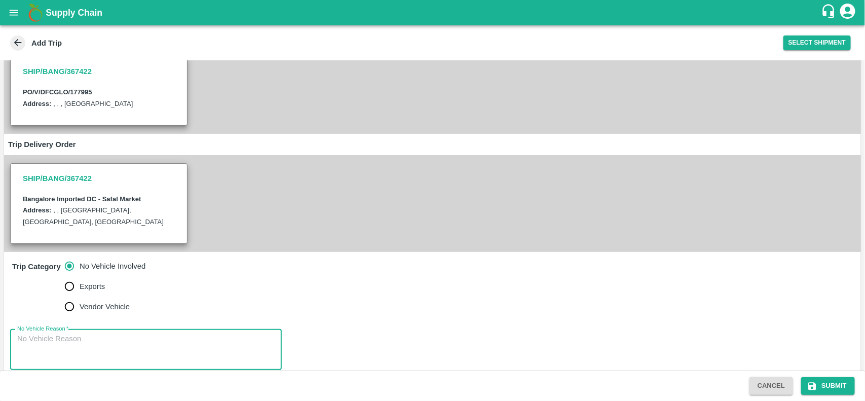
click at [148, 335] on textarea "No Vehicle Reason   *" at bounding box center [145, 349] width 257 height 32
type textarea "na"
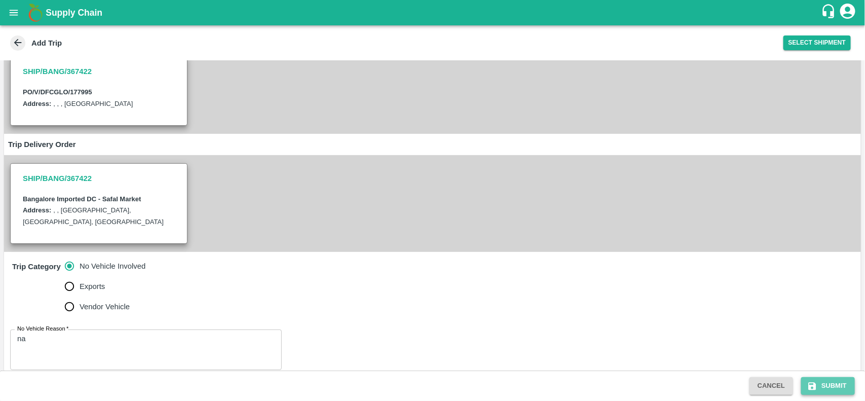
click at [830, 383] on button "Submit" at bounding box center [828, 386] width 54 height 18
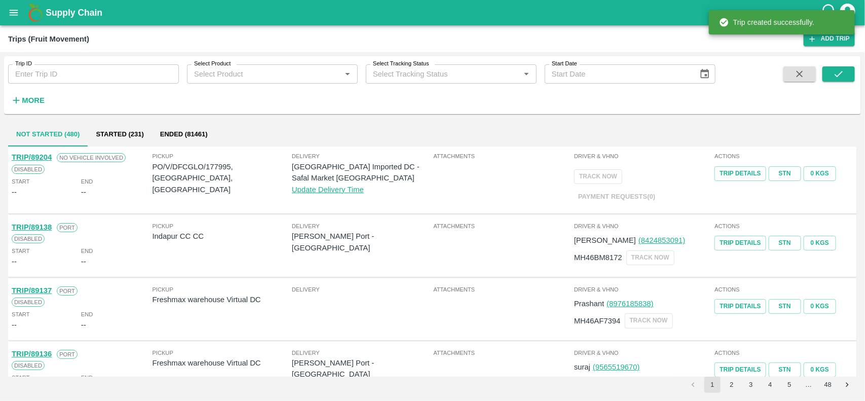
click at [221, 164] on p "PO/V/DFCGLO/177995, [GEOGRAPHIC_DATA], [GEOGRAPHIC_DATA]" at bounding box center [221, 178] width 139 height 34
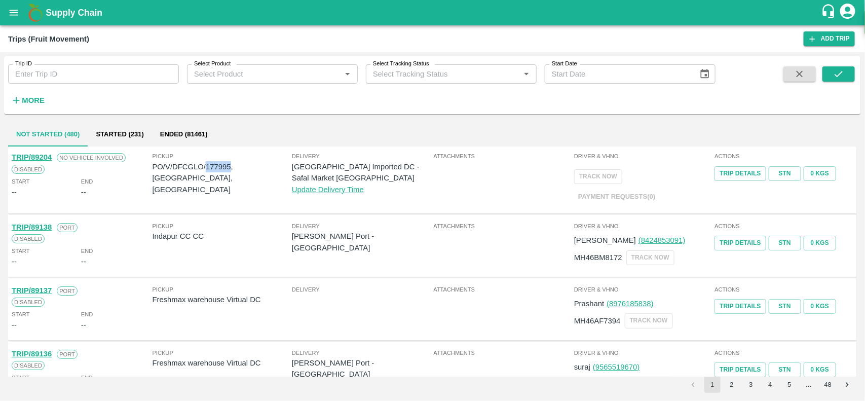
click at [221, 164] on p "PO/V/DFCGLO/177995, [GEOGRAPHIC_DATA], [GEOGRAPHIC_DATA]" at bounding box center [221, 178] width 139 height 34
copy p "177995"
click at [15, 16] on icon "open drawer" at bounding box center [13, 12] width 11 height 11
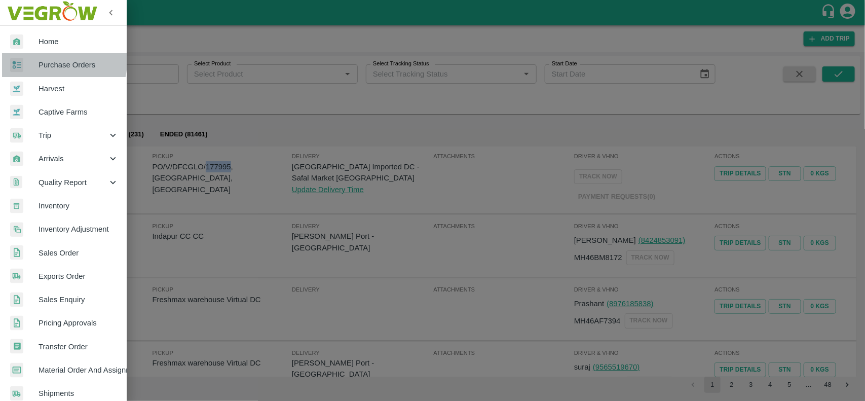
click at [51, 61] on span "Purchase Orders" at bounding box center [79, 64] width 80 height 11
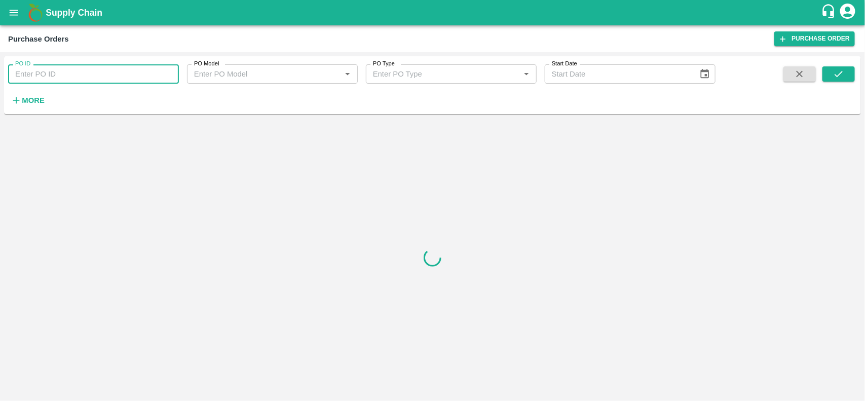
click at [65, 70] on input "PO ID" at bounding box center [93, 73] width 171 height 19
paste input "177995"
type input "177995"
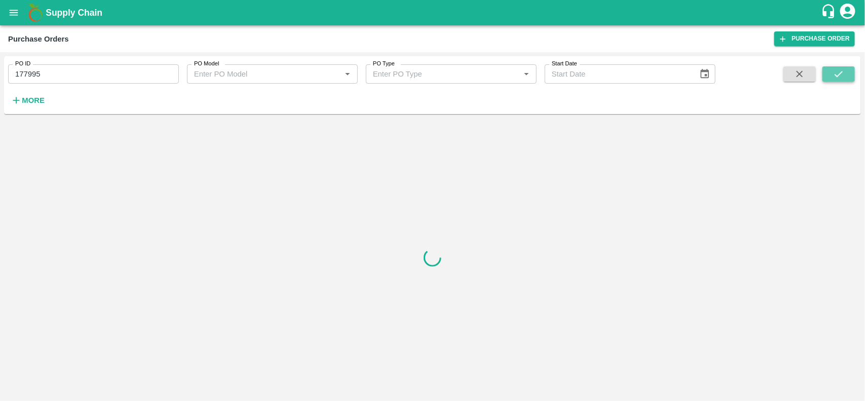
click at [829, 72] on button "submit" at bounding box center [838, 73] width 32 height 15
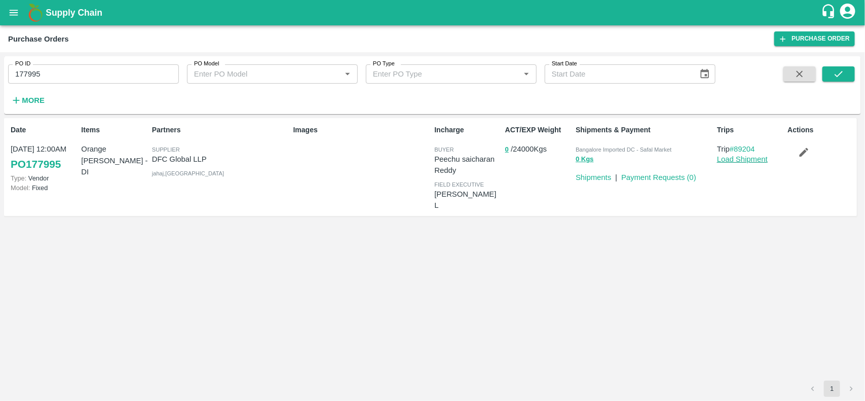
click at [743, 158] on link "Load Shipment" at bounding box center [742, 159] width 51 height 8
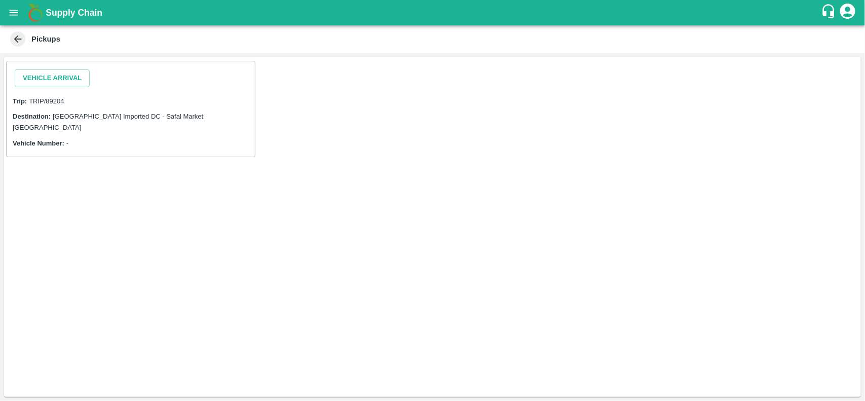
click at [61, 87] on div "Vehicle Arrival" at bounding box center [52, 78] width 83 height 26
click at [54, 76] on button "Vehicle Arrival" at bounding box center [52, 78] width 75 height 18
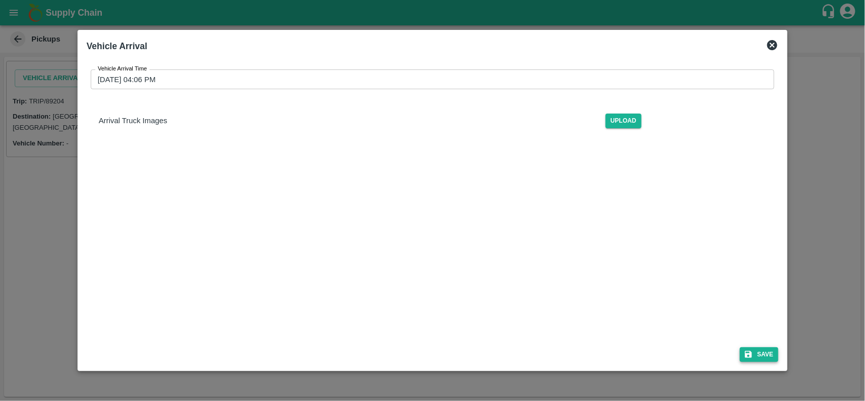
click at [768, 349] on button "Save" at bounding box center [759, 354] width 39 height 15
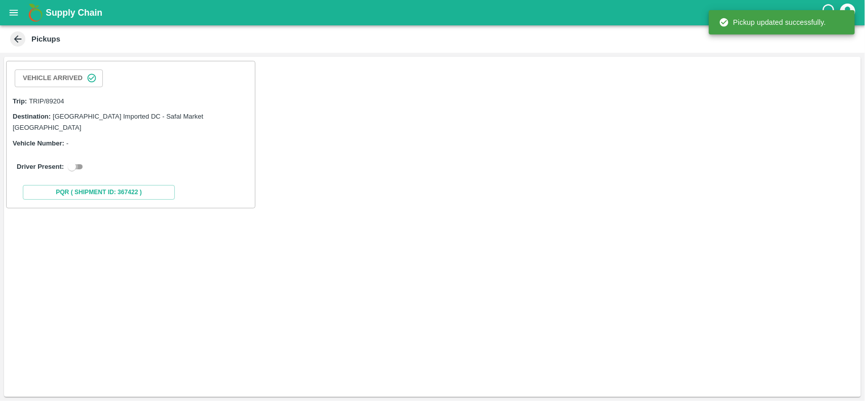
click at [69, 161] on input "checkbox" at bounding box center [72, 167] width 36 height 12
checkbox input "true"
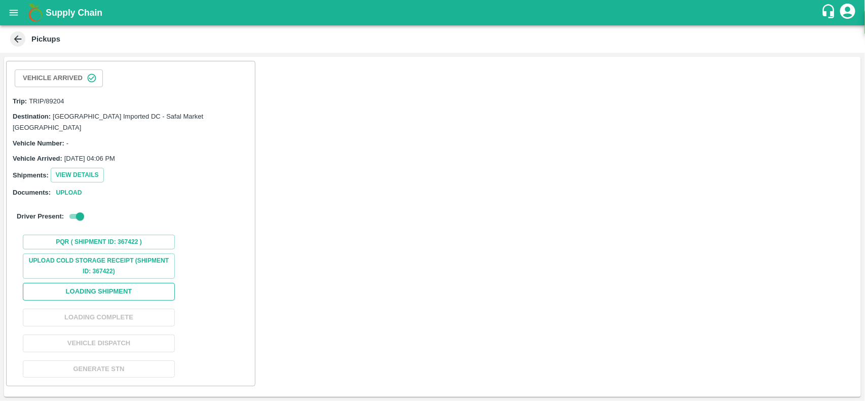
click at [89, 283] on button "Loading Shipment" at bounding box center [99, 292] width 152 height 18
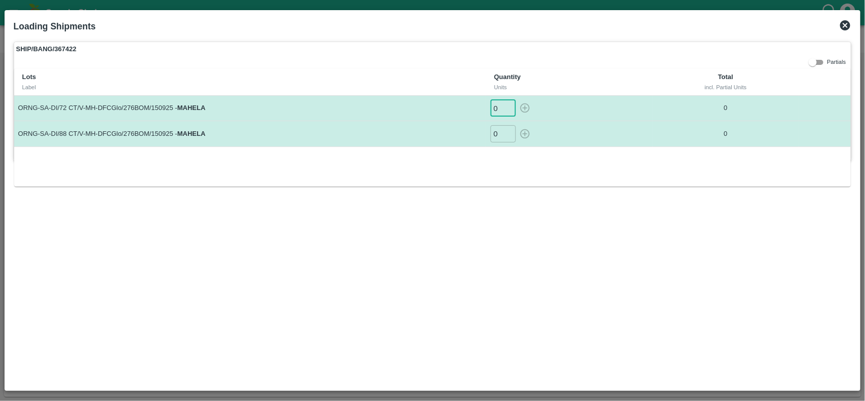
click at [494, 110] on input "0" at bounding box center [502, 108] width 25 height 17
type input "800"
click at [492, 132] on input "0" at bounding box center [502, 133] width 25 height 17
type input "800"
click at [525, 104] on icon "button" at bounding box center [525, 108] width 10 height 10
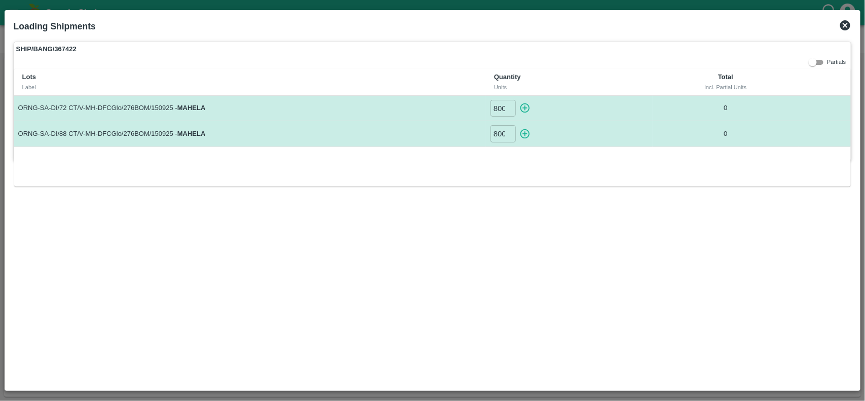
type input "0"
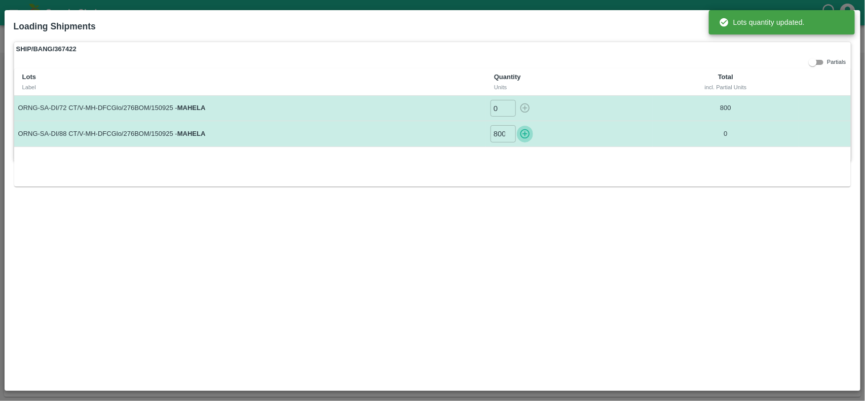
click at [518, 136] on button "button" at bounding box center [525, 133] width 16 height 17
type input "0"
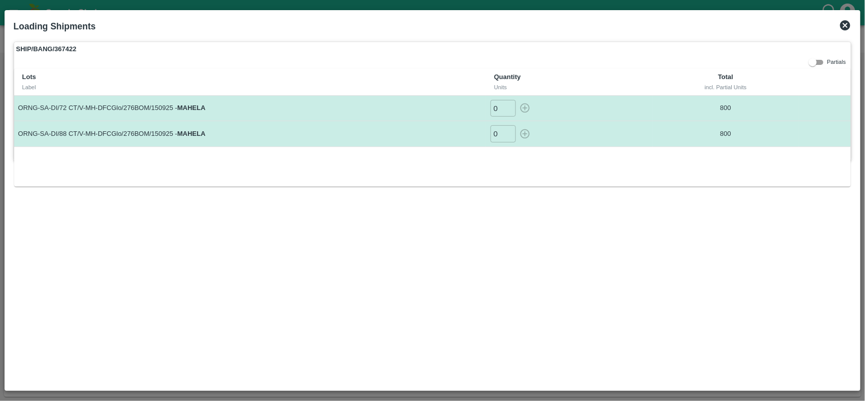
click at [846, 22] on icon at bounding box center [845, 25] width 10 height 10
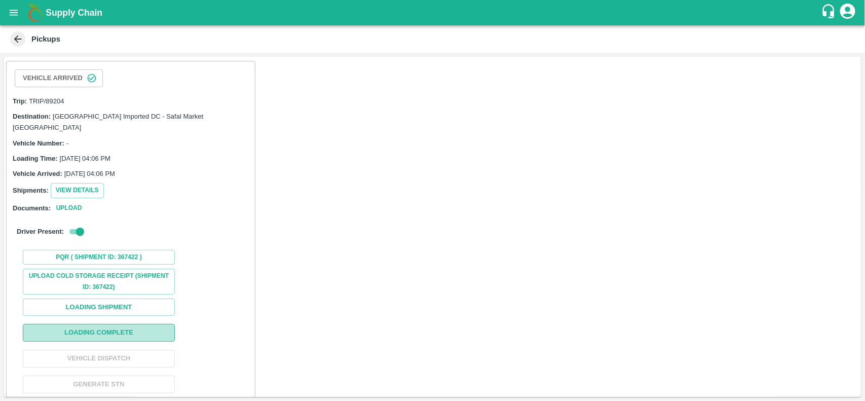
click at [112, 325] on button "Loading Complete" at bounding box center [99, 333] width 152 height 18
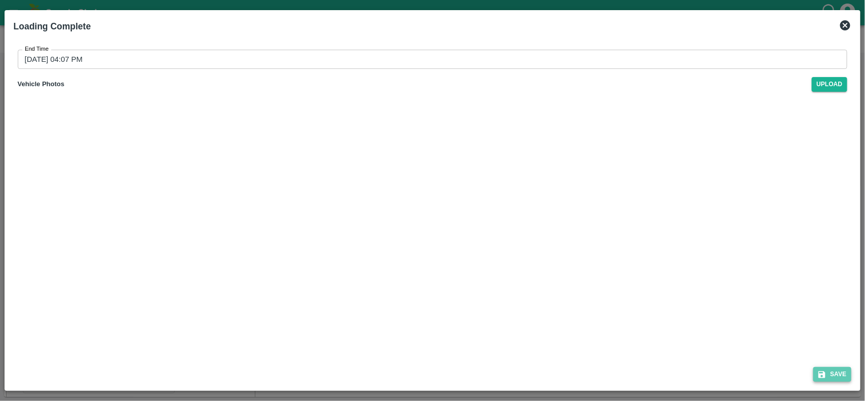
click at [829, 372] on button "Save" at bounding box center [832, 374] width 39 height 15
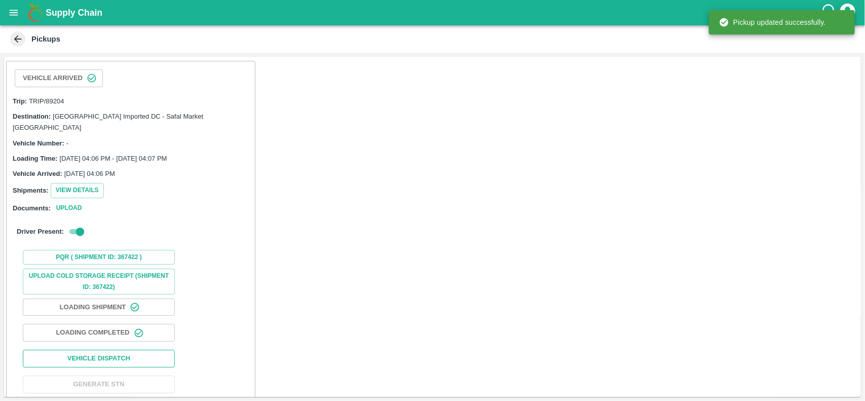
click at [99, 350] on button "Vehicle Dispatch" at bounding box center [99, 359] width 152 height 18
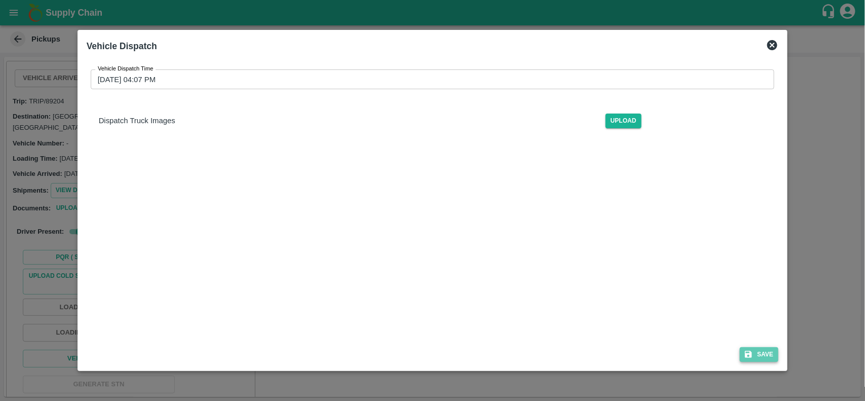
click at [754, 358] on button "Save" at bounding box center [759, 354] width 39 height 15
click at [754, 358] on span "Save" at bounding box center [759, 354] width 39 height 15
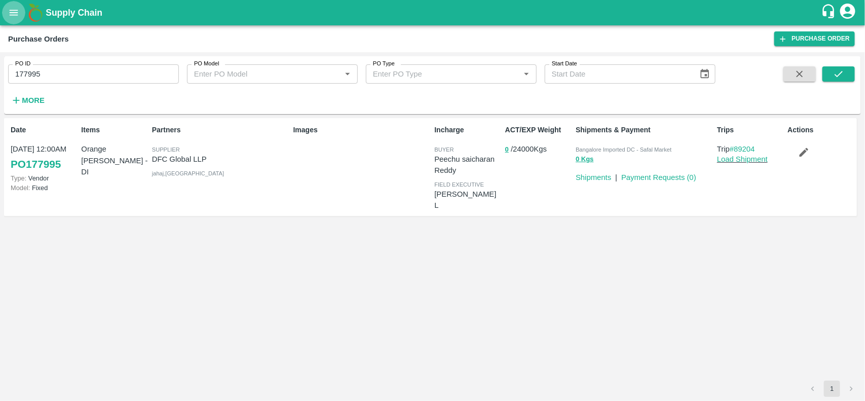
click at [14, 13] on icon "open drawer" at bounding box center [14, 13] width 9 height 6
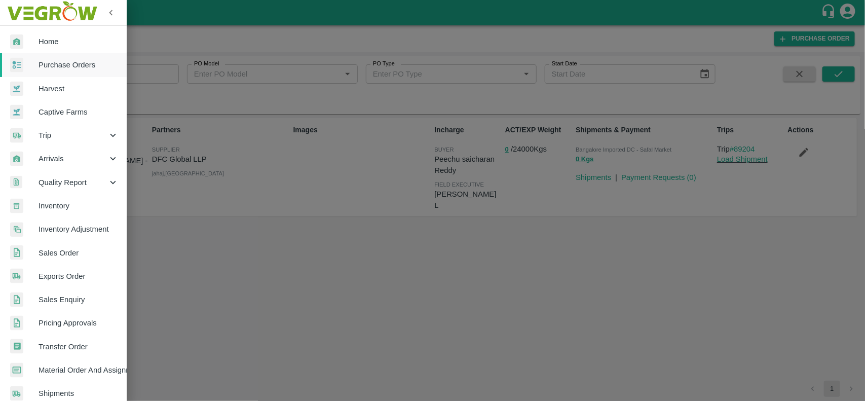
scroll to position [175, 0]
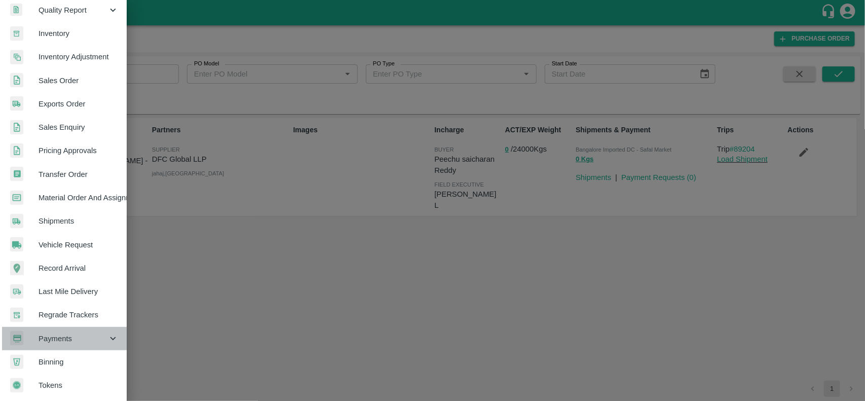
click at [78, 338] on span "Payments" at bounding box center [73, 338] width 69 height 11
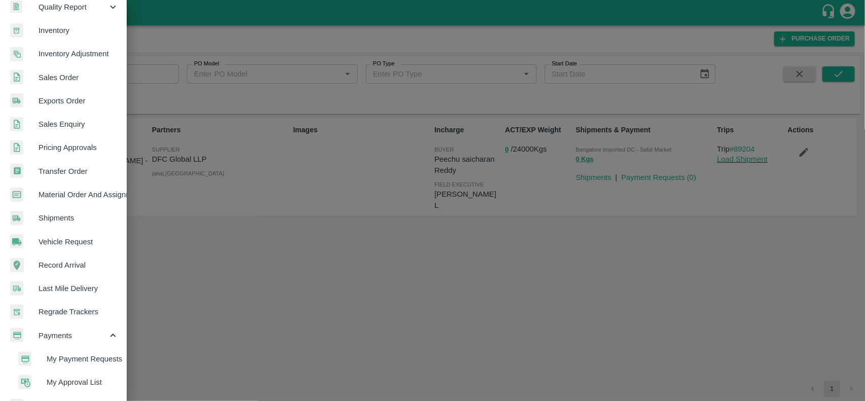
click at [79, 353] on span "My Payment Requests" at bounding box center [83, 358] width 72 height 11
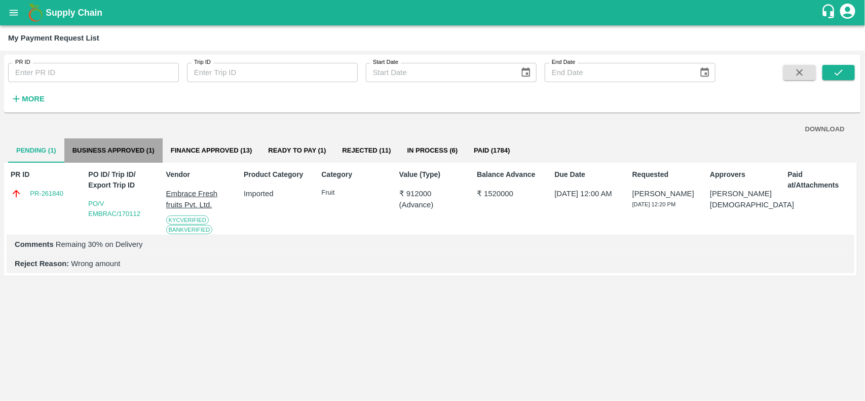
click at [127, 162] on button "Business Approved (1)" at bounding box center [113, 150] width 98 height 24
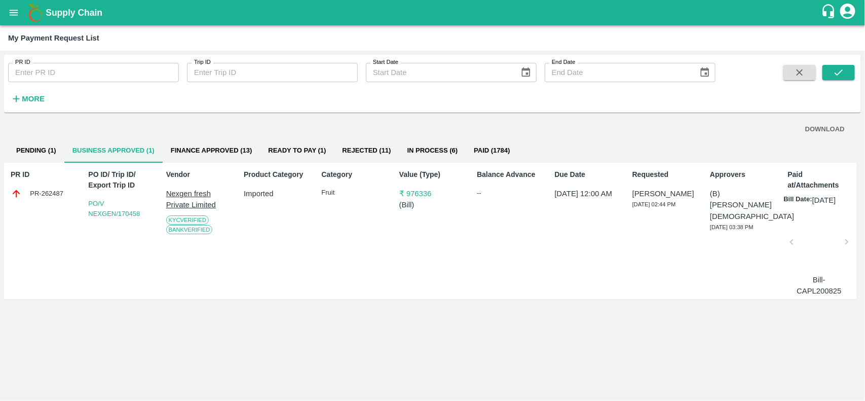
click at [51, 194] on div "PR-262487" at bounding box center [44, 193] width 66 height 11
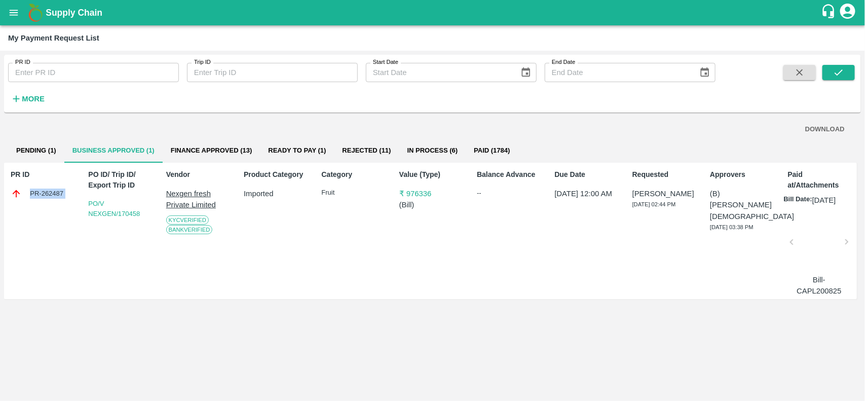
click at [34, 150] on button "Pending (1)" at bounding box center [36, 150] width 56 height 24
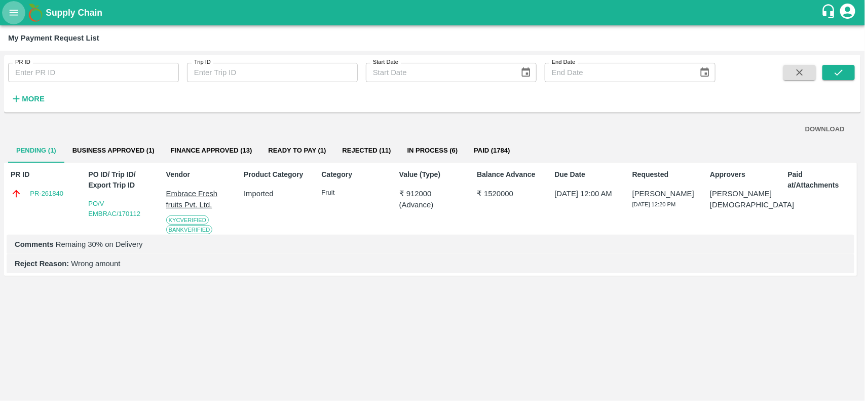
click at [19, 14] on icon "open drawer" at bounding box center [13, 12] width 11 height 11
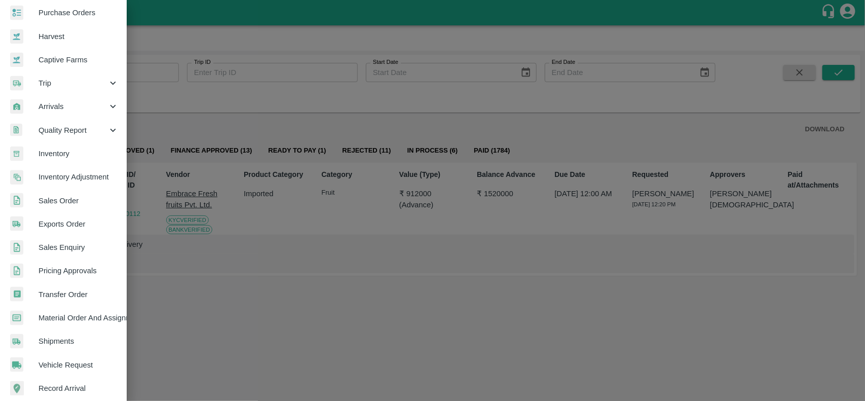
scroll to position [52, 0]
click at [59, 159] on span "Inventory" at bounding box center [79, 153] width 80 height 11
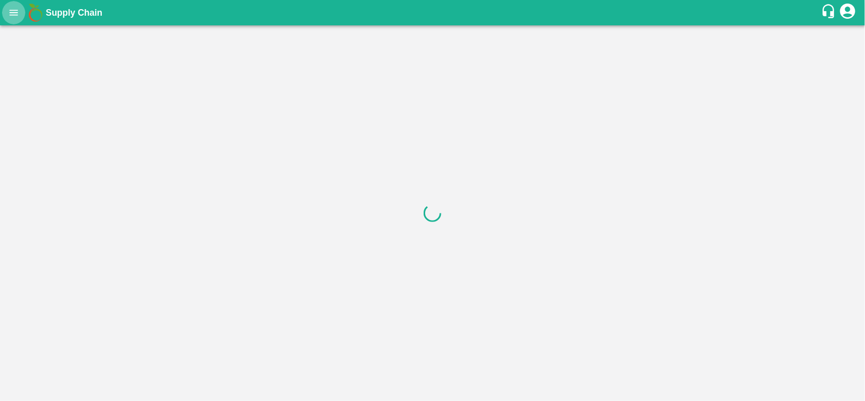
click at [14, 13] on icon "open drawer" at bounding box center [14, 13] width 9 height 6
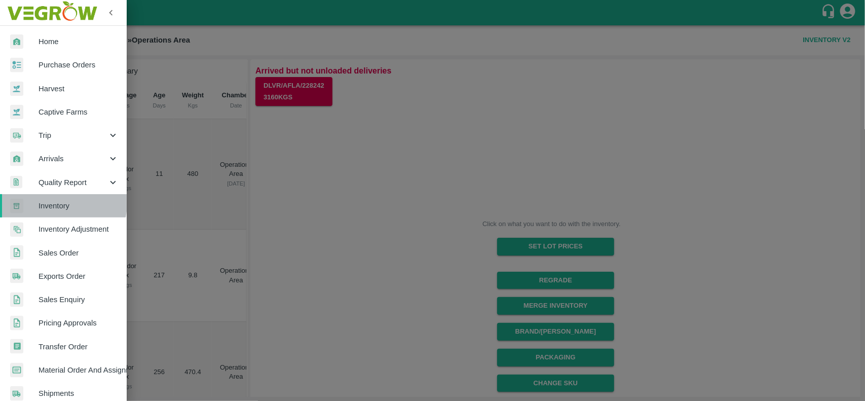
click at [57, 203] on span "Inventory" at bounding box center [79, 205] width 80 height 11
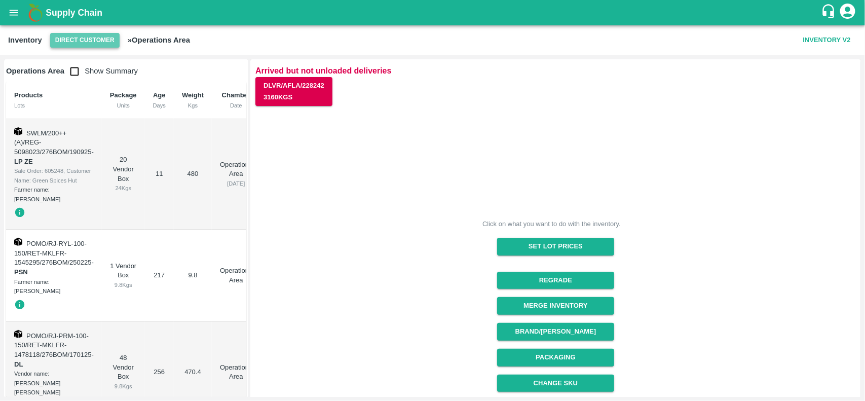
click at [97, 43] on button "Direct Customer" at bounding box center [84, 40] width 69 height 15
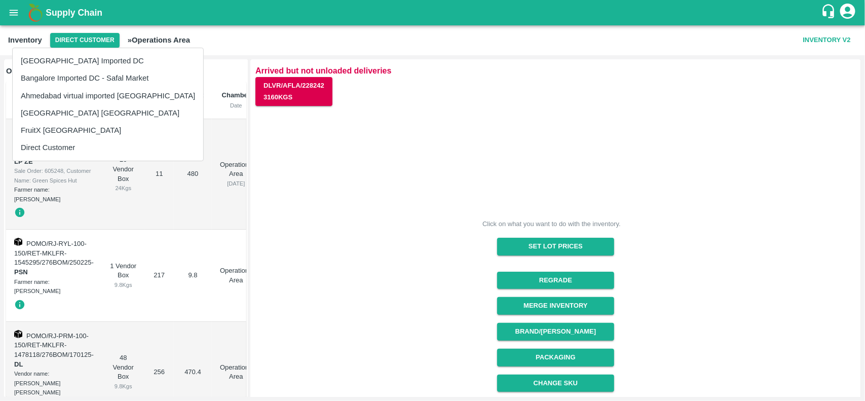
click at [49, 106] on li "[GEOGRAPHIC_DATA] [GEOGRAPHIC_DATA]" at bounding box center [108, 112] width 190 height 17
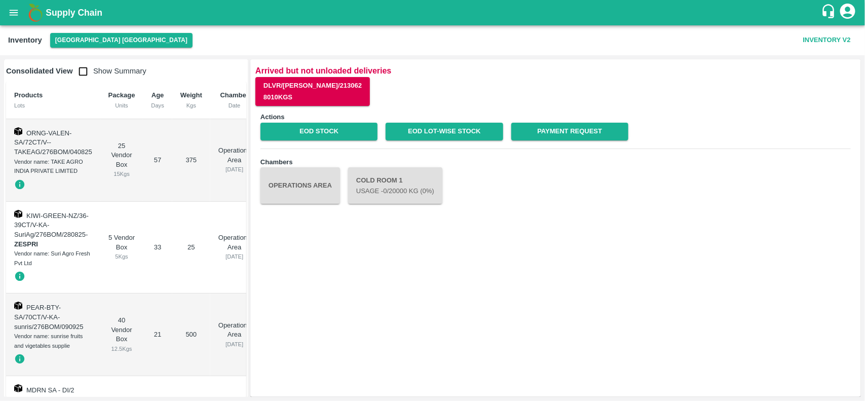
click at [78, 75] on input "checkbox" at bounding box center [83, 71] width 20 height 20
checkbox input "true"
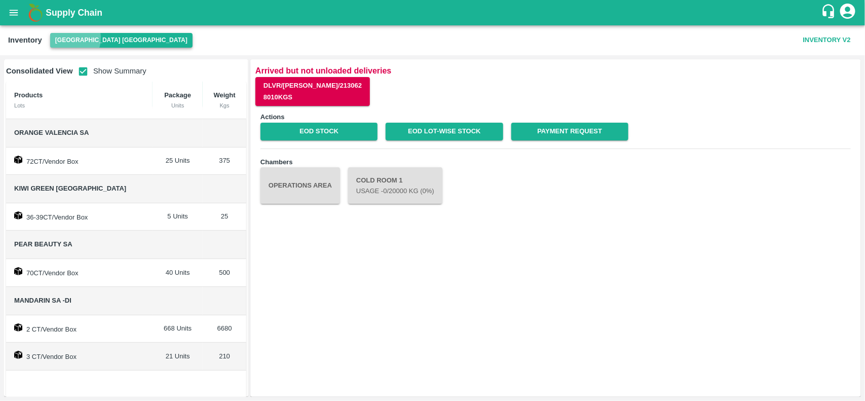
click at [66, 38] on button "[GEOGRAPHIC_DATA] [GEOGRAPHIC_DATA]" at bounding box center [121, 40] width 142 height 15
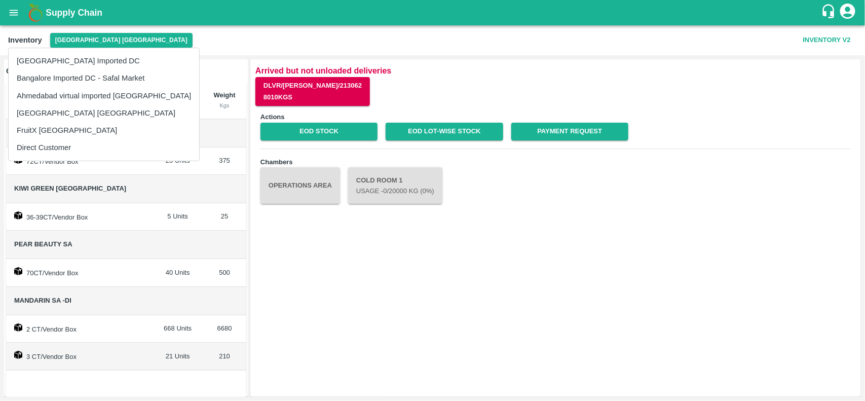
click at [362, 309] on div at bounding box center [432, 200] width 865 height 401
